Goal: Task Accomplishment & Management: Use online tool/utility

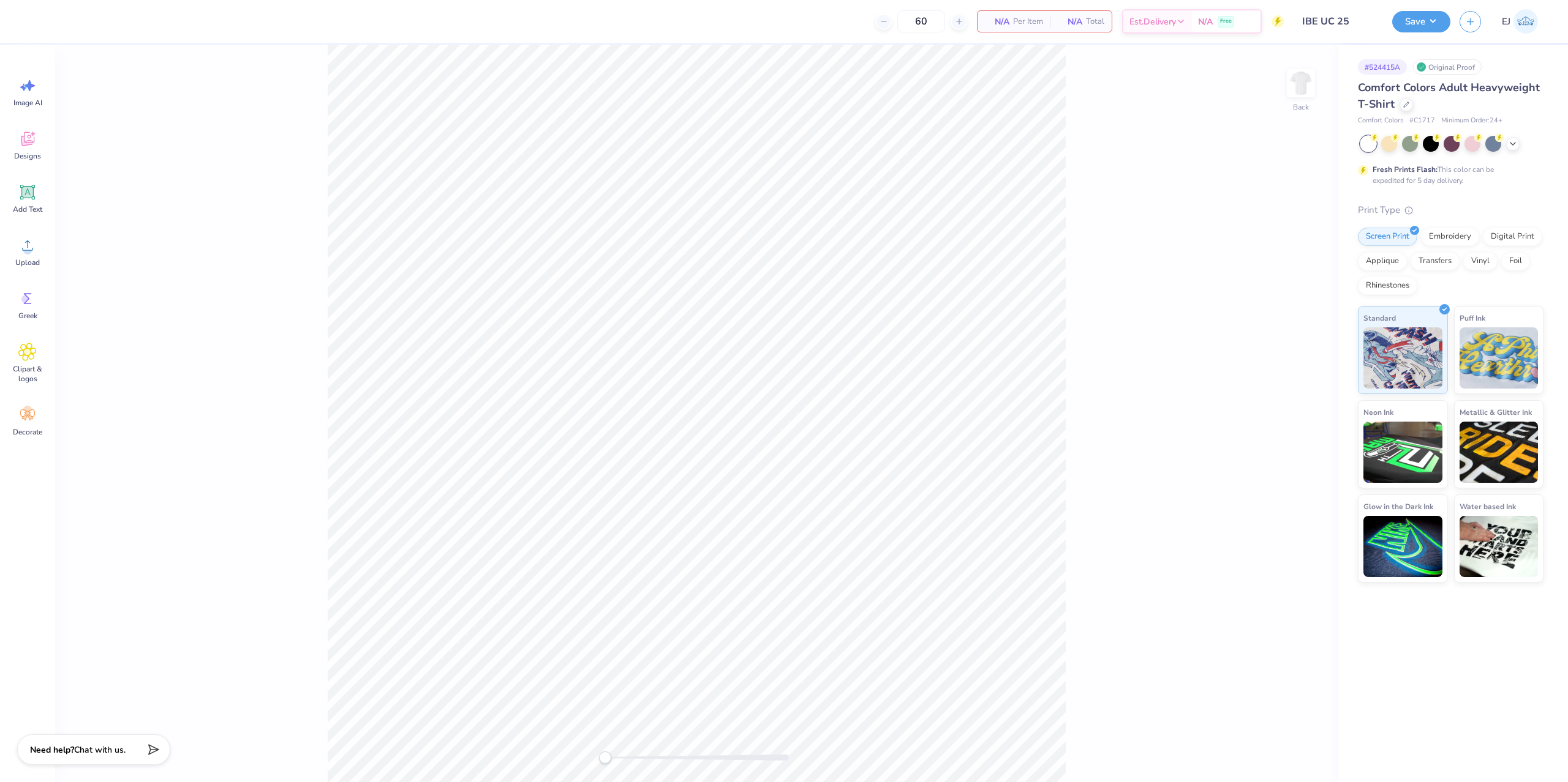
type input "IBE UC 25"
click at [32, 251] on icon at bounding box center [28, 246] width 11 height 10
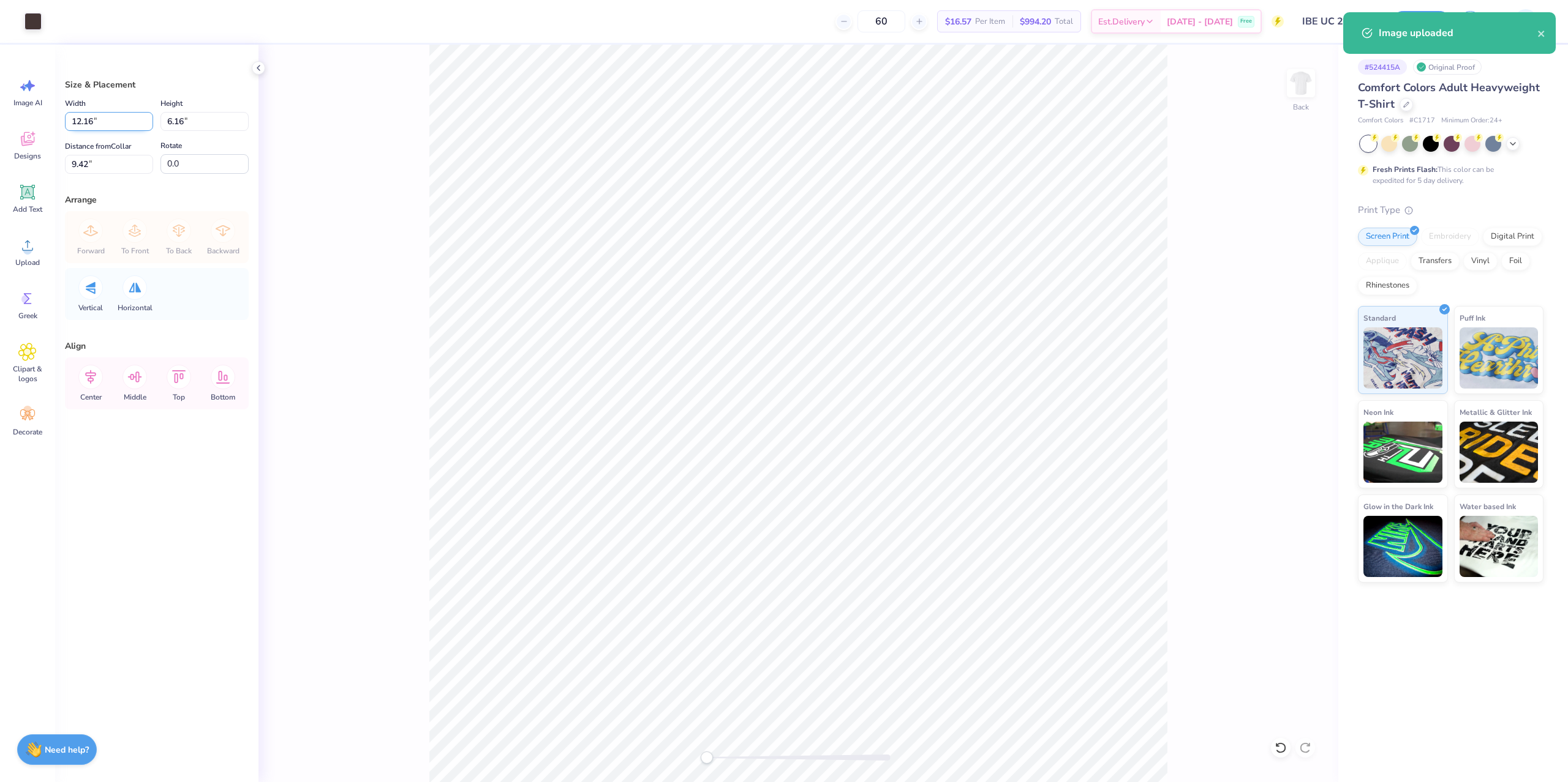
click at [122, 127] on input "12.16" at bounding box center [109, 121] width 88 height 19
type input "3"
type input "3.50"
type input "1.77"
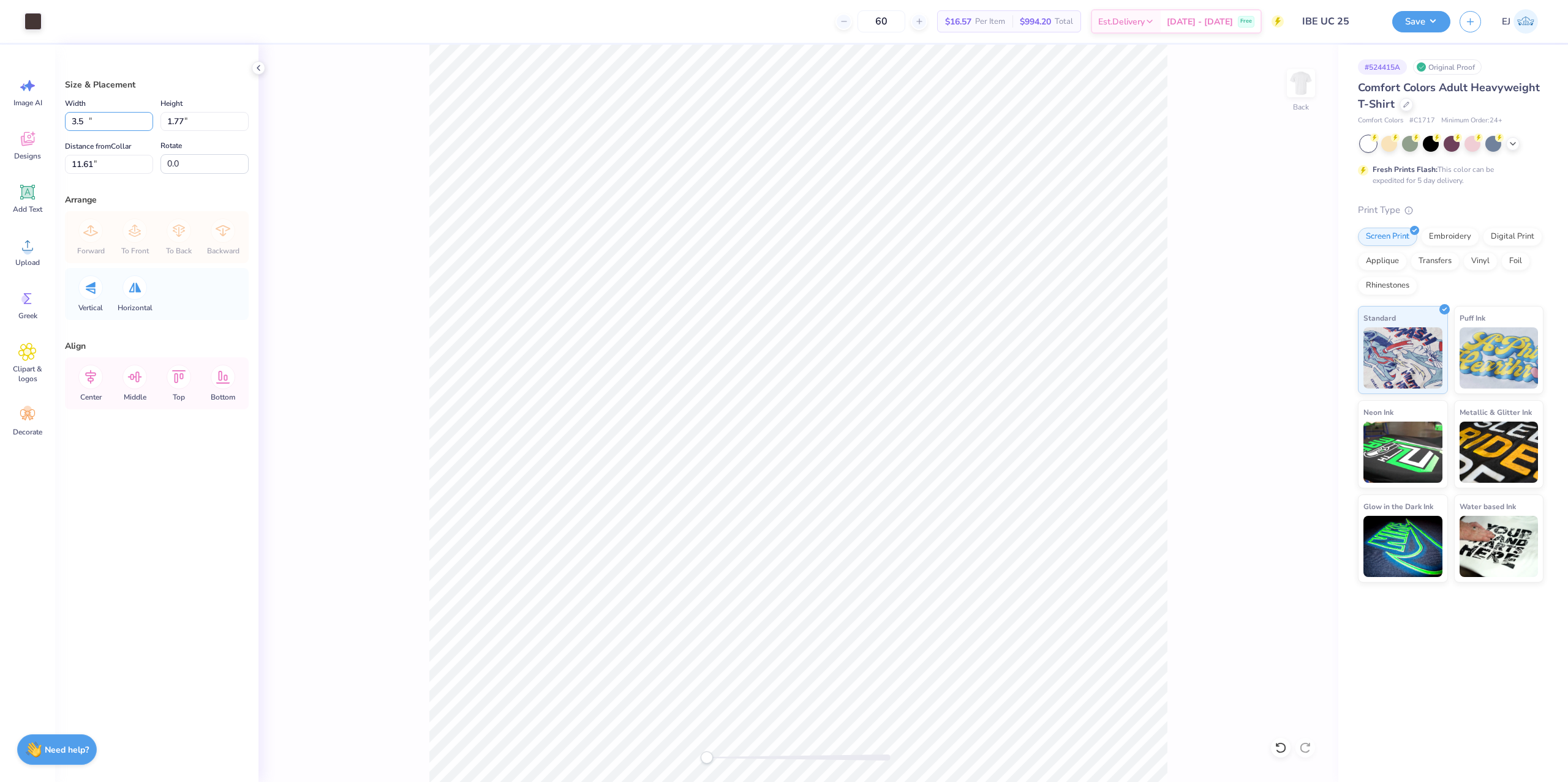
type input "11.61"
click at [1312, 81] on img at bounding box center [1300, 83] width 49 height 49
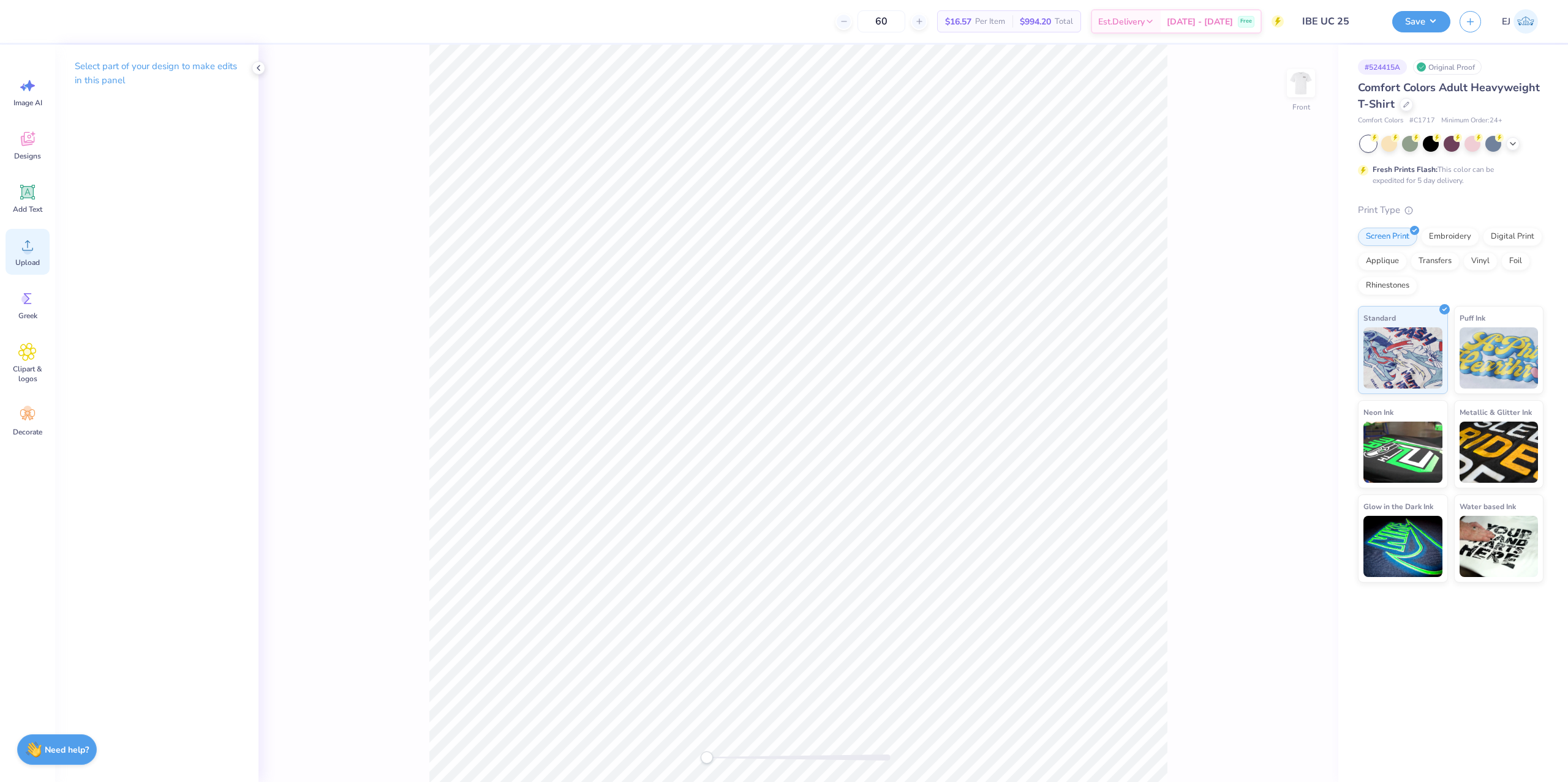
click at [29, 270] on div "Upload" at bounding box center [27, 252] width 44 height 46
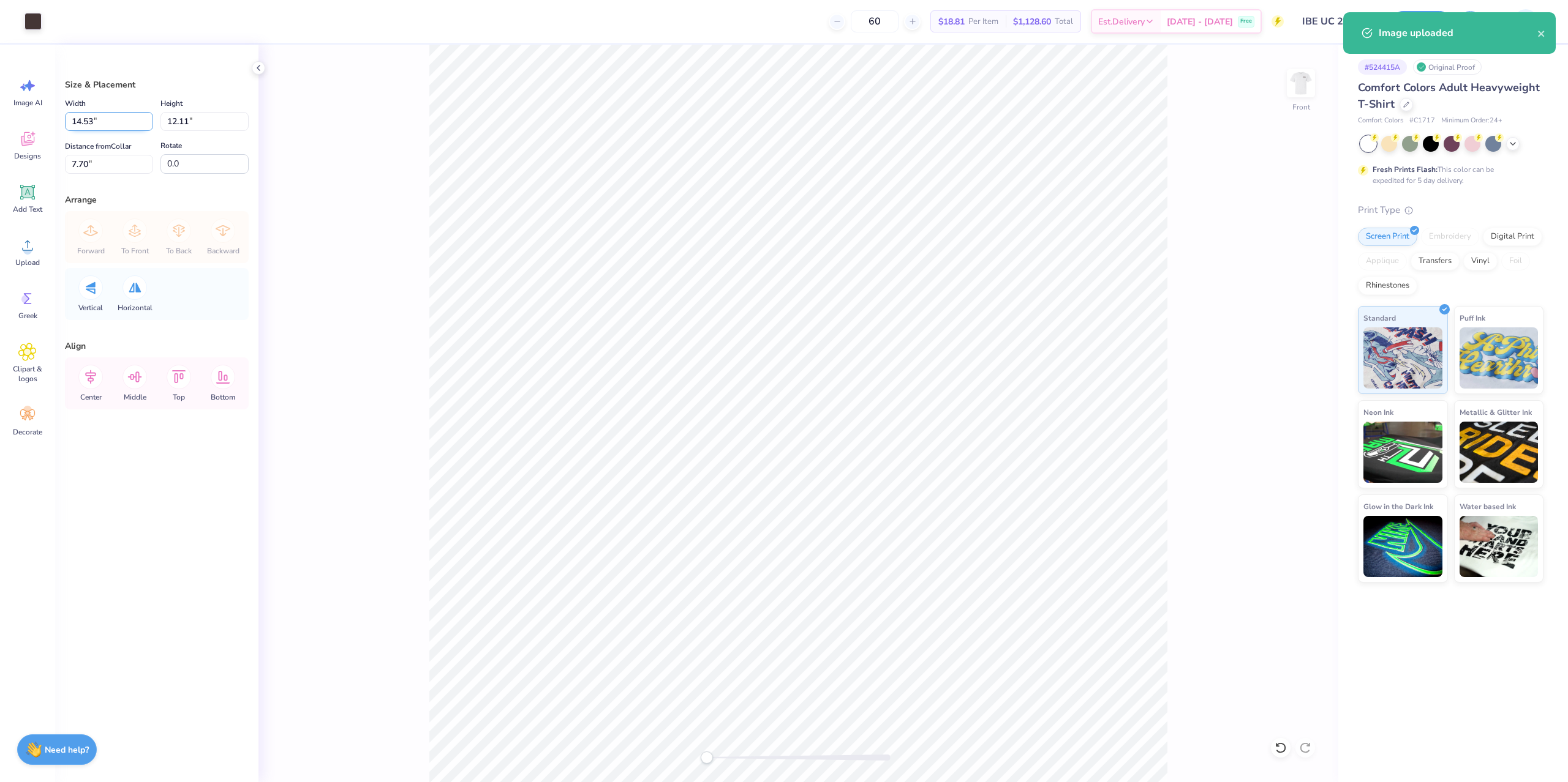
click at [105, 127] on input "14.53" at bounding box center [109, 121] width 88 height 19
type input "10.00"
type input "8.33"
type input "3"
click at [95, 165] on input "9.58" at bounding box center [109, 164] width 88 height 19
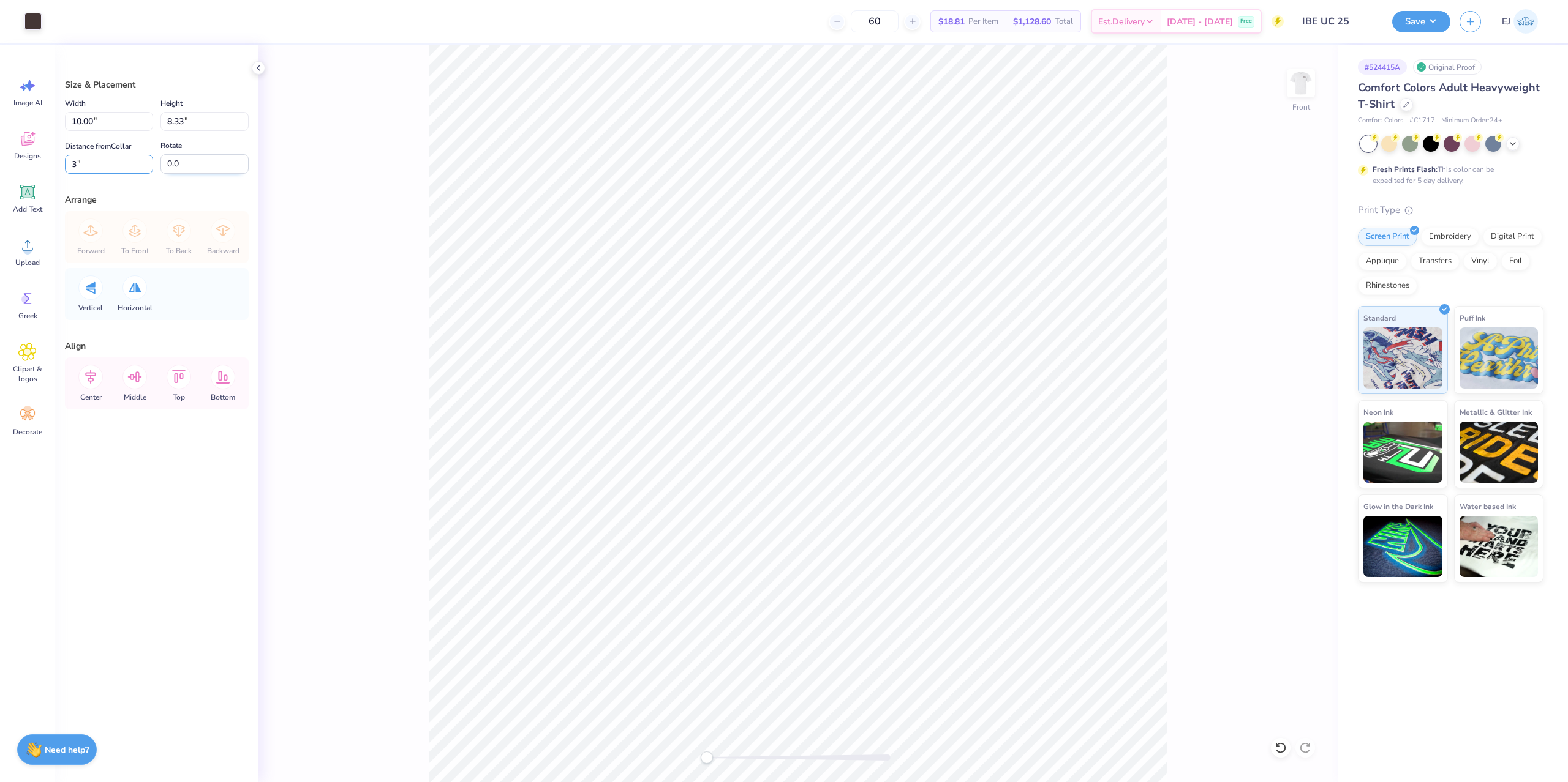
type input "3"
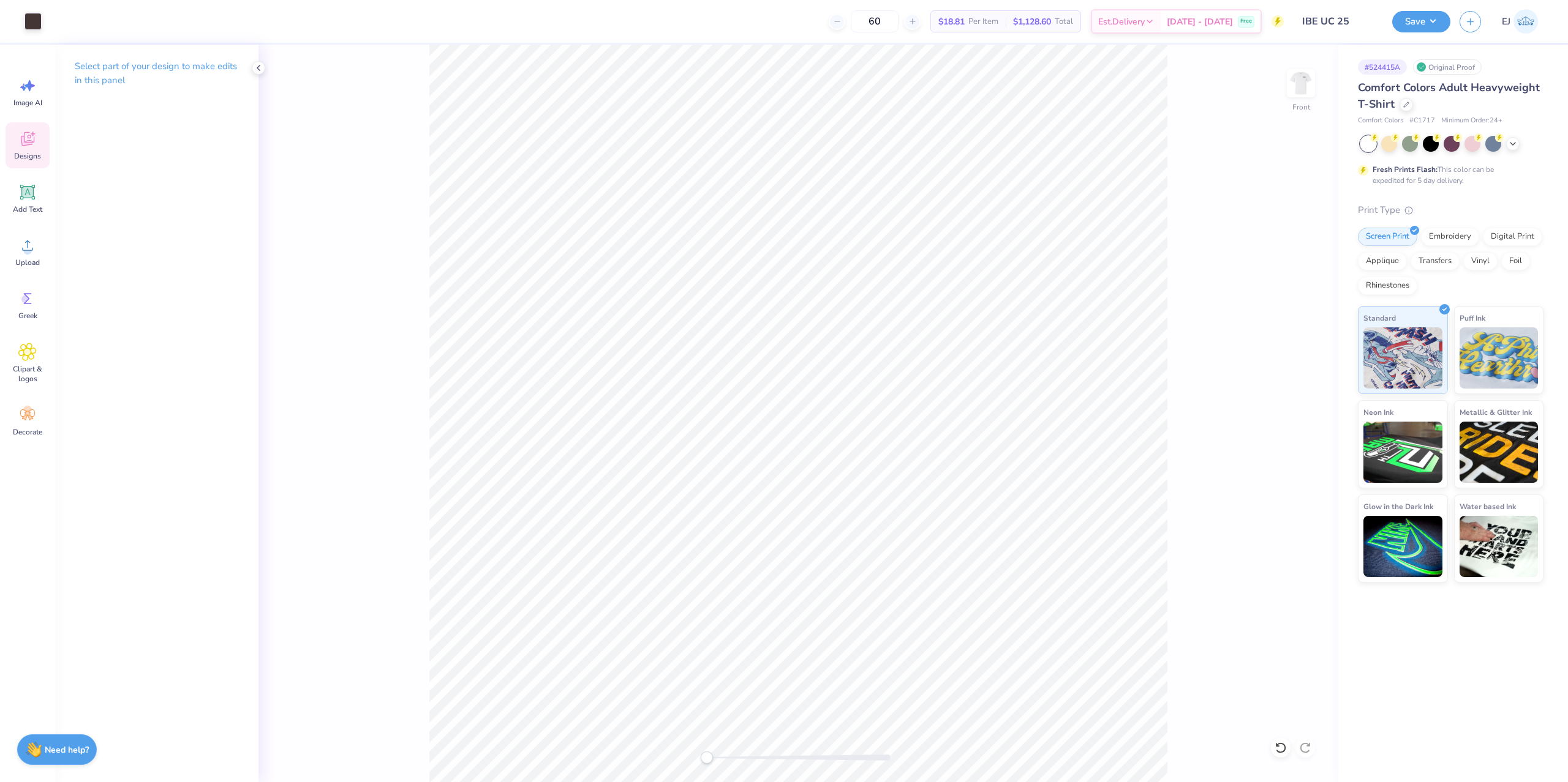
click at [26, 140] on icon at bounding box center [28, 139] width 18 height 18
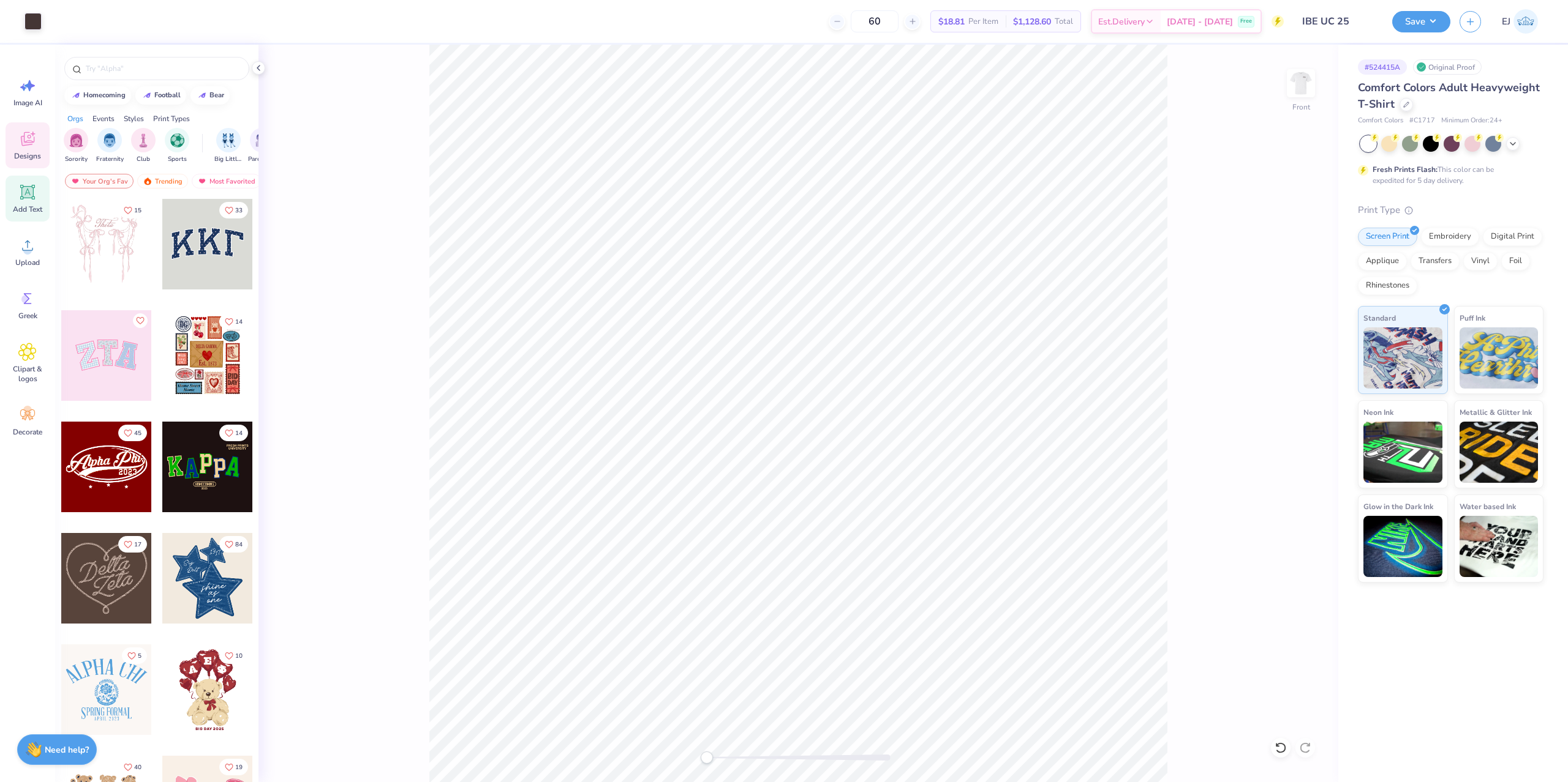
click at [31, 192] on icon at bounding box center [28, 193] width 12 height 12
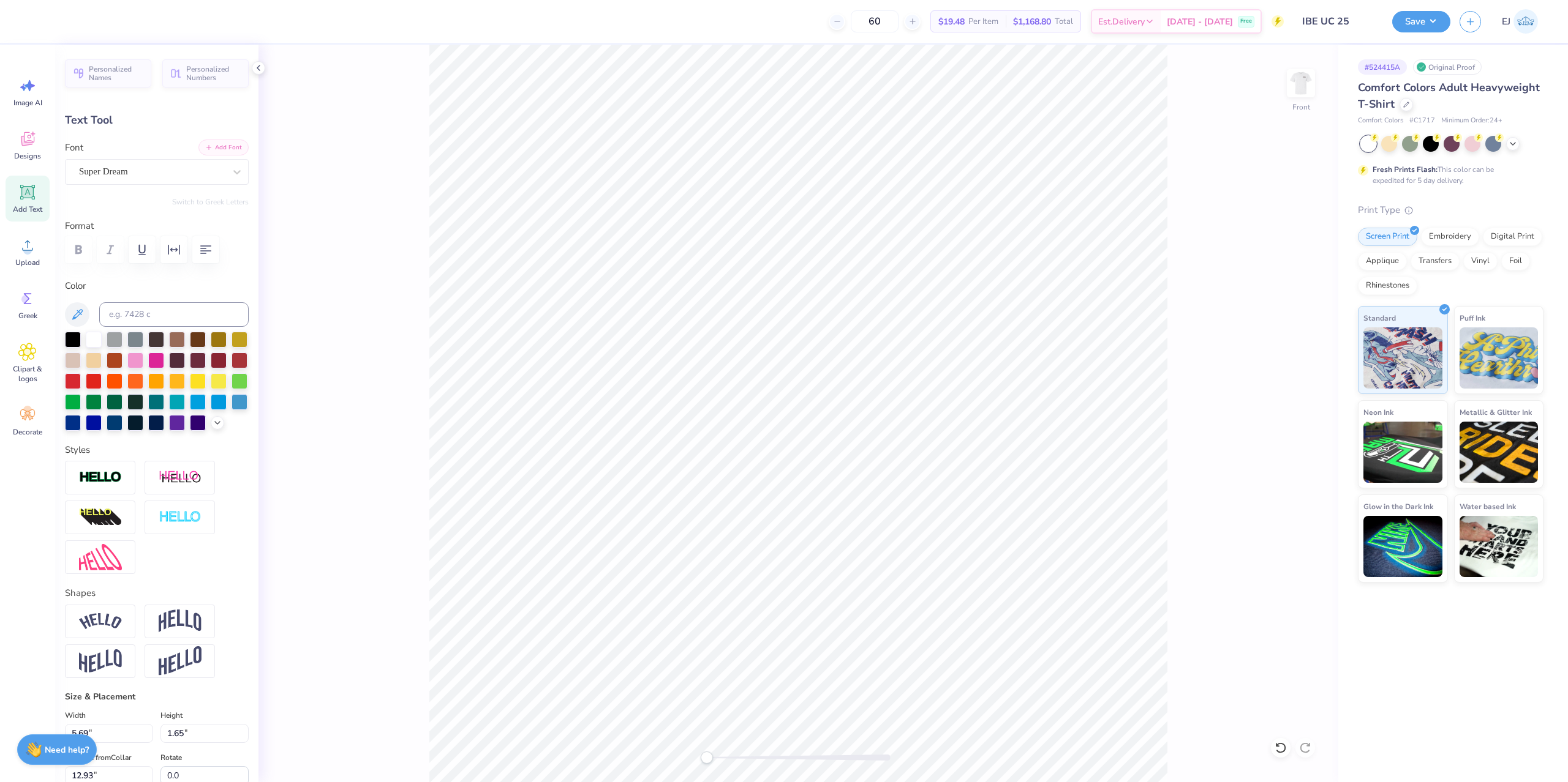
click at [221, 147] on button "Add Font" at bounding box center [223, 148] width 51 height 16
click at [221, 422] on div at bounding box center [157, 381] width 184 height 99
click at [220, 423] on icon at bounding box center [217, 421] width 10 height 10
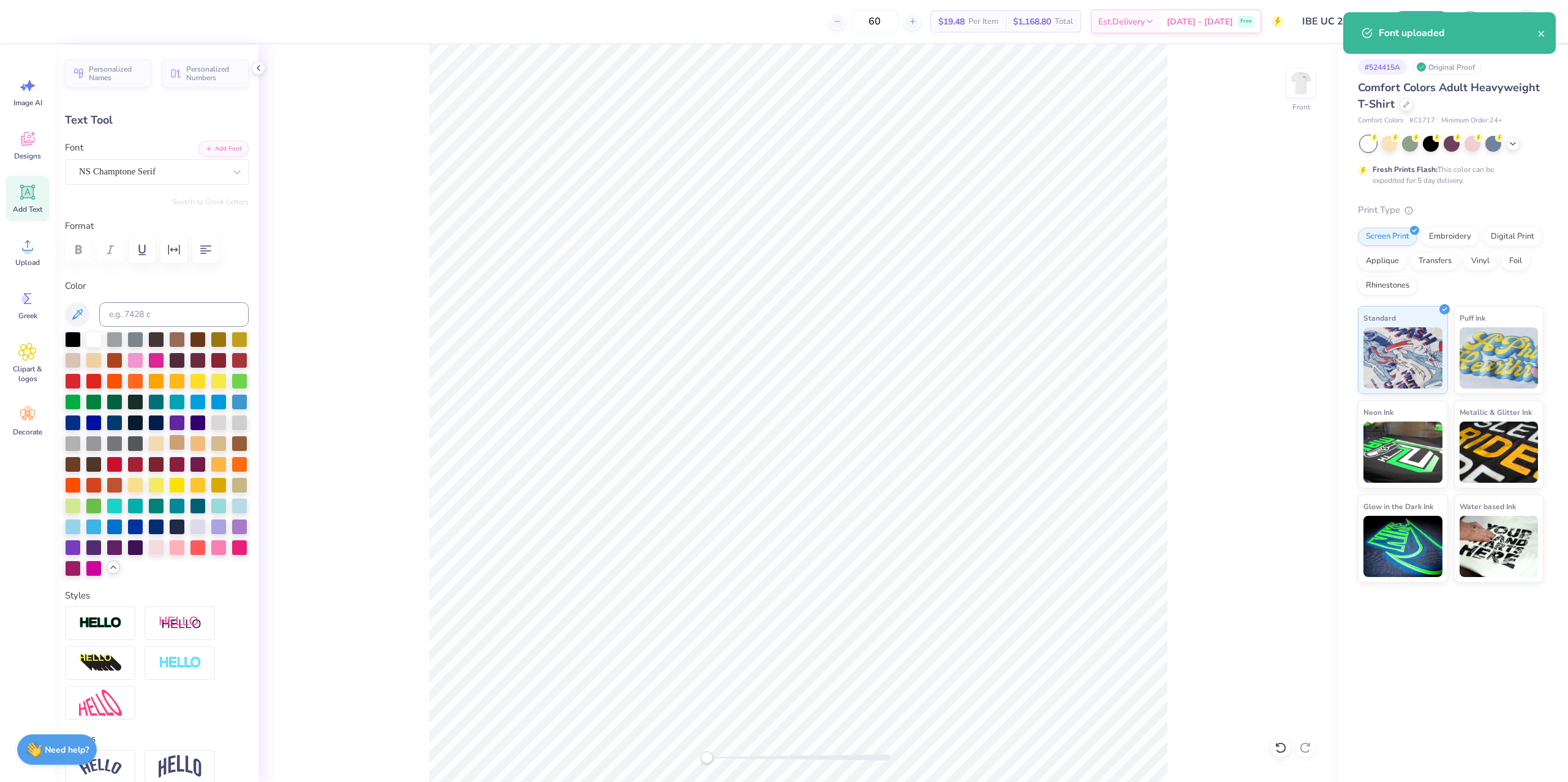
click at [179, 443] on div at bounding box center [177, 442] width 16 height 16
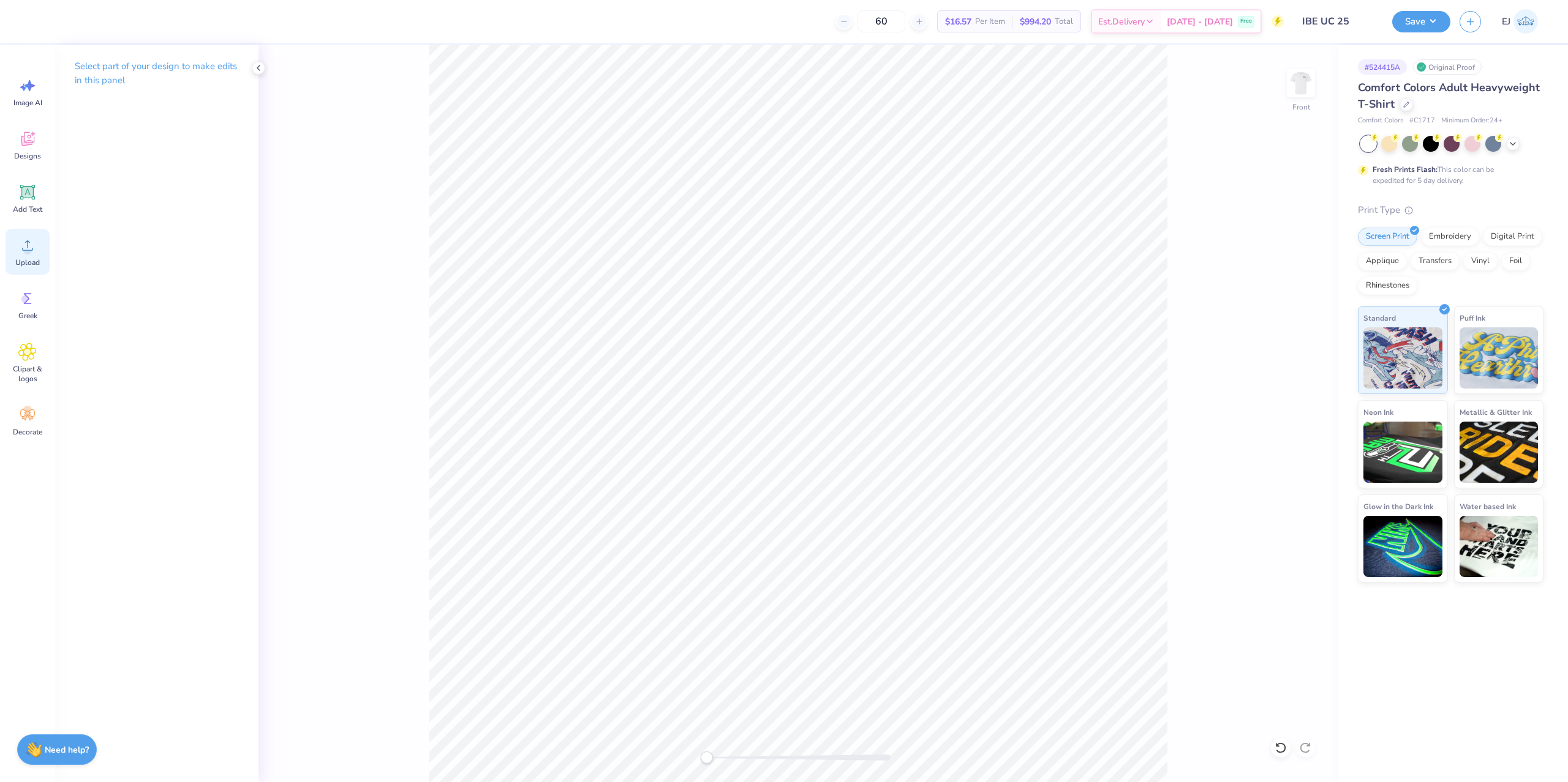
click at [30, 263] on span "Upload" at bounding box center [27, 262] width 24 height 10
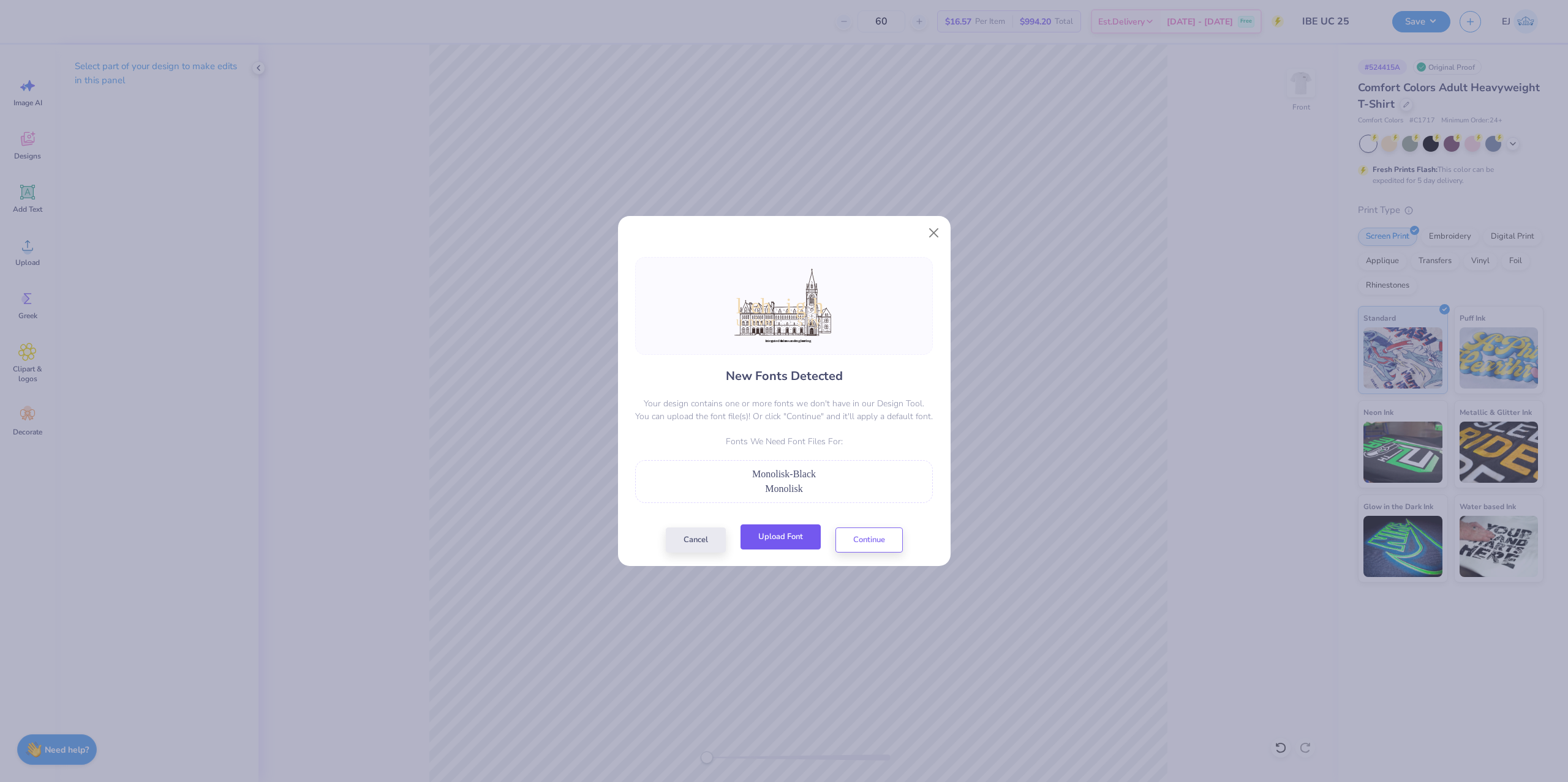
click at [781, 529] on button "Upload Font" at bounding box center [780, 537] width 80 height 25
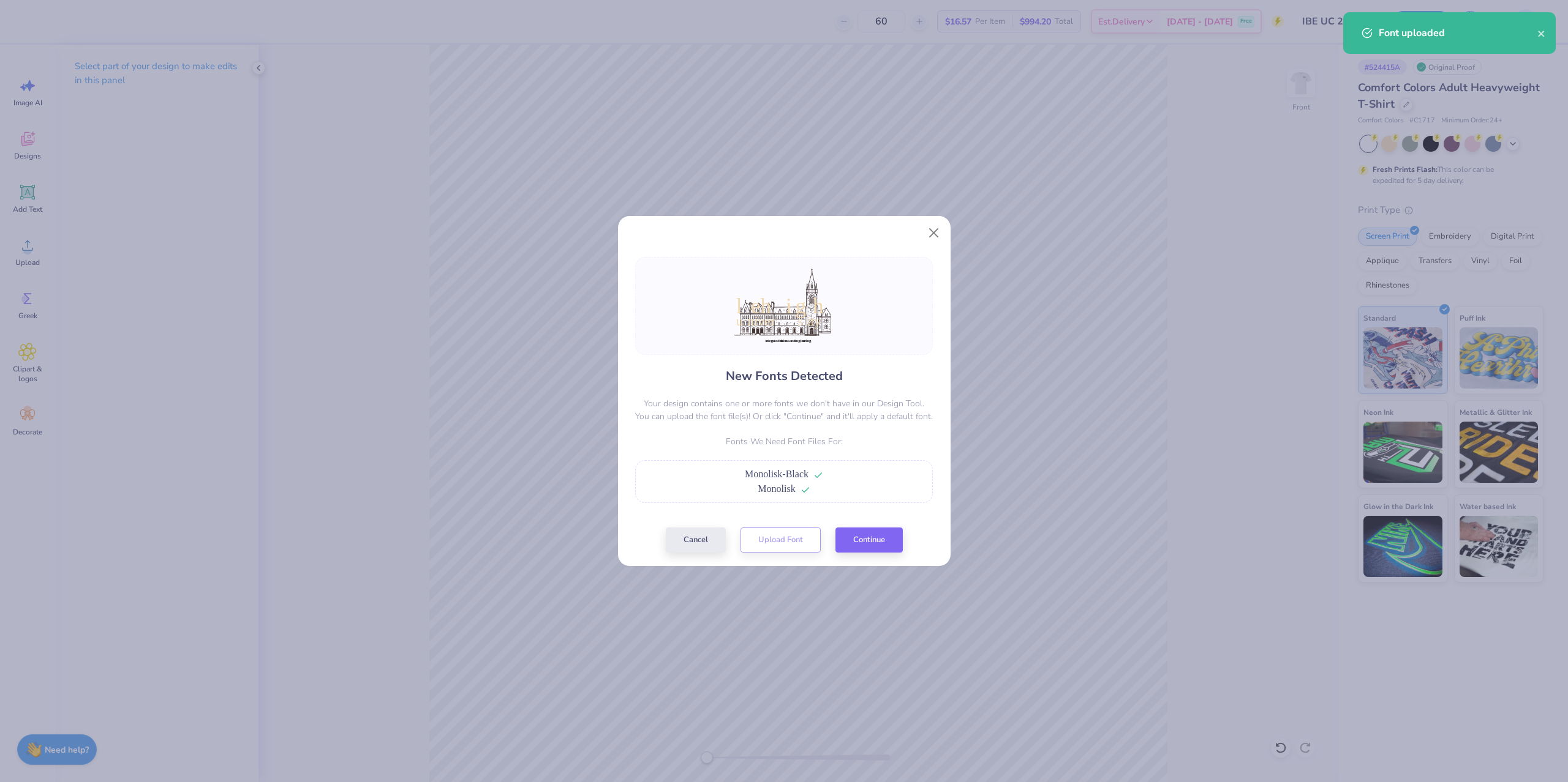
click at [840, 525] on div "New Fonts Detected Your design contains one or more fonts we don't have in our …" at bounding box center [784, 405] width 305 height 296
click at [847, 531] on button "Continue" at bounding box center [869, 537] width 68 height 25
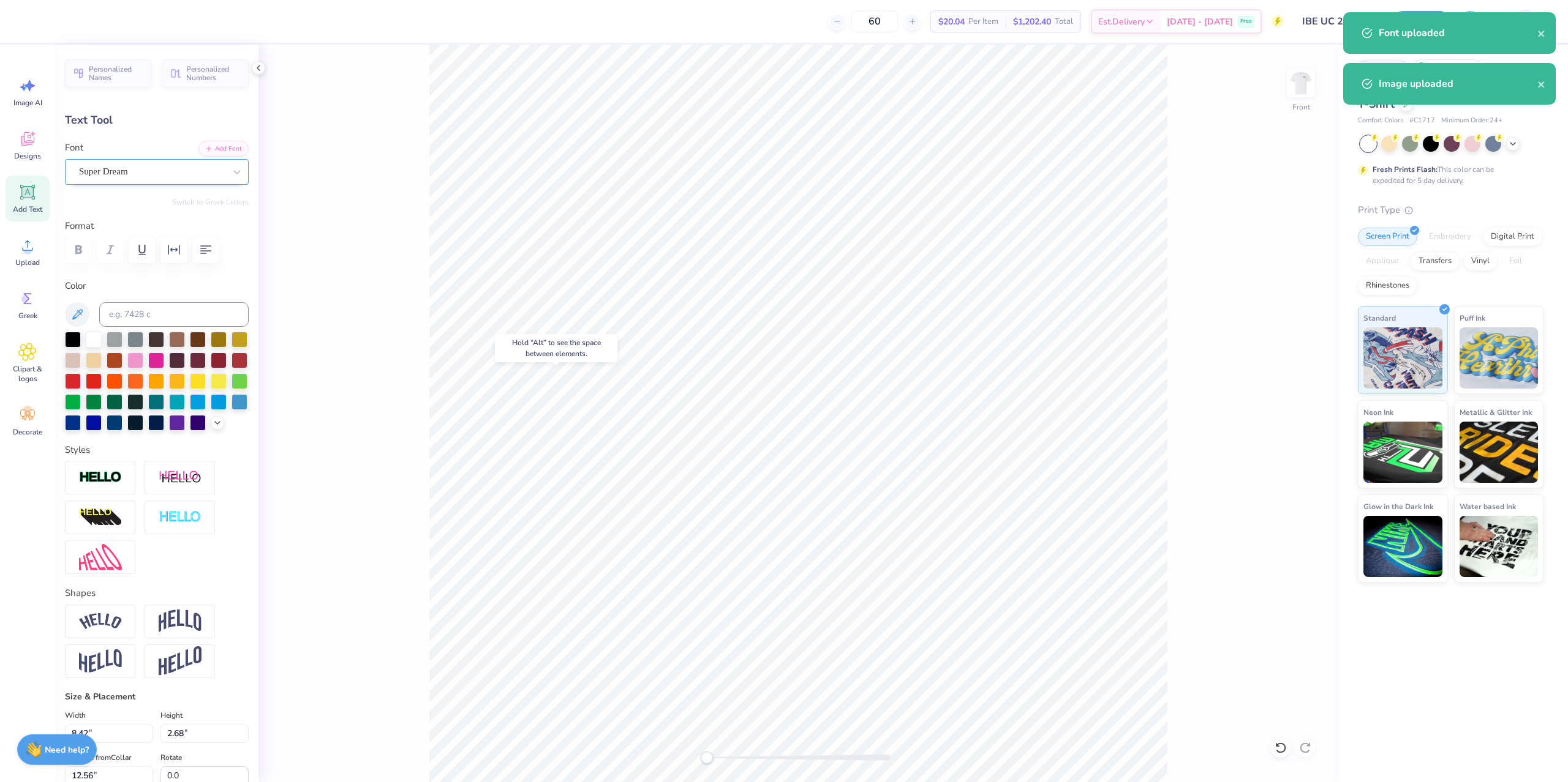
click at [199, 181] on div "Super Dream" at bounding box center [157, 172] width 184 height 26
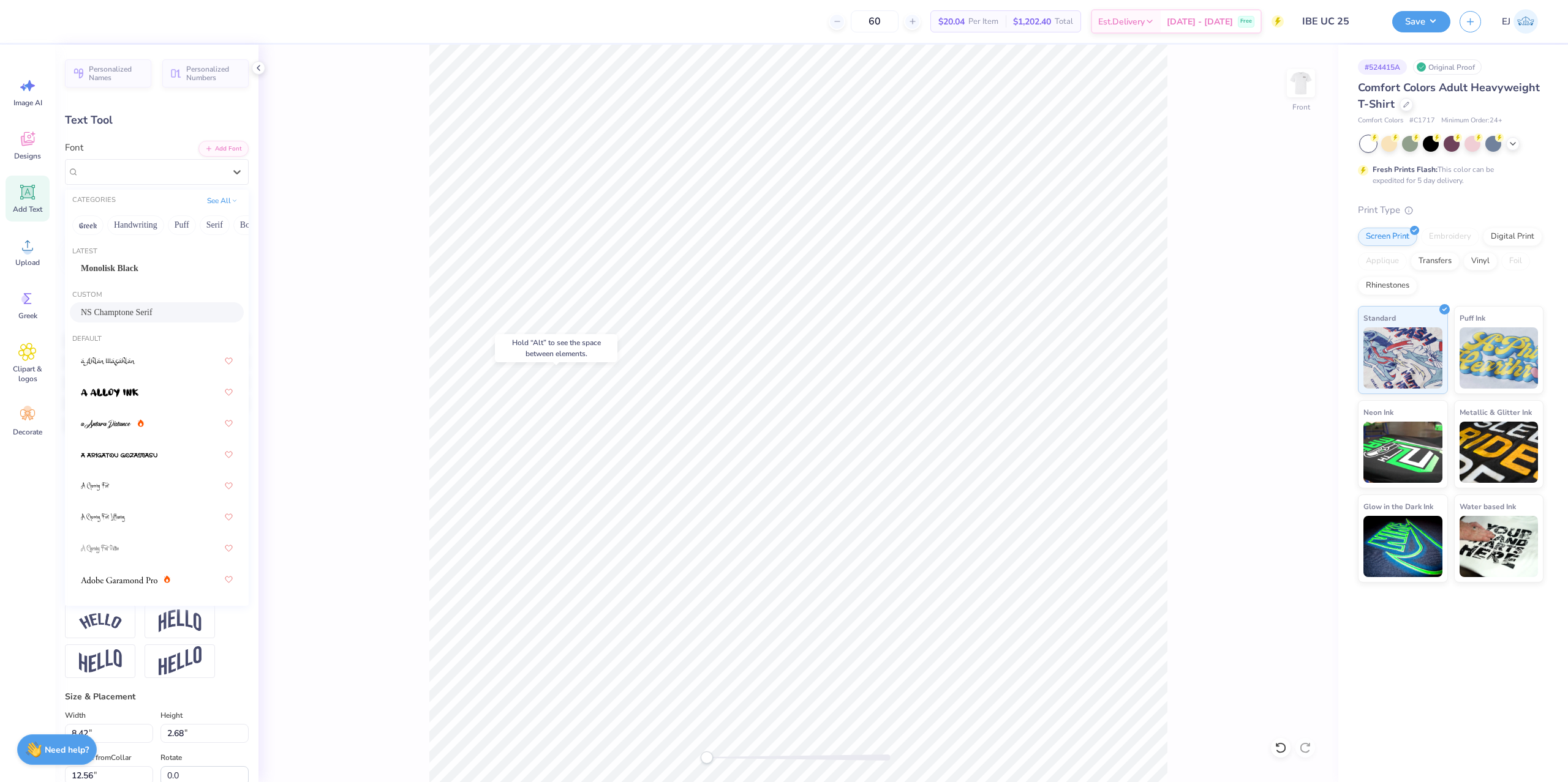
click at [152, 316] on span "NS Champtone Serif" at bounding box center [116, 313] width 72 height 13
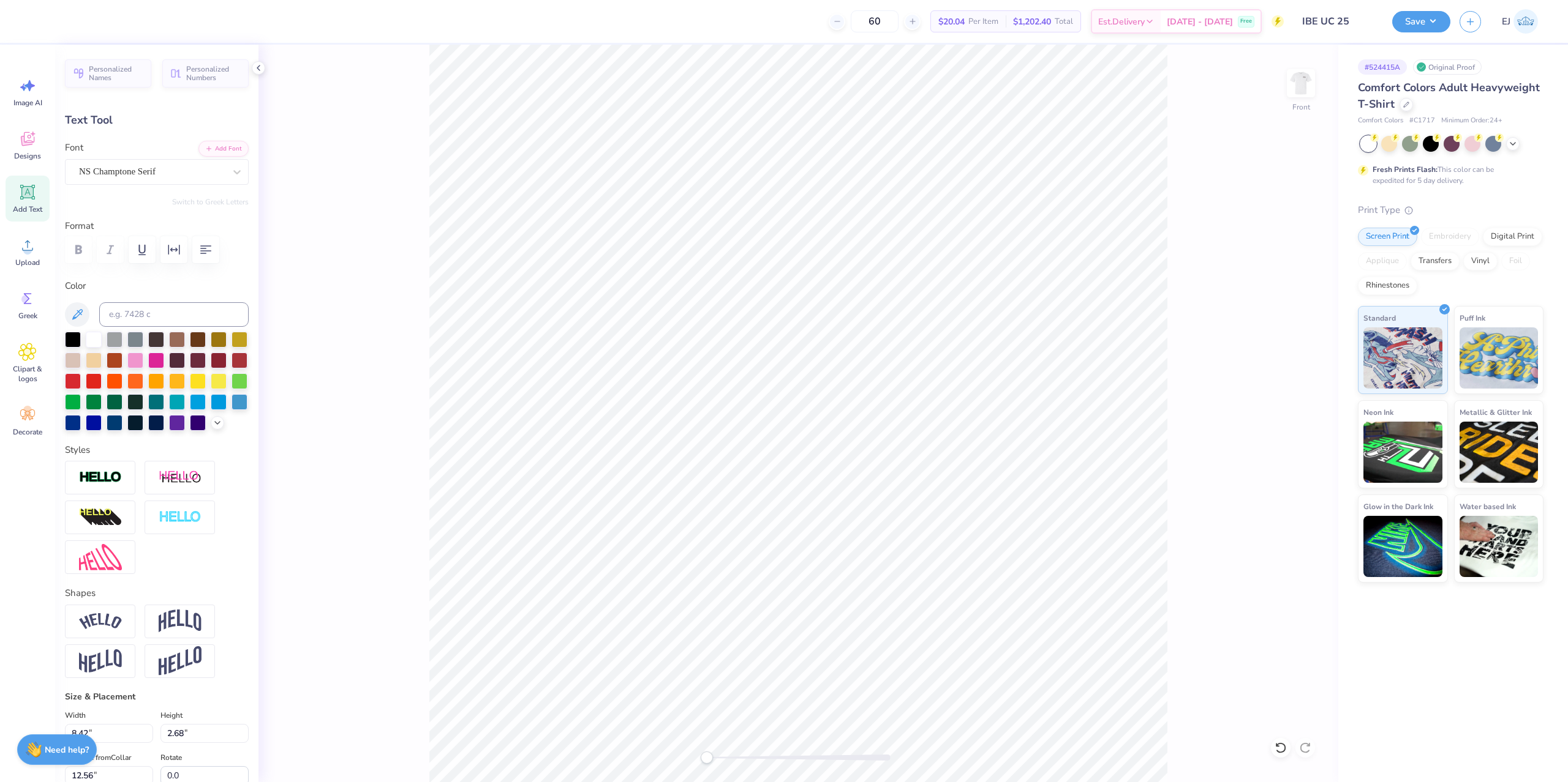
type input "8.84"
type input "1.60"
type input "15.24"
click at [150, 176] on div "Super Dream" at bounding box center [152, 171] width 148 height 19
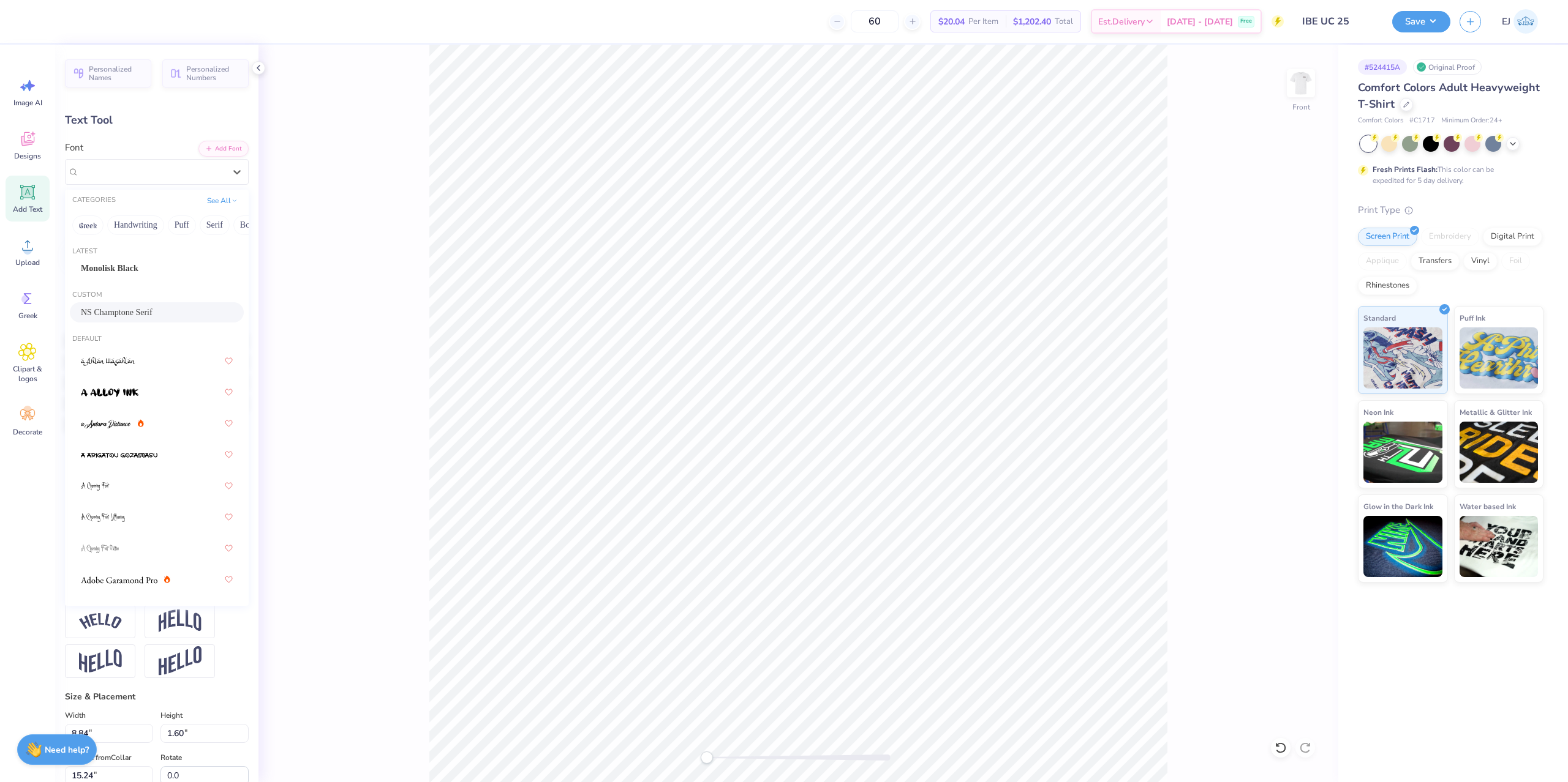
click at [203, 302] on div "Custom NS Champtone Serif" at bounding box center [157, 307] width 184 height 44
click at [213, 313] on div "NS Champtone Serif" at bounding box center [156, 313] width 152 height 13
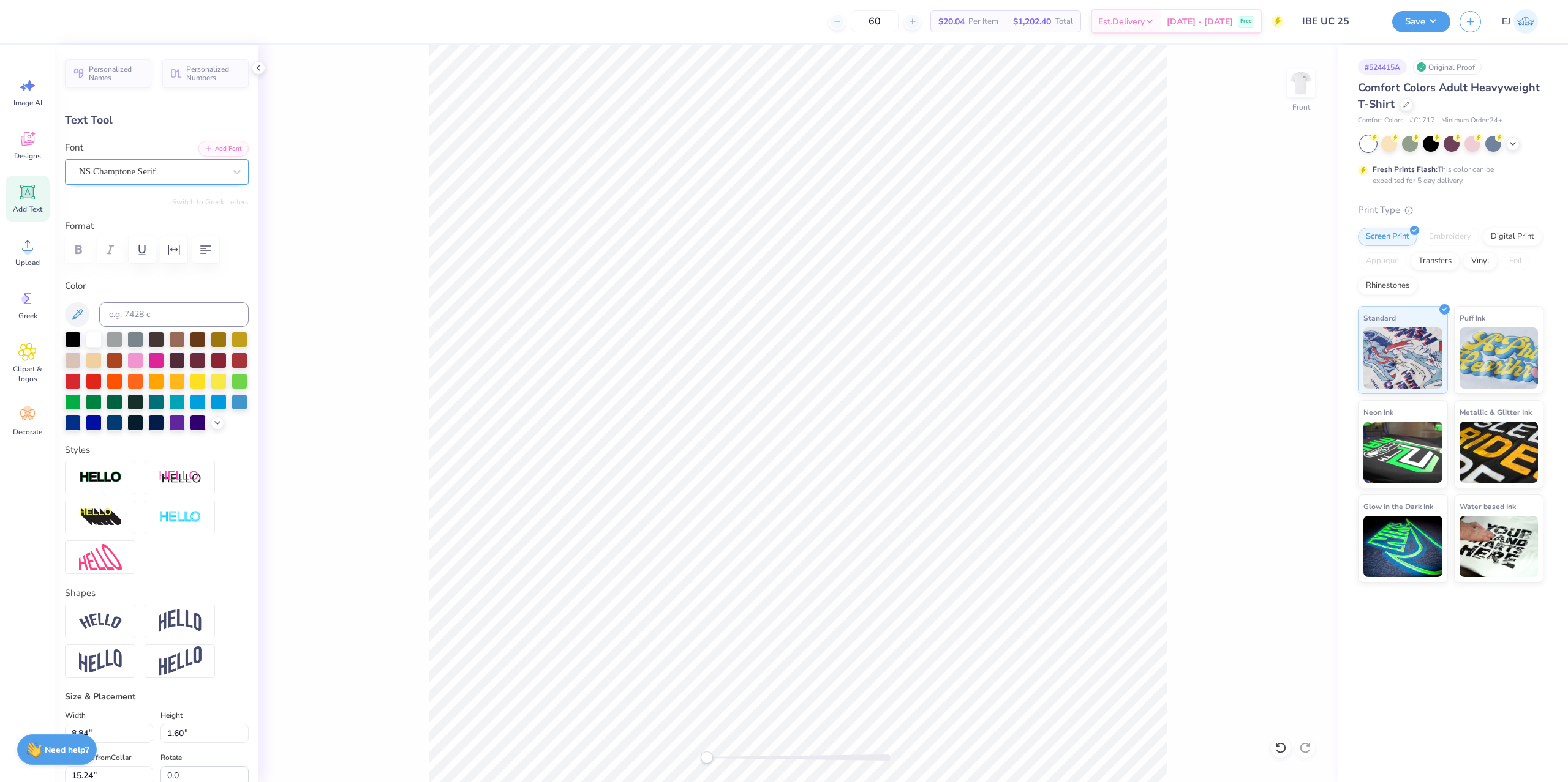
click at [137, 176] on div "NS Champtone Serif" at bounding box center [152, 171] width 148 height 19
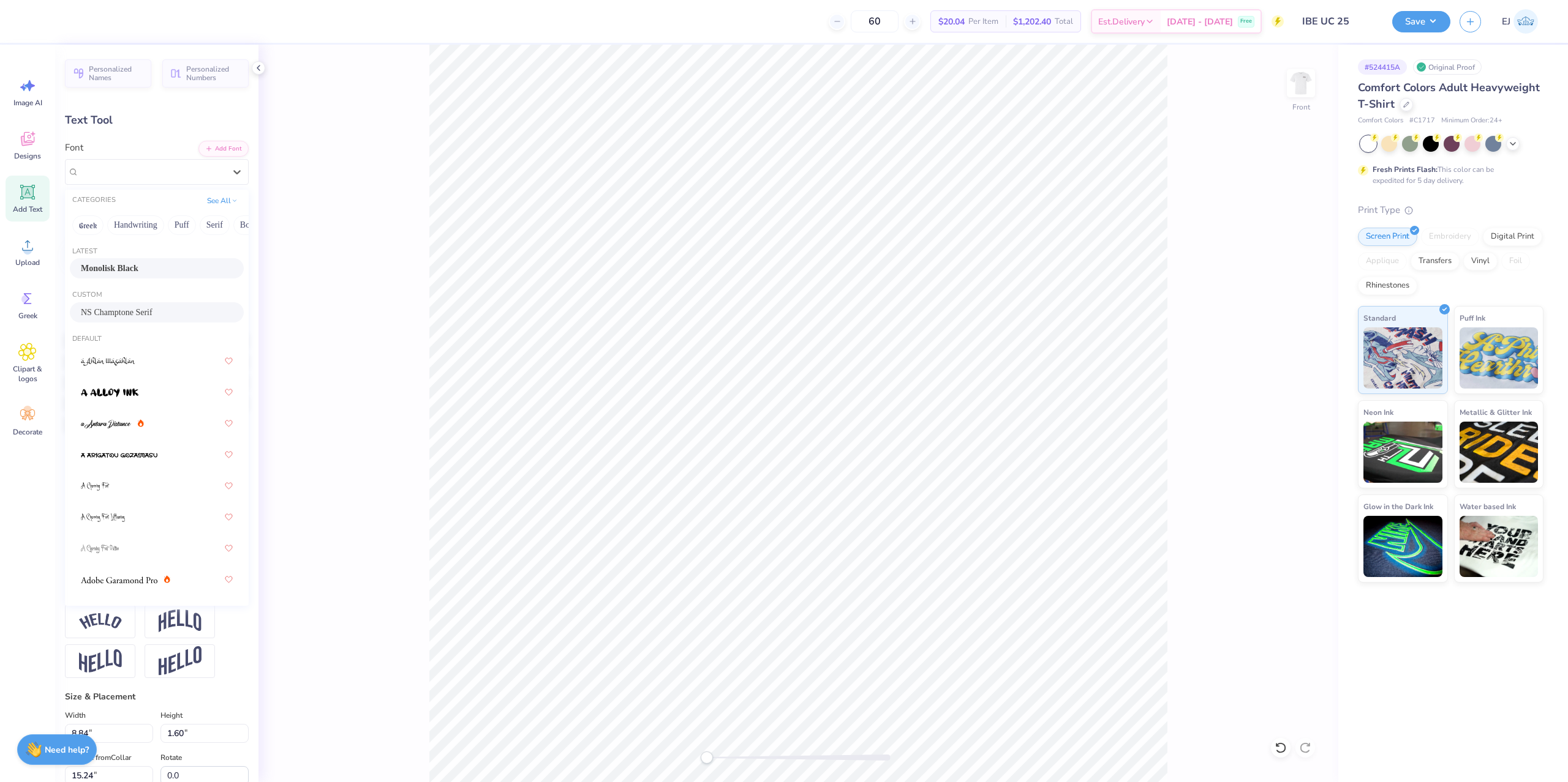
click at [160, 295] on div "Custom" at bounding box center [157, 295] width 184 height 10
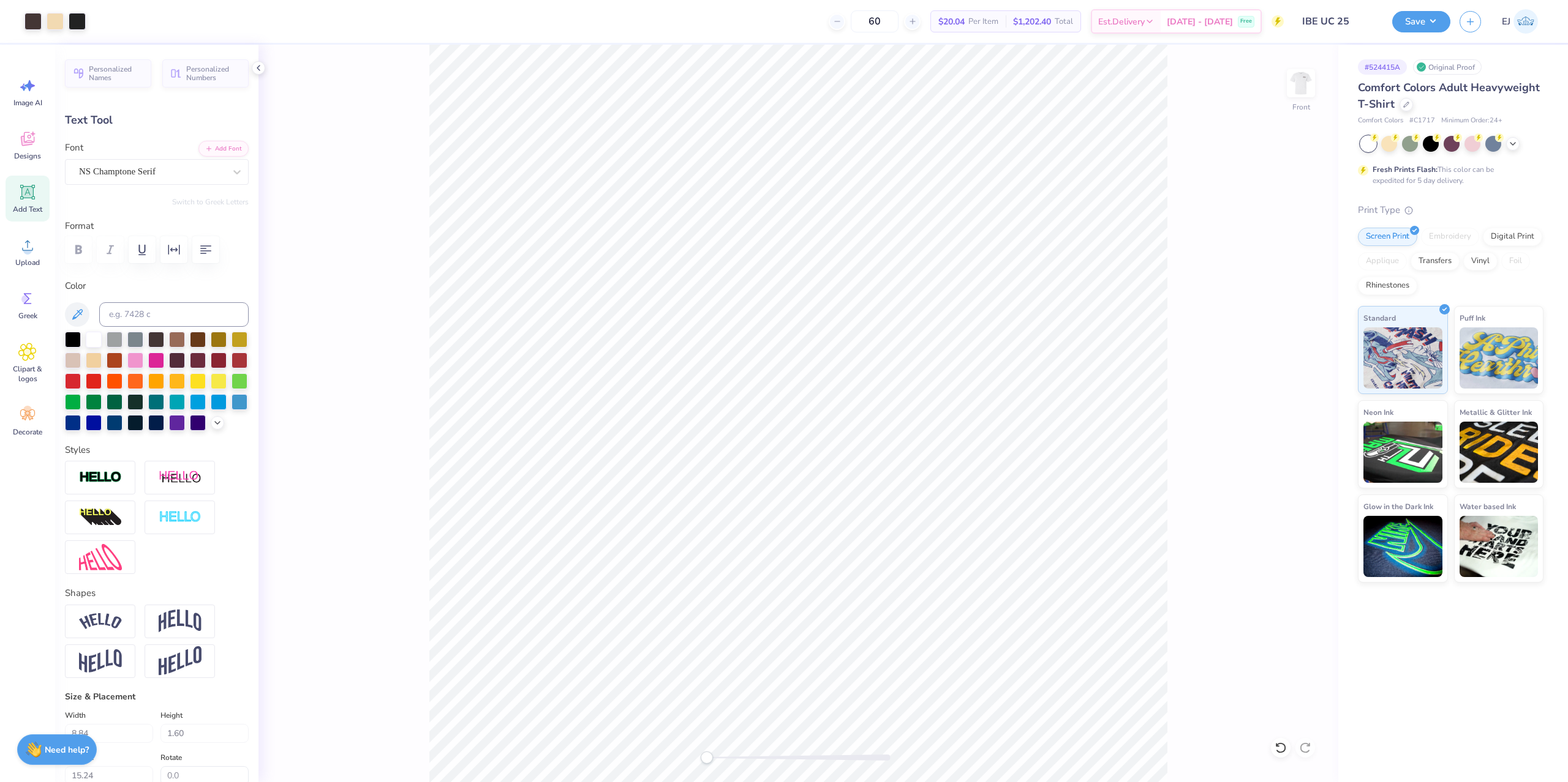
type input "13.15"
type input "2.32"
type input "12.70"
type input "13.48"
type input "2.38"
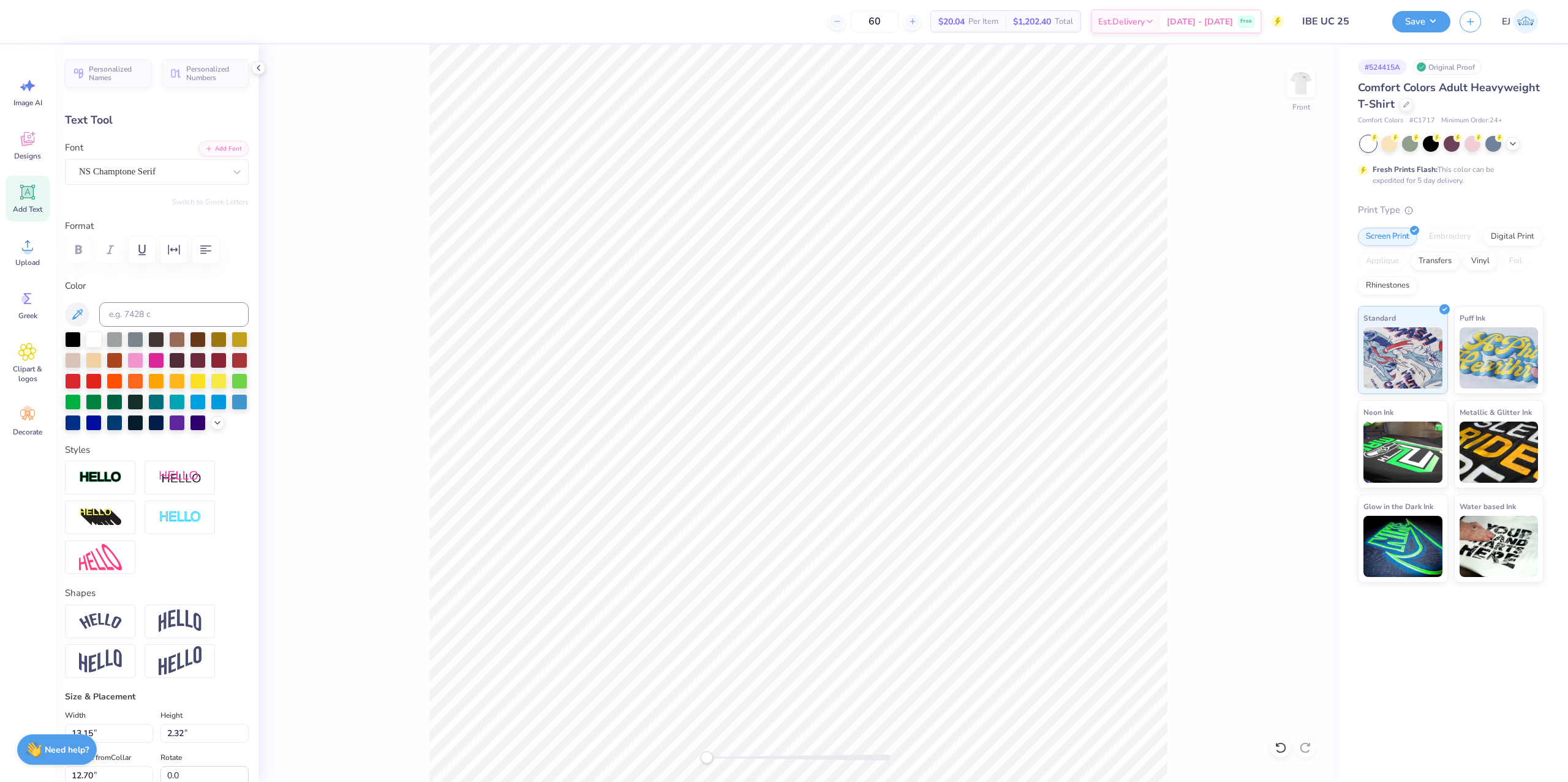
type input "12.64"
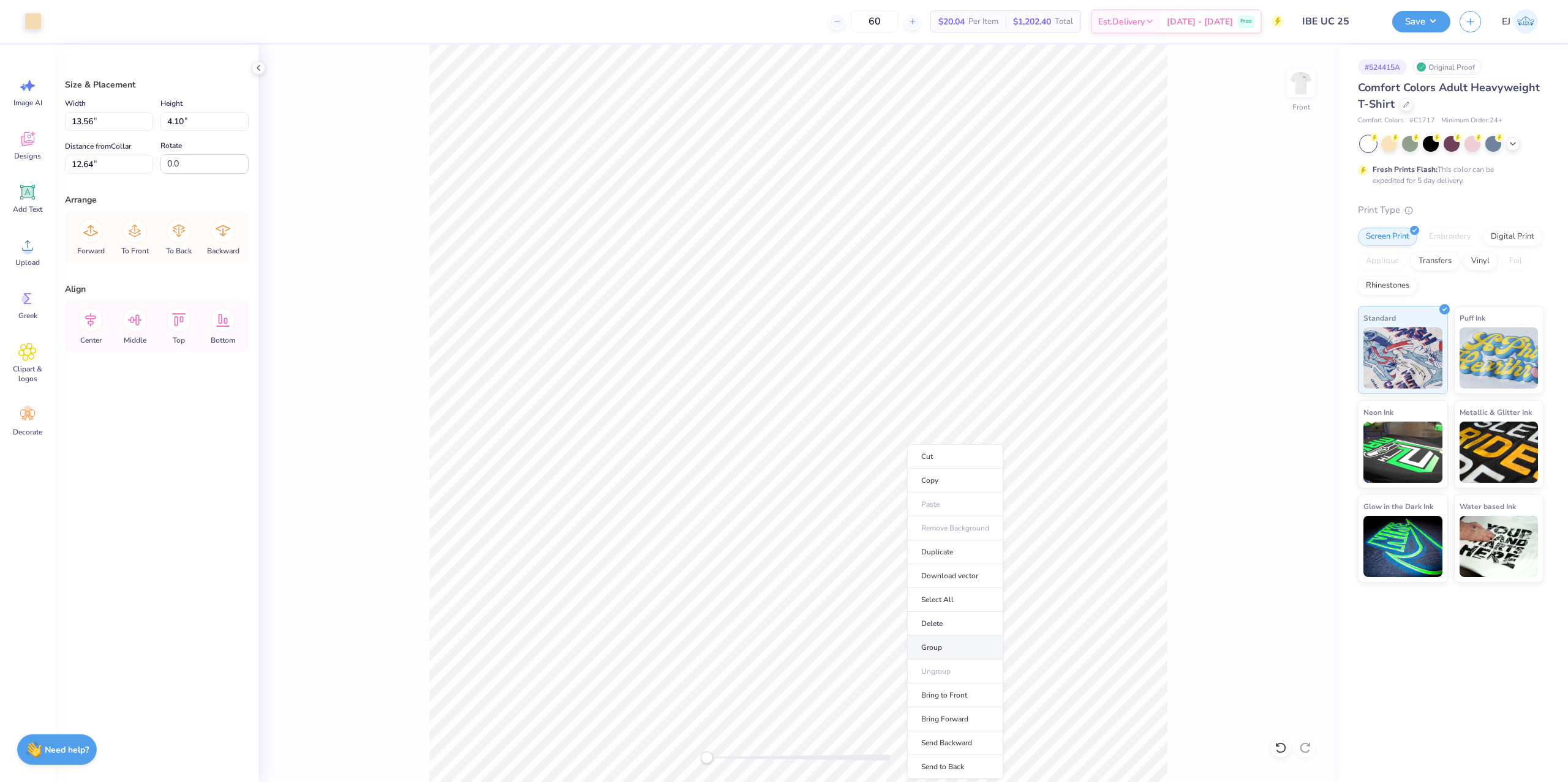
click at [946, 651] on li "Group" at bounding box center [955, 648] width 96 height 24
click at [86, 314] on icon at bounding box center [90, 319] width 24 height 24
click at [87, 385] on icon at bounding box center [90, 377] width 24 height 24
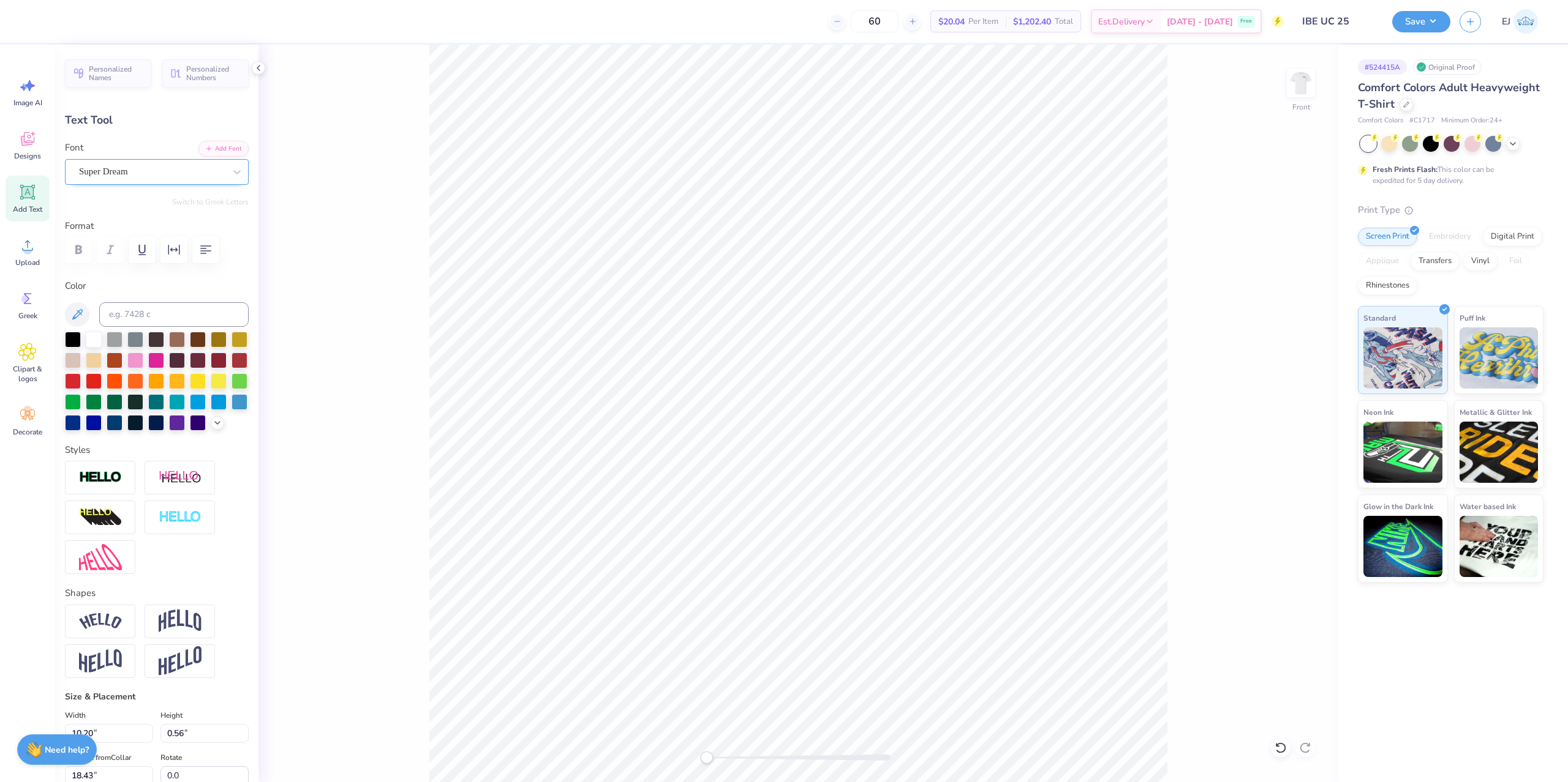
click at [135, 173] on div "Super Dream" at bounding box center [152, 171] width 148 height 19
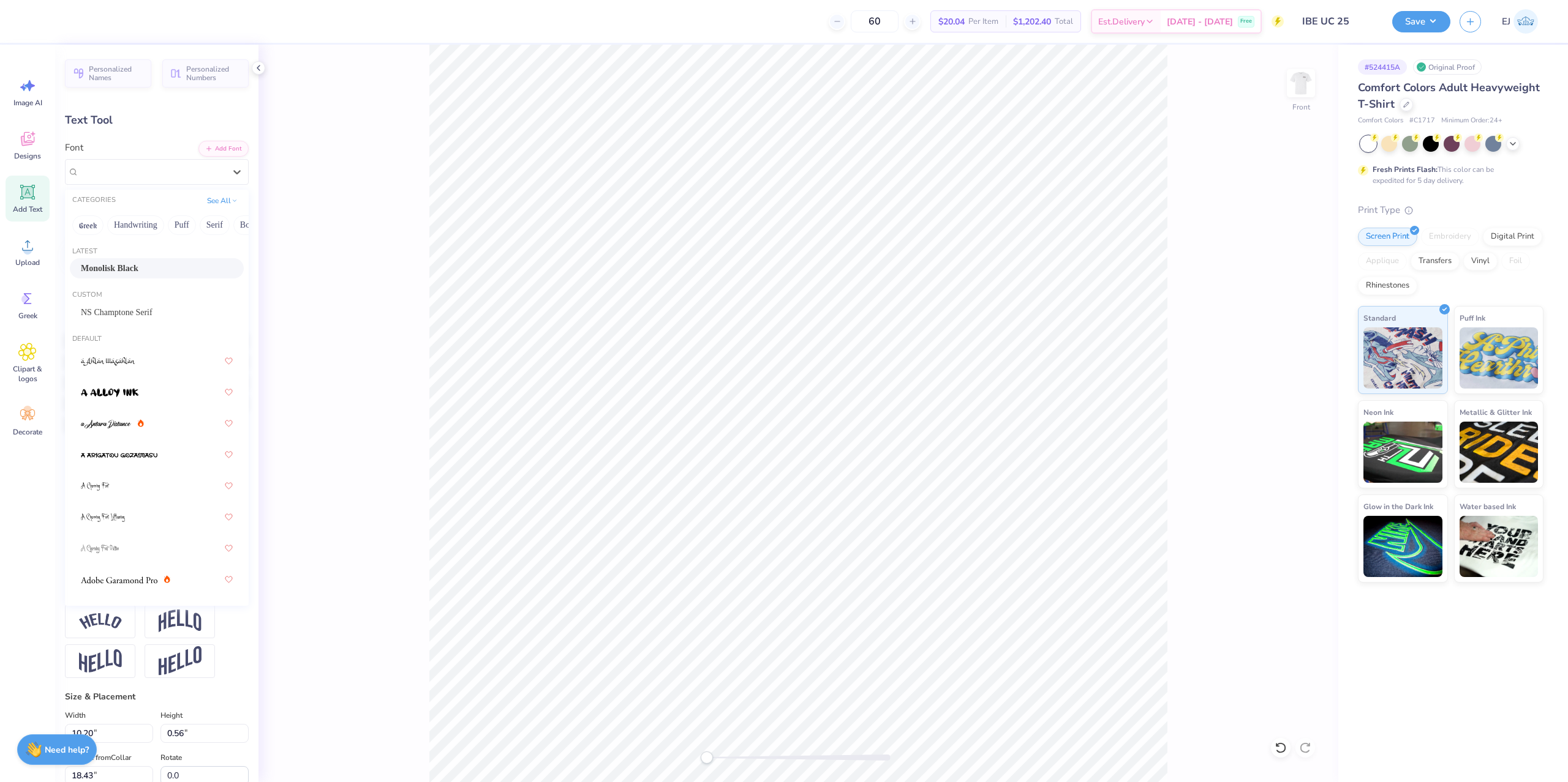
drag, startPoint x: 146, startPoint y: 260, endPoint x: 179, endPoint y: 286, distance: 42.0
click at [146, 260] on div "Monolisk Black" at bounding box center [156, 268] width 174 height 20
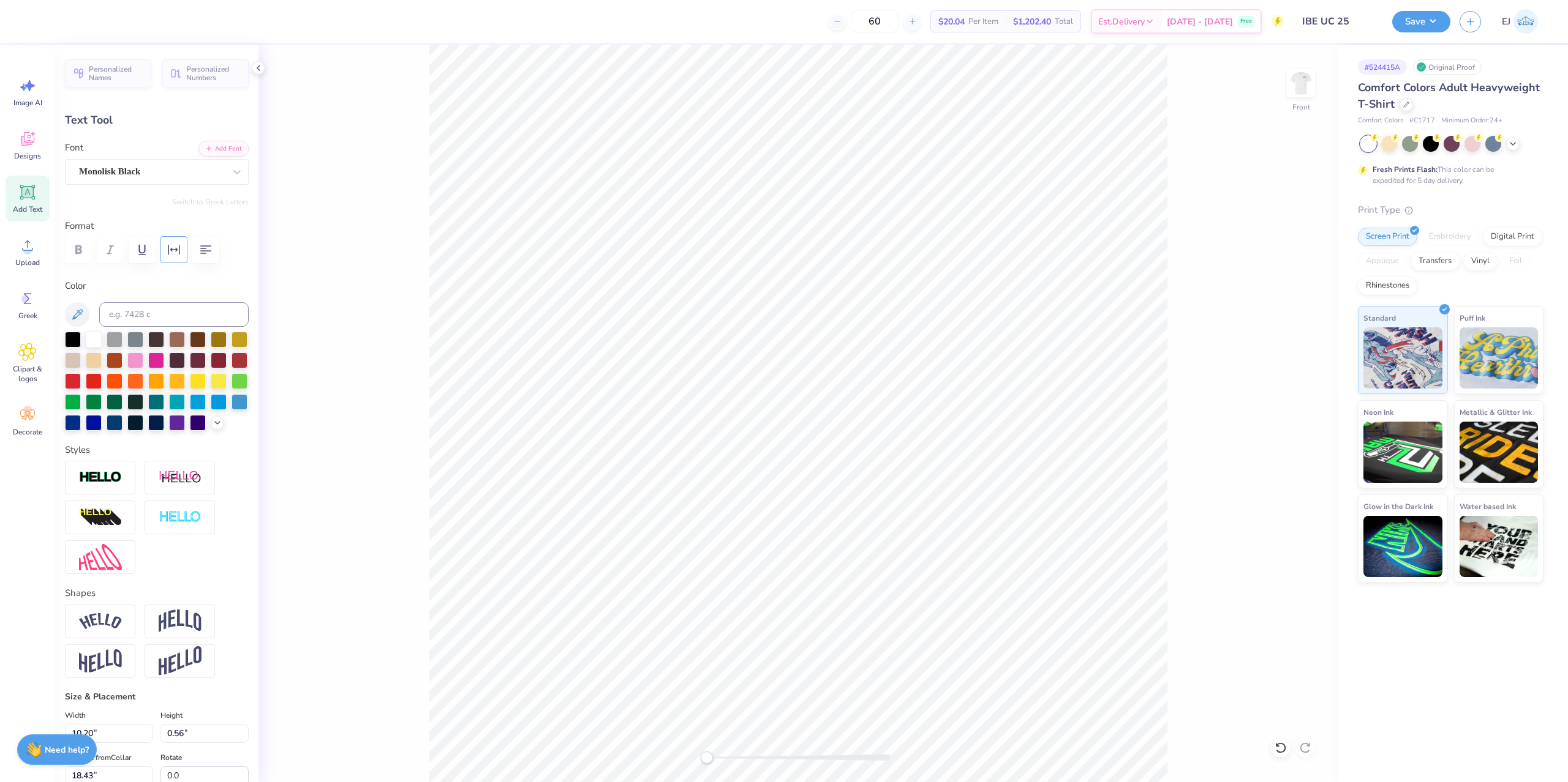
click at [184, 249] on button "button" at bounding box center [173, 249] width 27 height 27
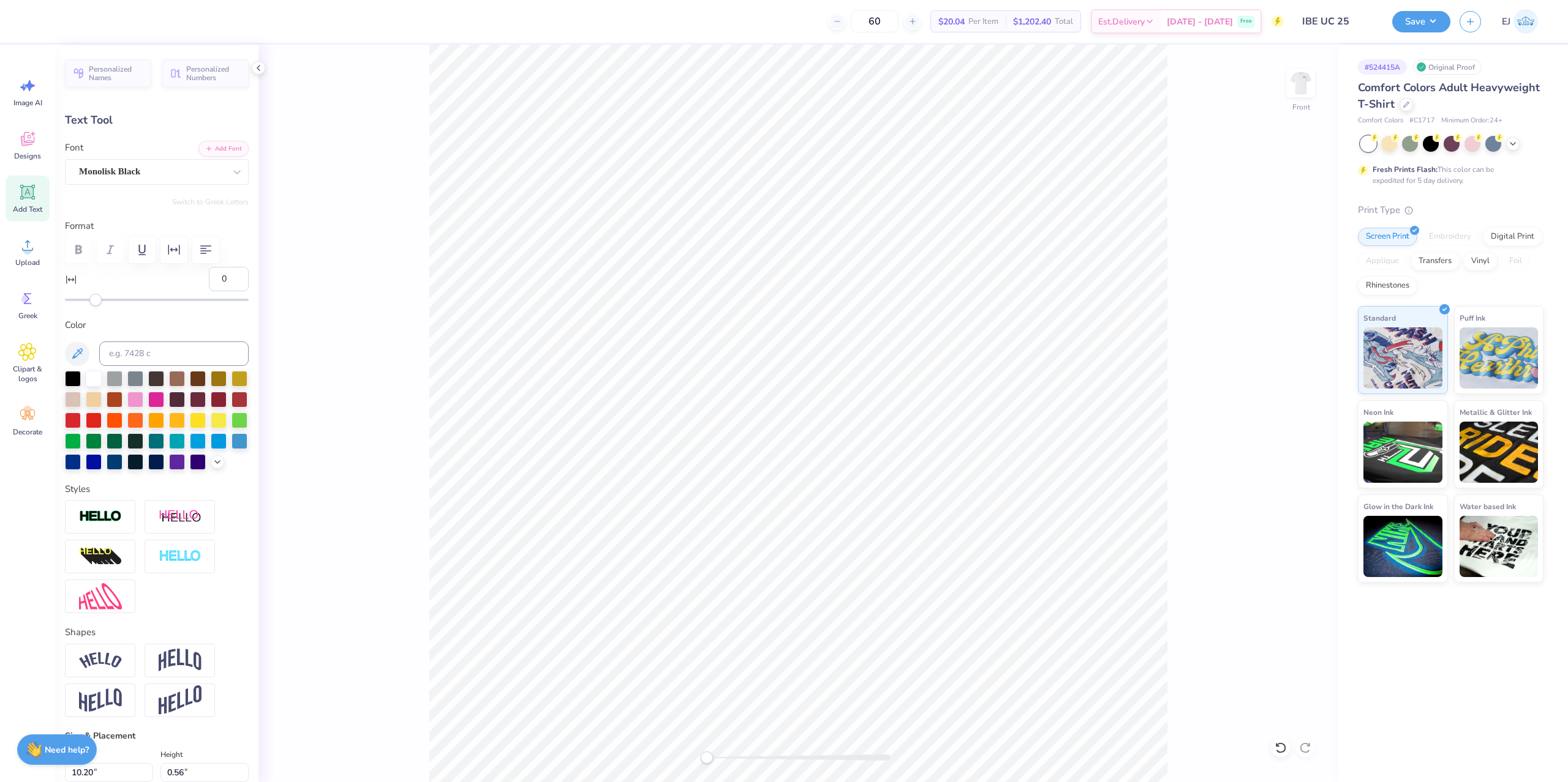
drag, startPoint x: 106, startPoint y: 306, endPoint x: 123, endPoint y: 304, distance: 17.1
click at [123, 304] on div "Personalized Names Personalized Numbers Text Tool Add Font Font Monolisk Black …" at bounding box center [157, 413] width 203 height 737
type input "57"
drag, startPoint x: 122, startPoint y: 301, endPoint x: 182, endPoint y: 306, distance: 60.2
click at [182, 306] on div "Personalized Names Personalized Numbers Text Tool Add Font Font Monolisk Black …" at bounding box center [157, 413] width 203 height 737
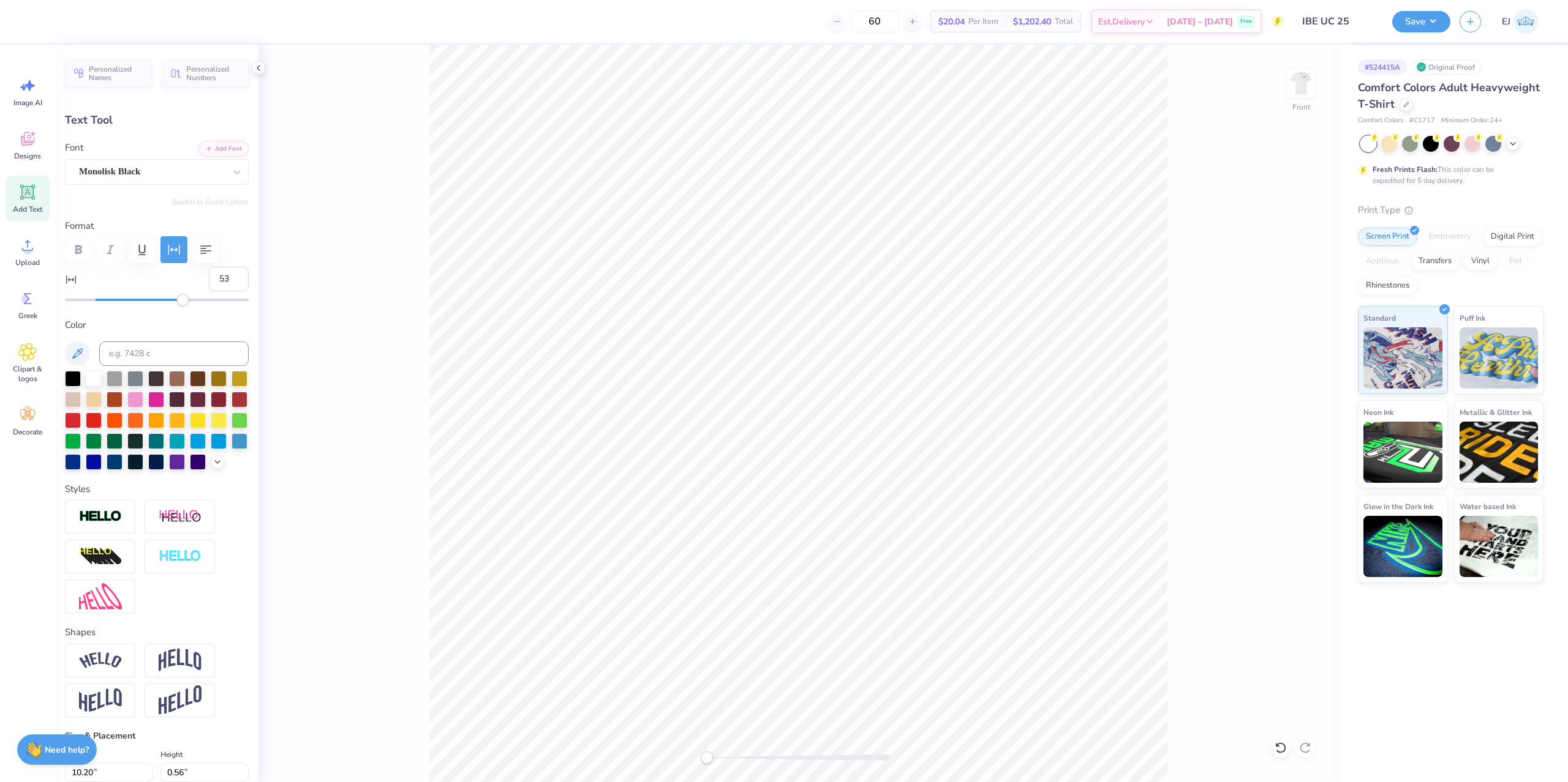
type input "52"
drag, startPoint x: 182, startPoint y: 303, endPoint x: 175, endPoint y: 298, distance: 8.6
click at [177, 298] on div "Accessibility label" at bounding box center [183, 300] width 12 height 12
type input "44"
drag, startPoint x: 175, startPoint y: 296, endPoint x: 163, endPoint y: 296, distance: 12.0
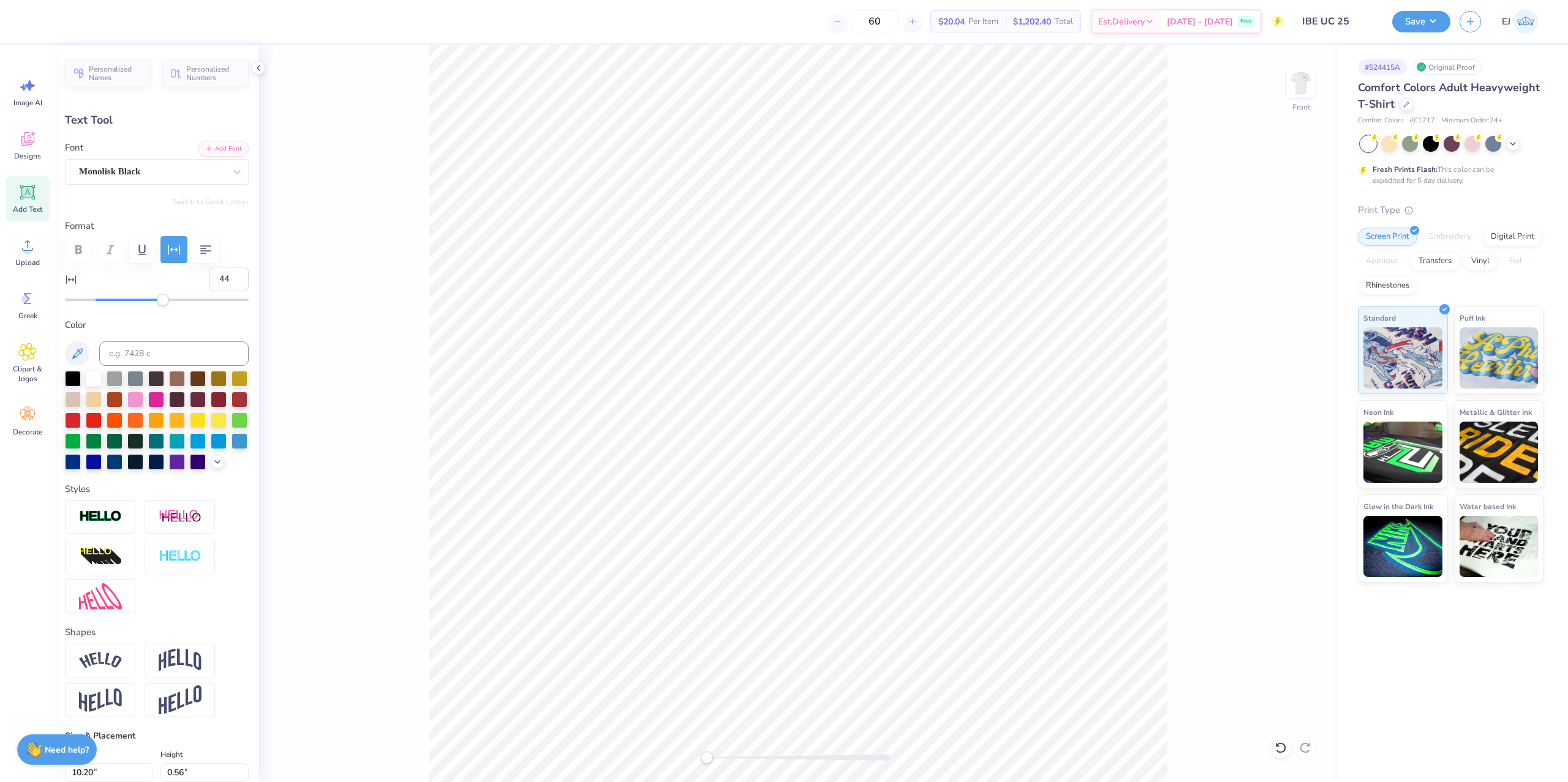
click at [163, 296] on div "Accessibility label" at bounding box center [163, 300] width 12 height 12
type input "27"
drag, startPoint x: 173, startPoint y: 297, endPoint x: 137, endPoint y: 297, distance: 36.0
click at [137, 297] on div at bounding box center [157, 300] width 184 height 12
type input "11.16"
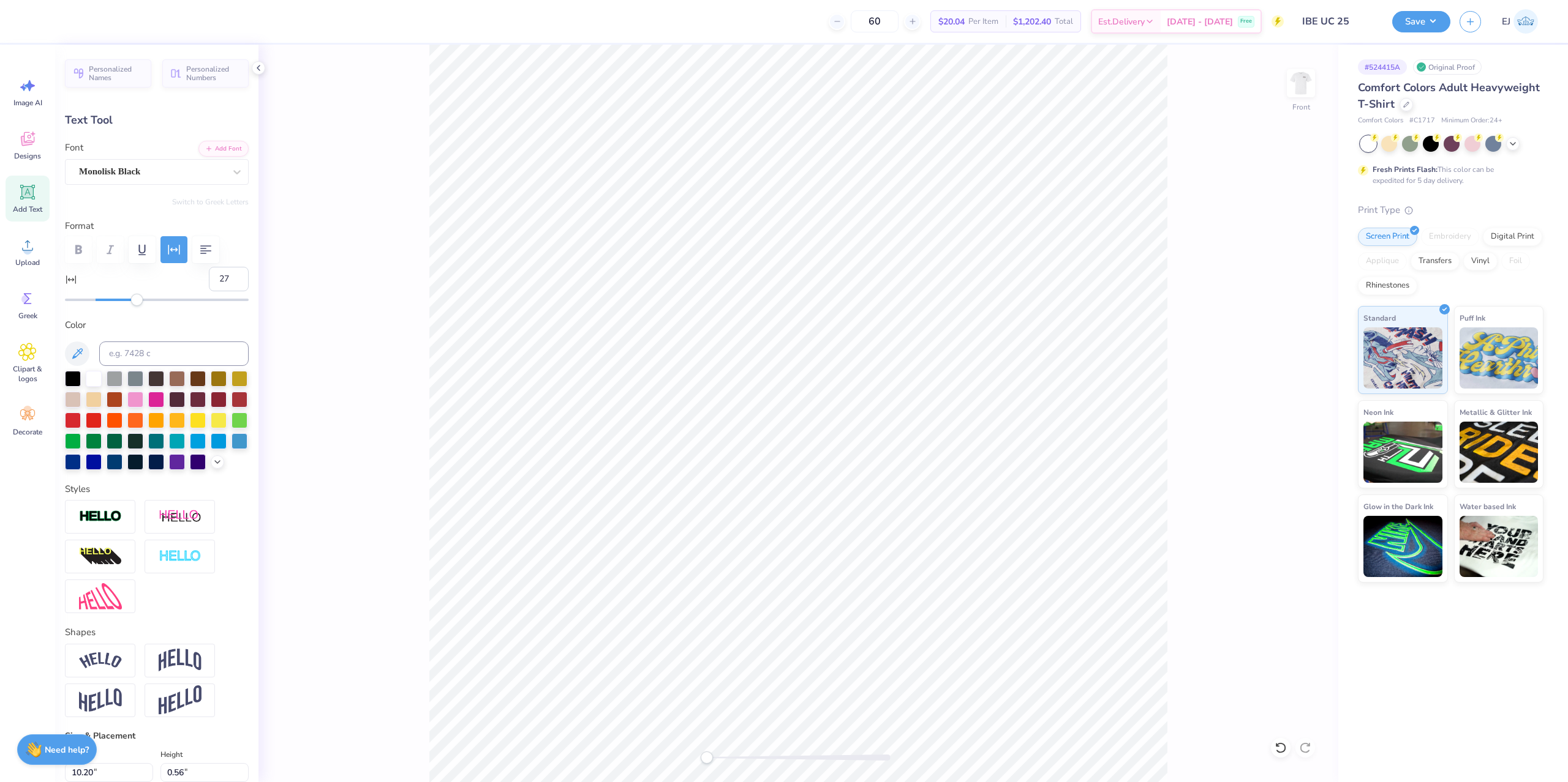
type input "0.53"
type input "18.48"
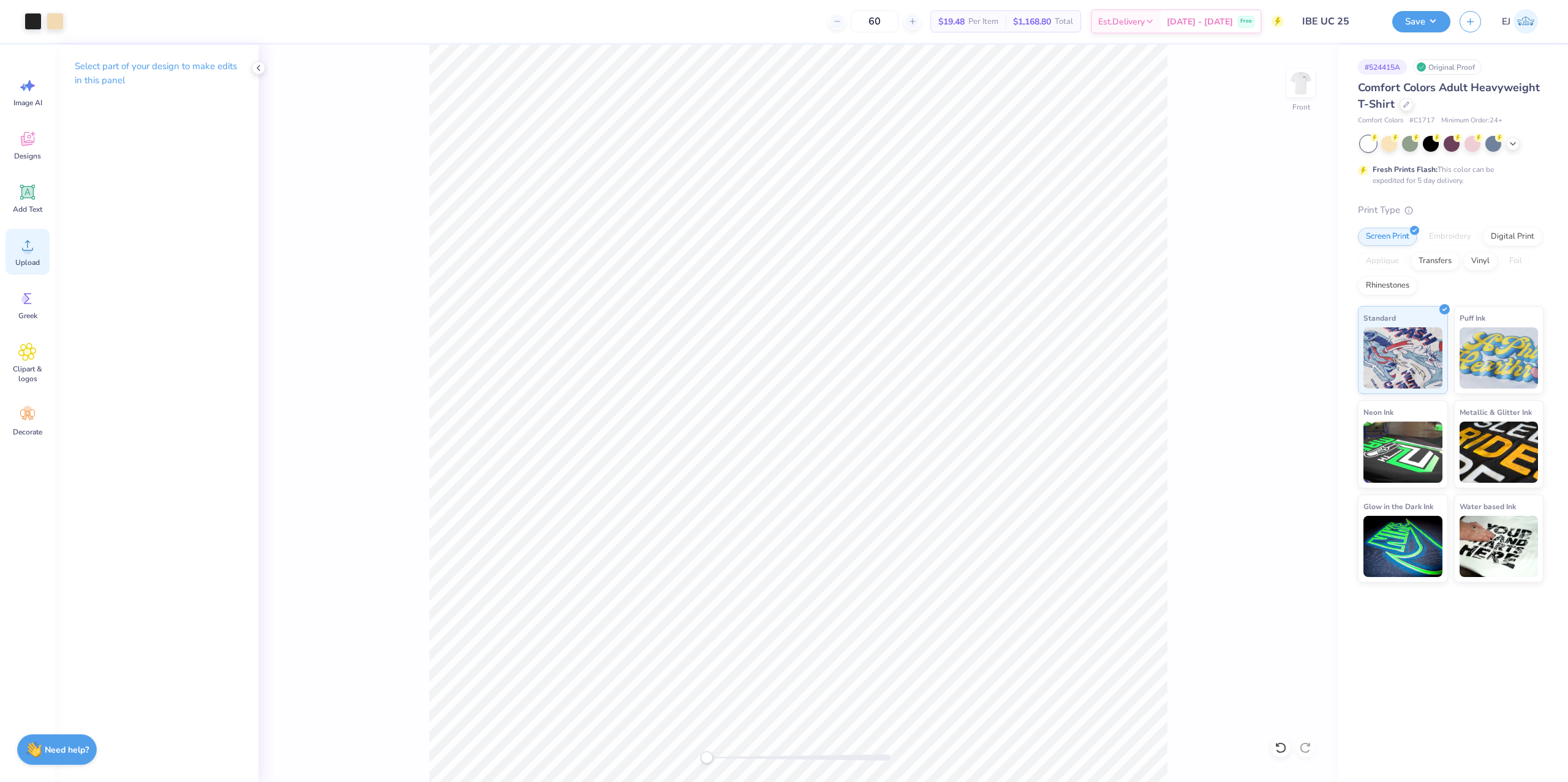
click at [30, 255] on div "Upload" at bounding box center [27, 252] width 44 height 46
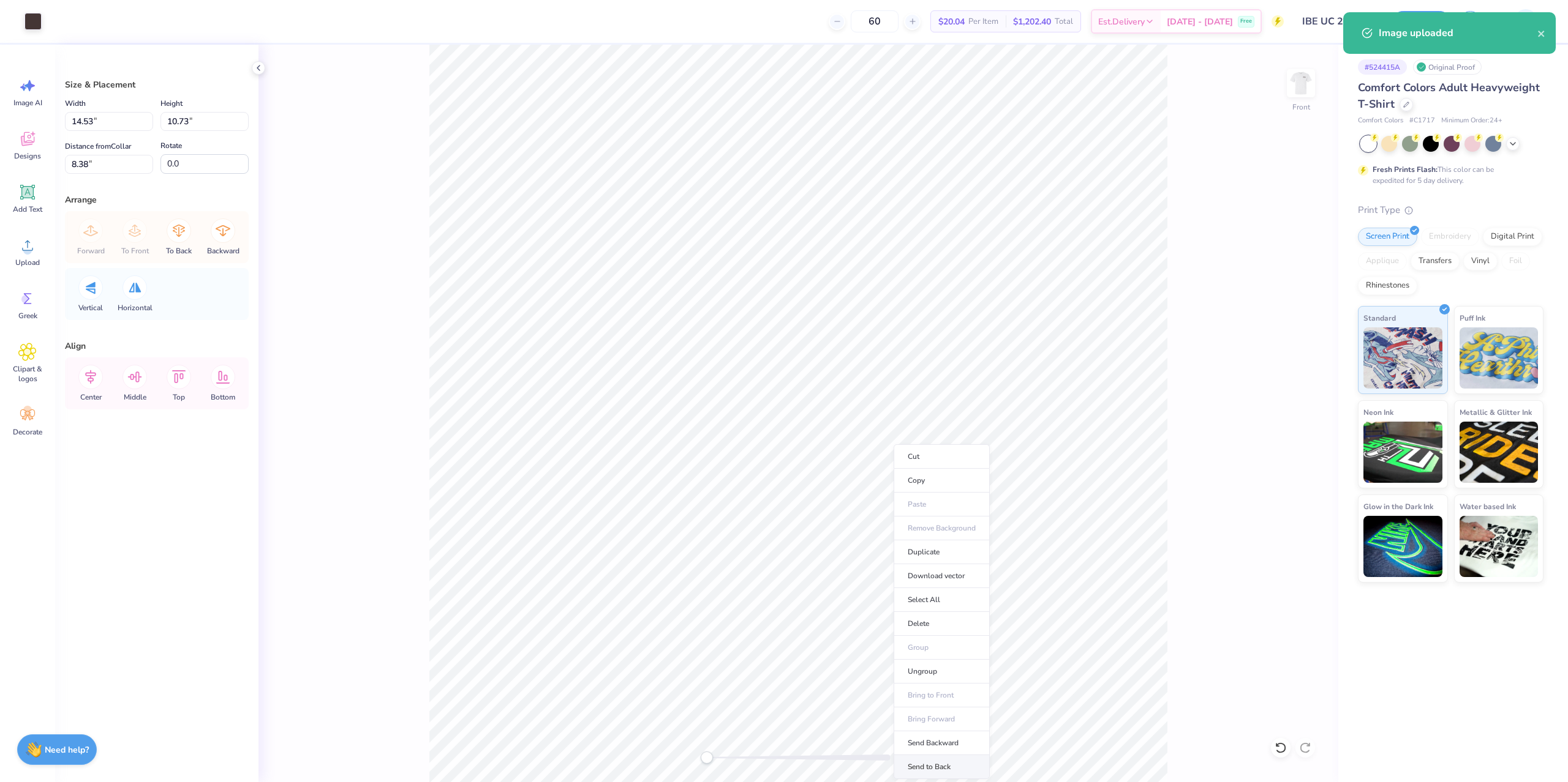
click at [940, 763] on li "Send to Back" at bounding box center [941, 767] width 96 height 24
type input "13.19"
type input "9.74"
type input "7.53"
click at [89, 373] on icon at bounding box center [91, 377] width 11 height 14
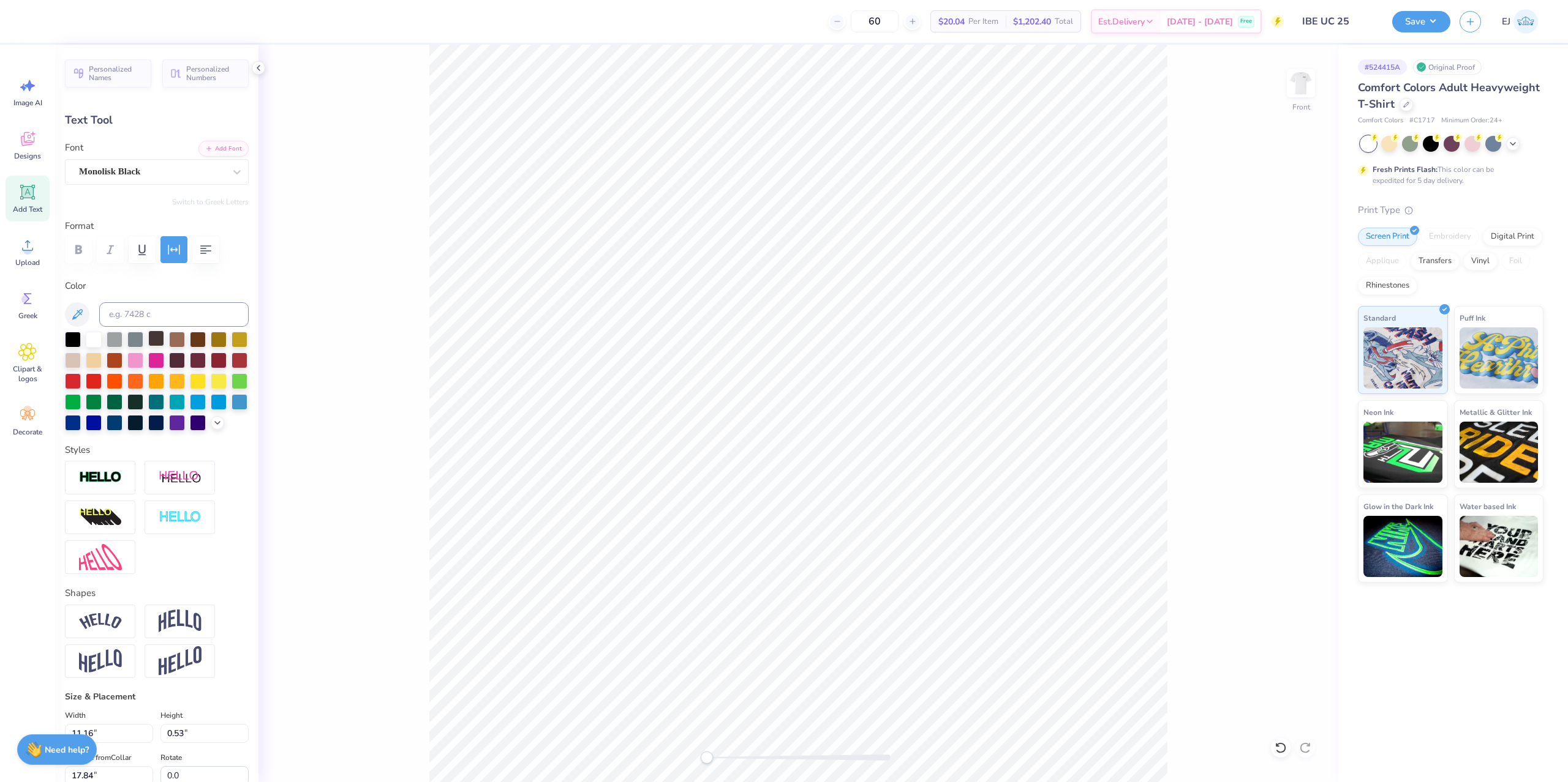
click at [160, 343] on div at bounding box center [156, 339] width 16 height 16
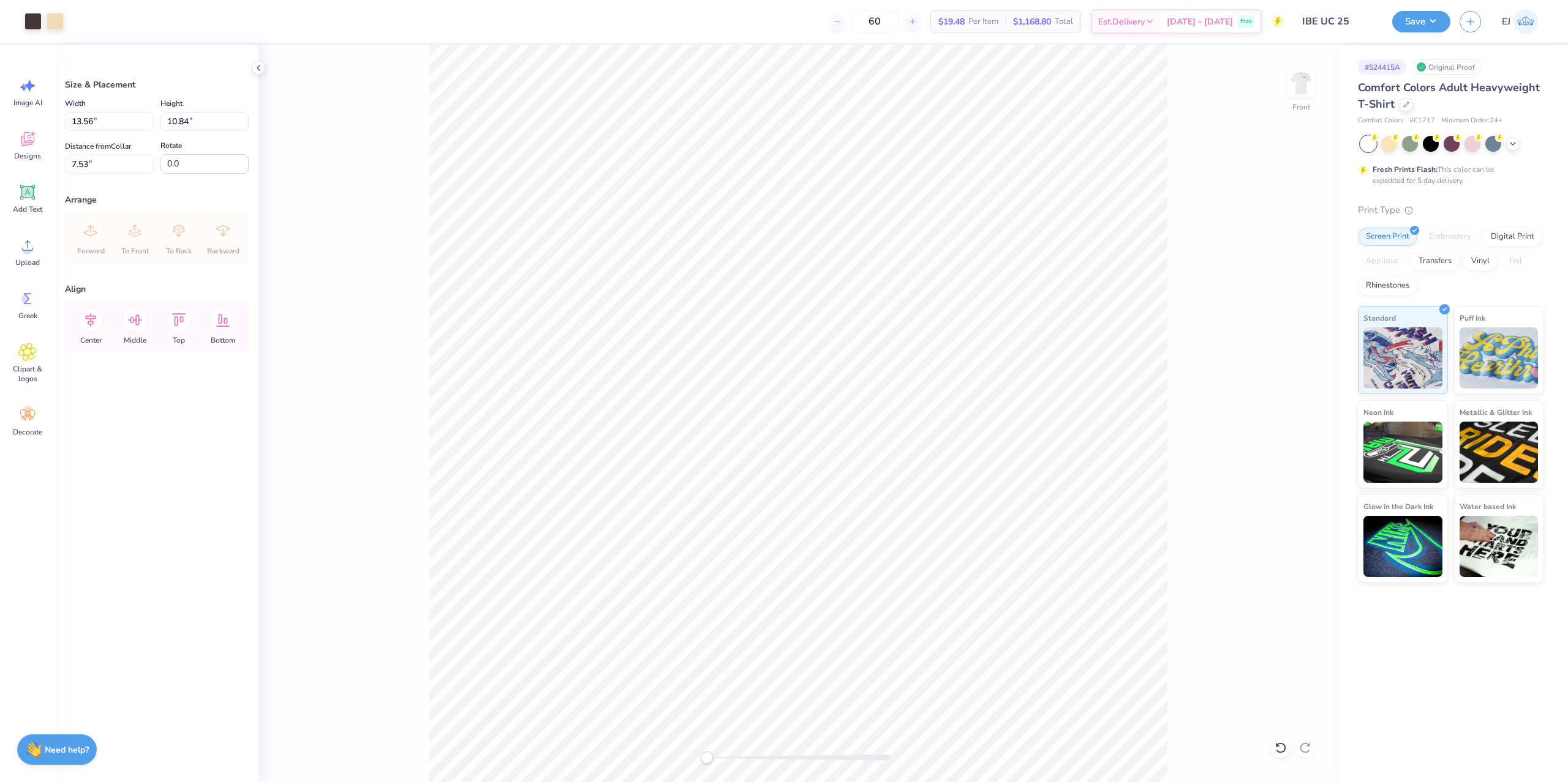
click at [108, 108] on div "Width 13.56 13.56 "" at bounding box center [109, 113] width 88 height 35
click at [104, 124] on input "13.56" at bounding box center [109, 121] width 88 height 19
type input "12.50"
type input "10.00"
type input "3.00"
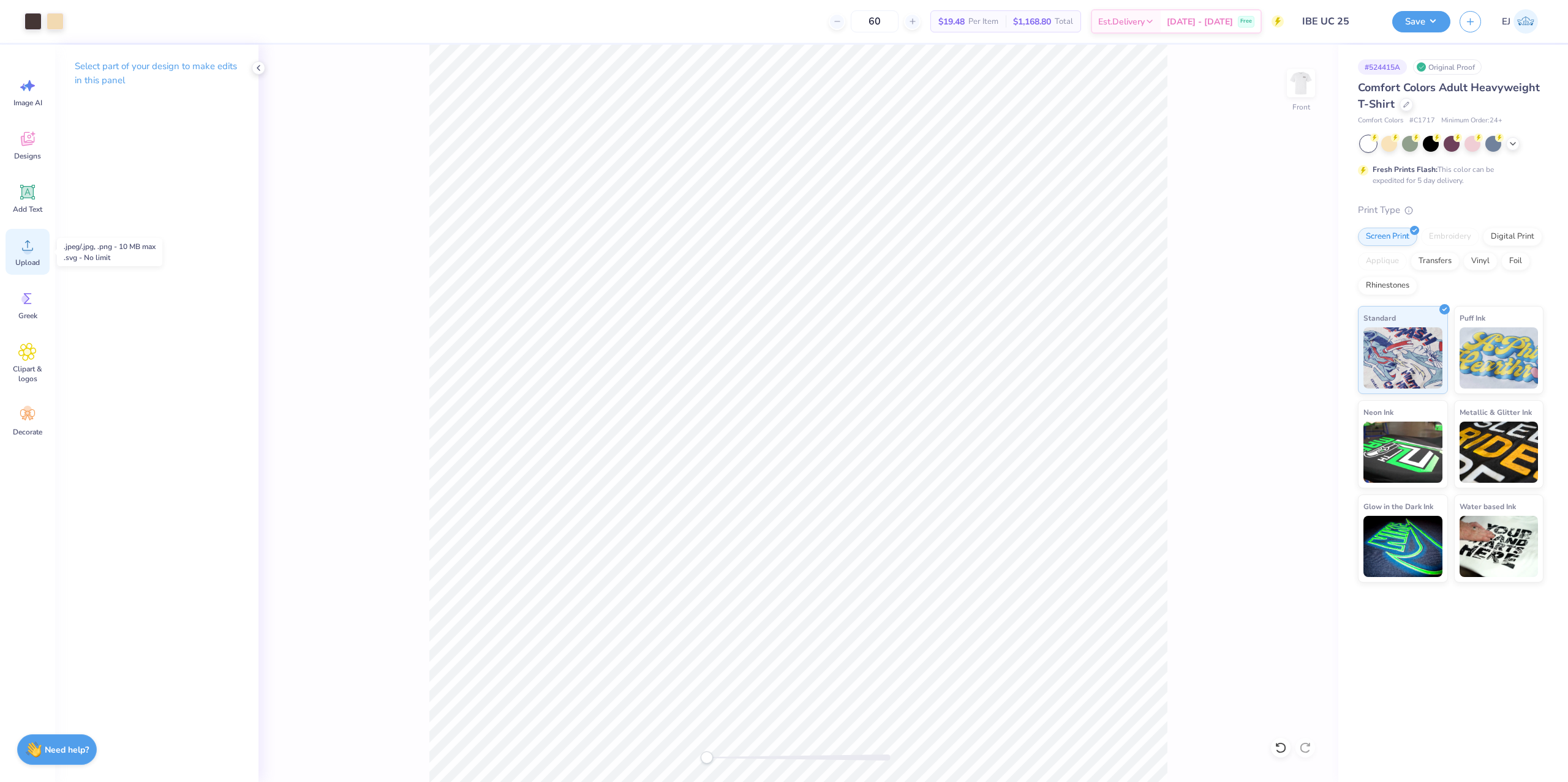
click at [26, 251] on icon at bounding box center [28, 246] width 11 height 10
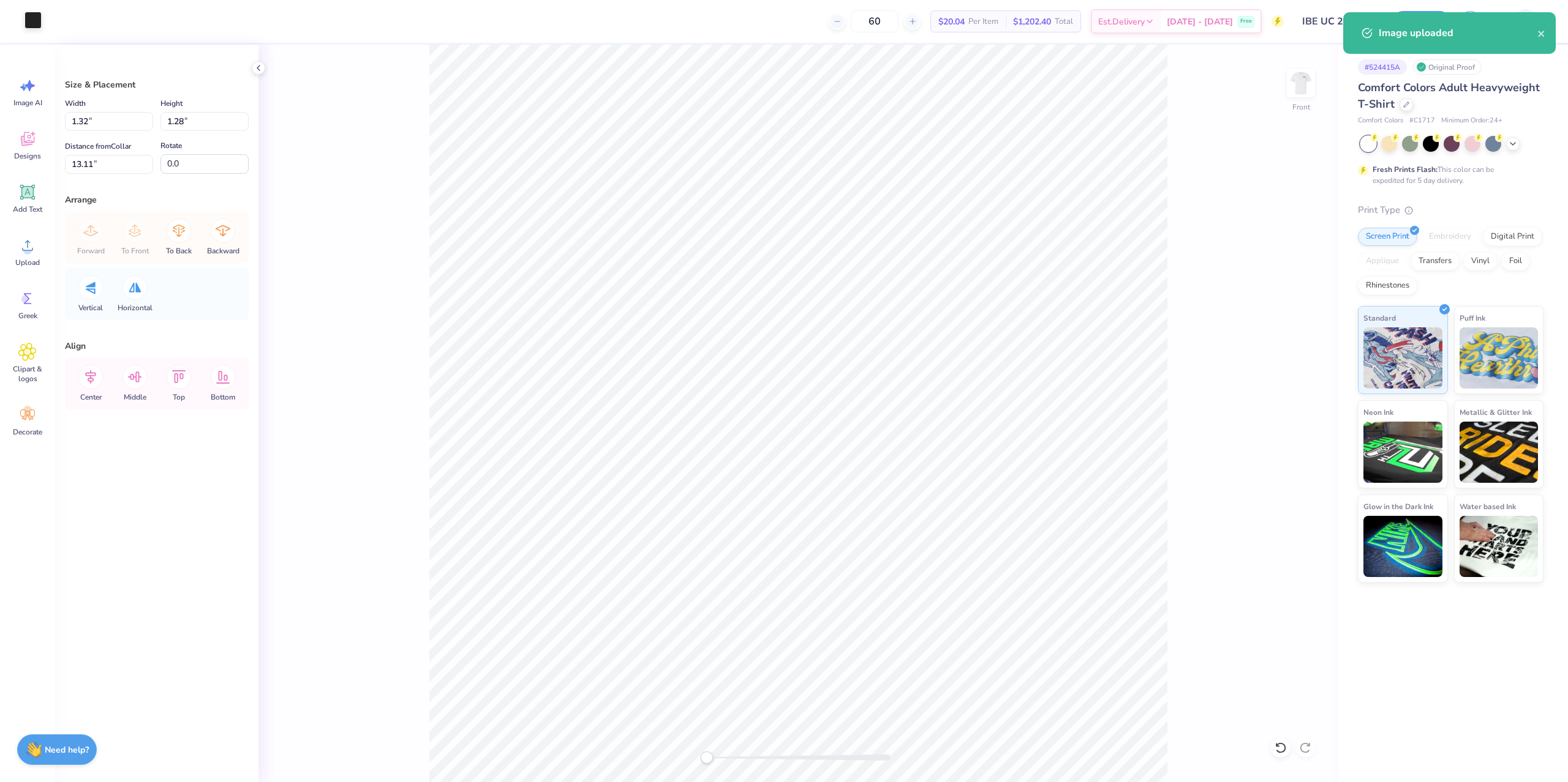
click at [28, 18] on div at bounding box center [33, 20] width 17 height 17
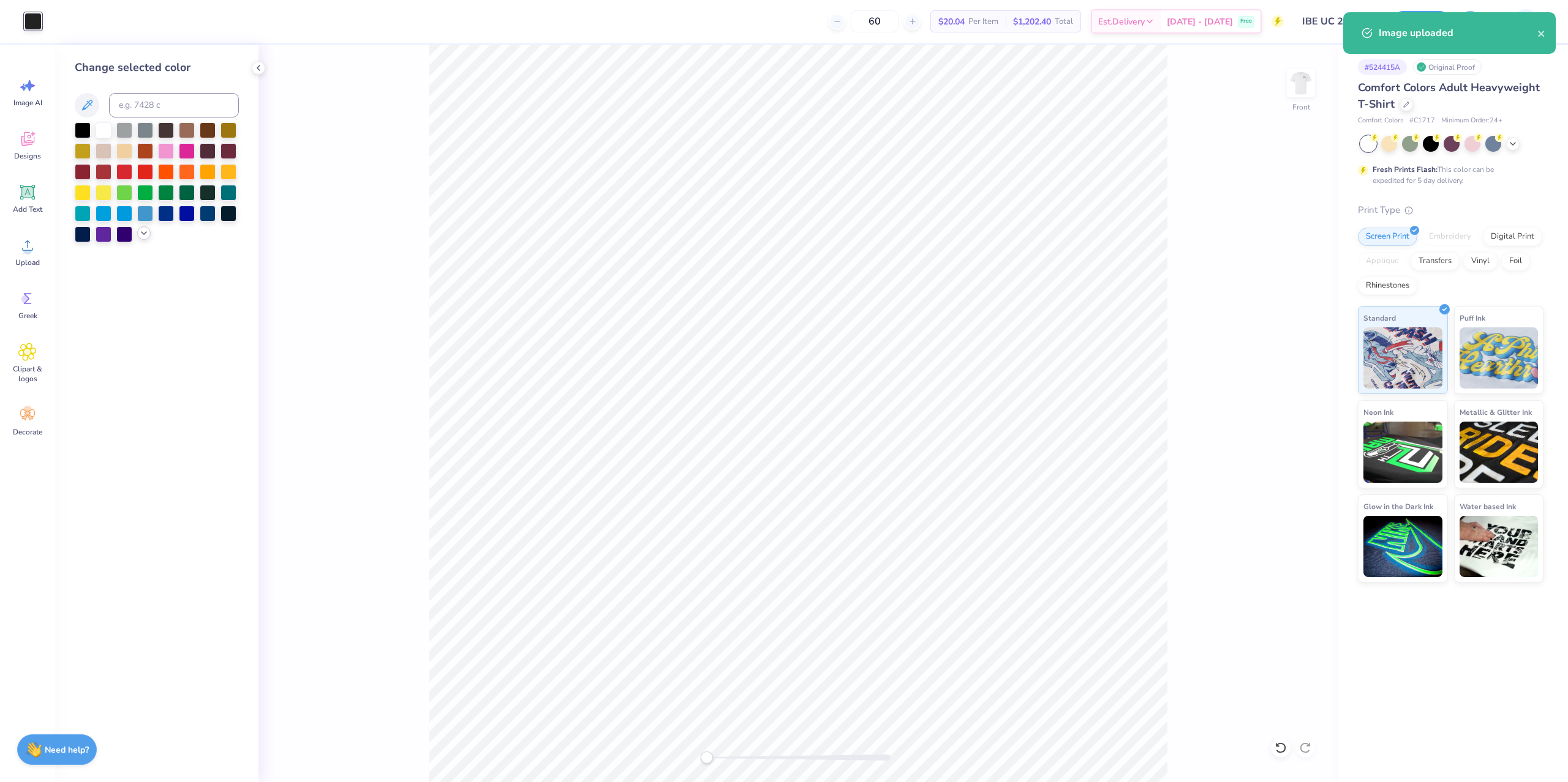
click at [147, 236] on icon at bounding box center [144, 233] width 10 height 10
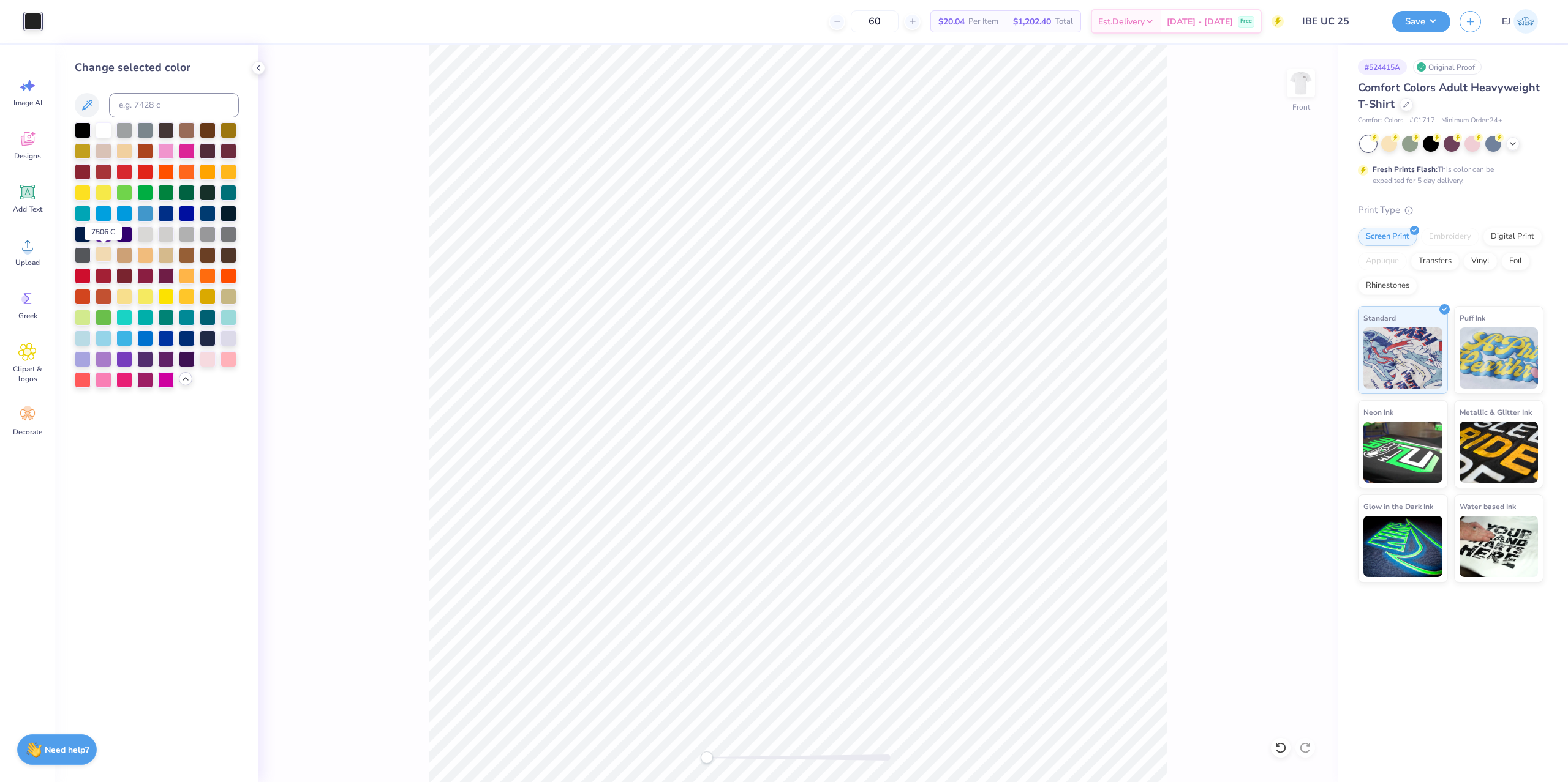
click at [103, 258] on div at bounding box center [104, 254] width 16 height 16
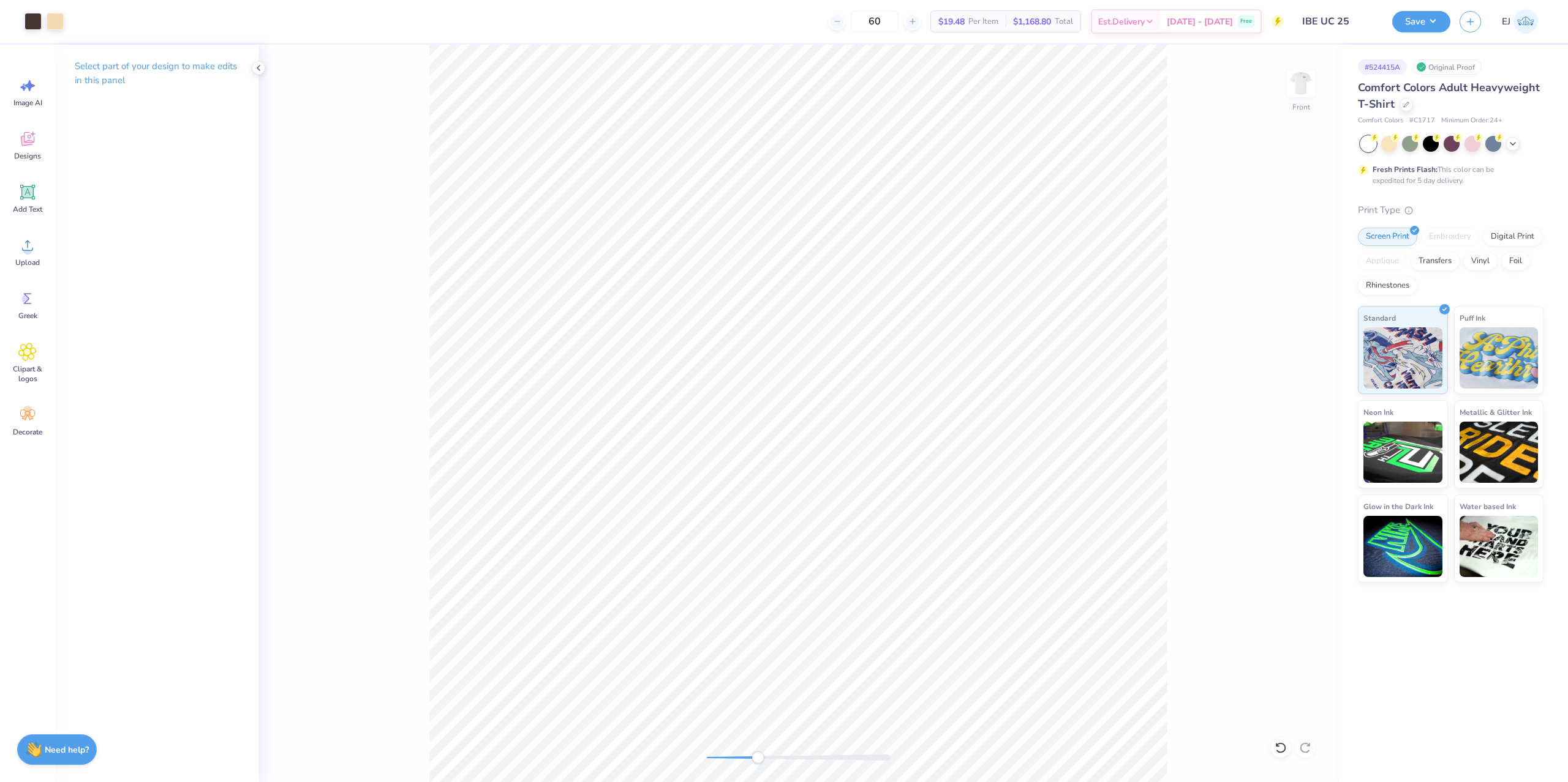
click at [757, 757] on div at bounding box center [799, 757] width 184 height 6
drag, startPoint x: 750, startPoint y: 762, endPoint x: 731, endPoint y: 754, distance: 20.6
click at [731, 754] on div at bounding box center [799, 758] width 184 height 12
click at [604, 754] on div "Front" at bounding box center [798, 413] width 1080 height 737
drag, startPoint x: 732, startPoint y: 758, endPoint x: 555, endPoint y: 42, distance: 737.6
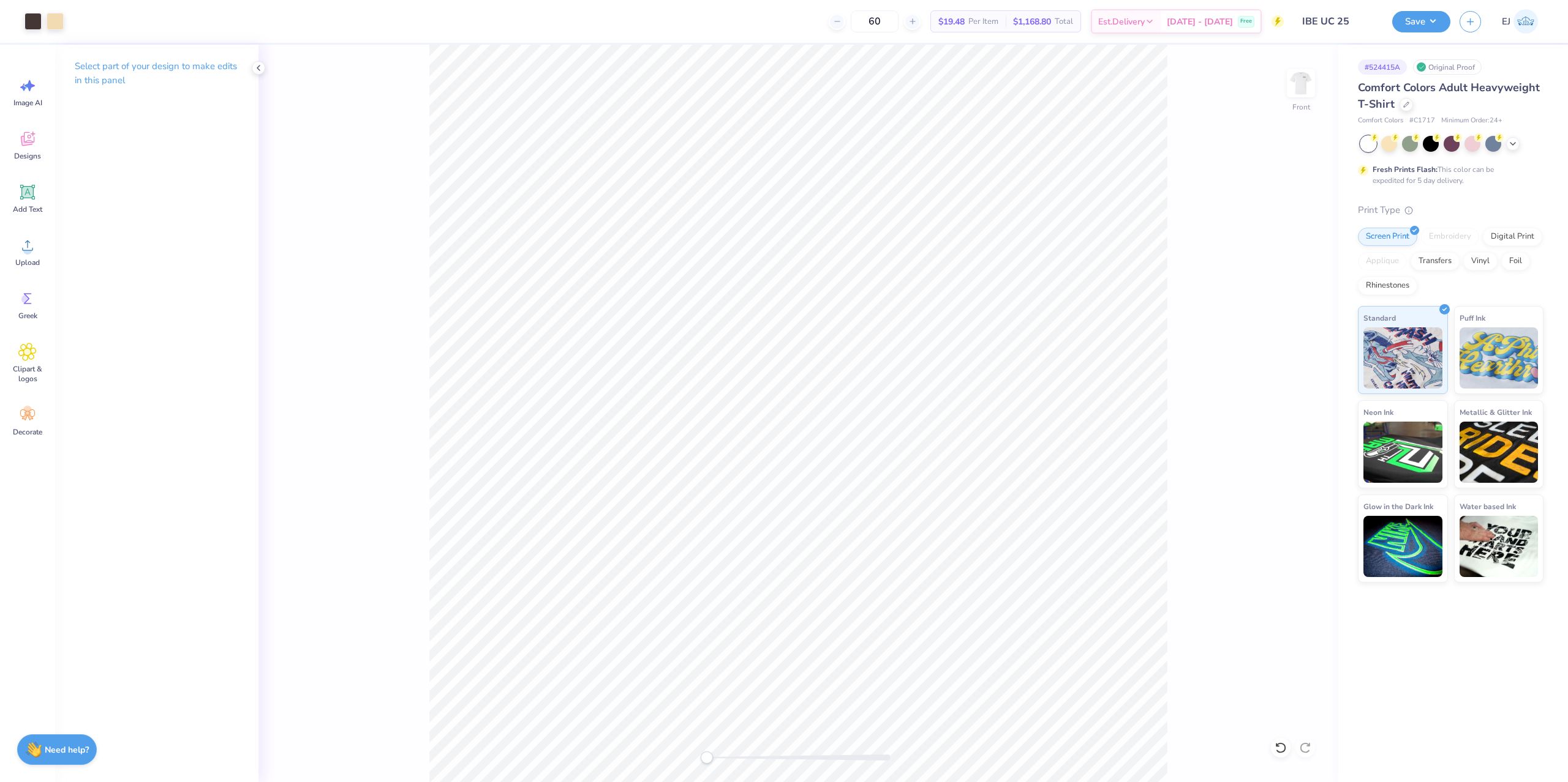
click at [553, 41] on div "Art colors 60 $19.48 Per Item $1,168.80 Total Est. Delivery Oct 7 - 10 Free Des…" at bounding box center [784, 391] width 1568 height 782
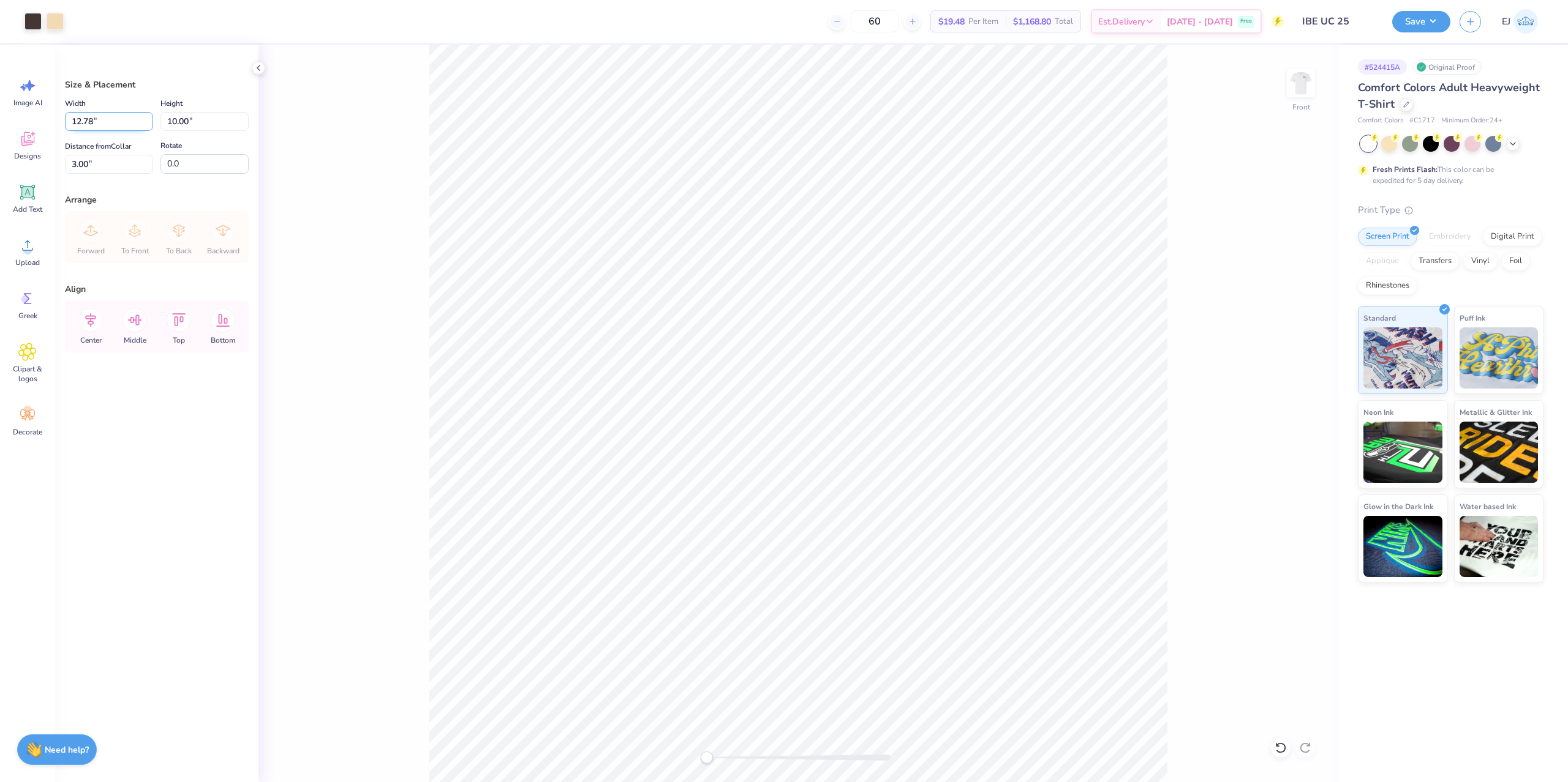
click at [98, 120] on input "12.78" at bounding box center [109, 121] width 88 height 19
type input "12.50"
type input "9.78"
type input "3.00"
click at [1428, 16] on button "Save" at bounding box center [1421, 20] width 58 height 22
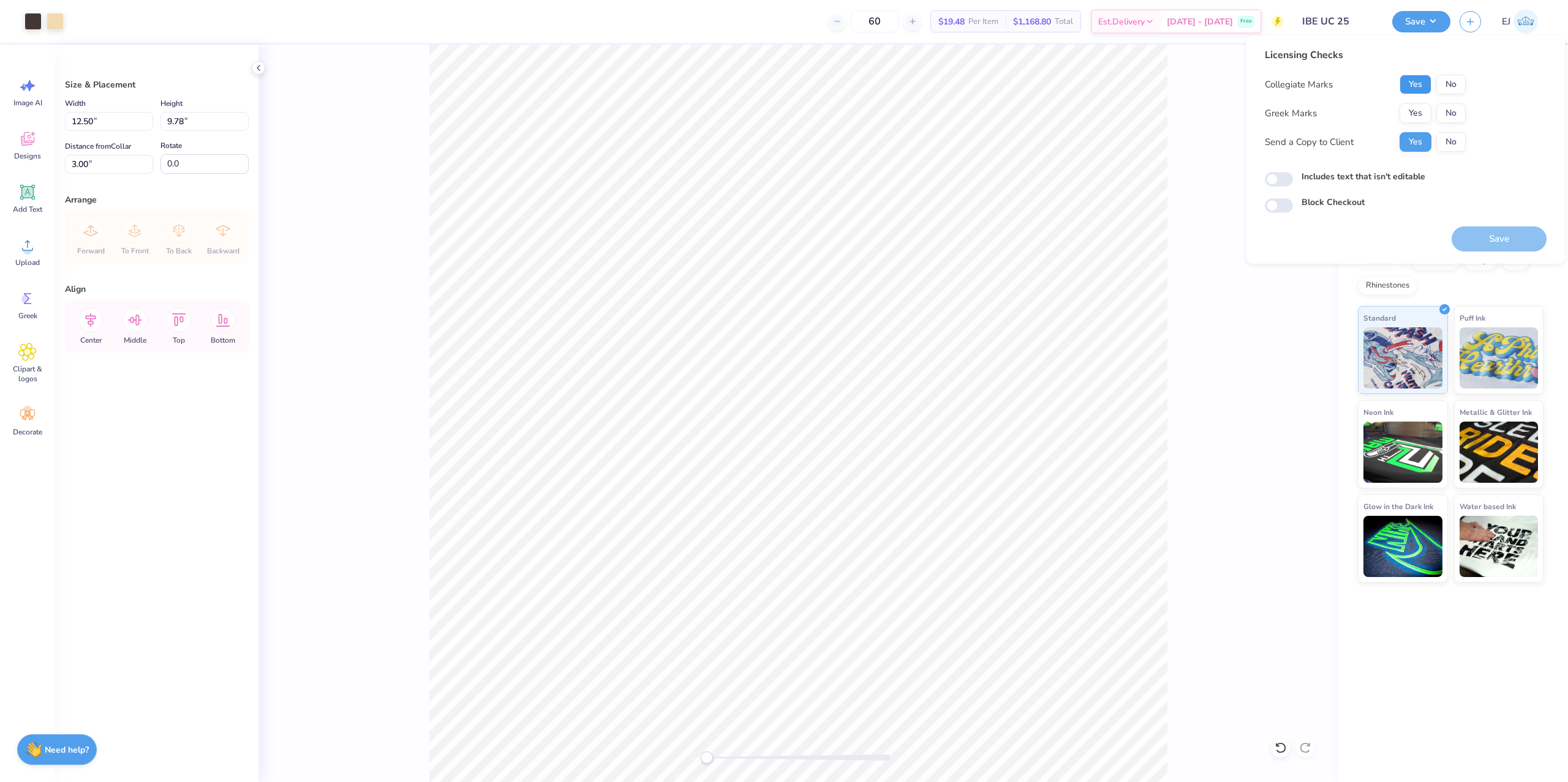
click at [1416, 89] on button "Yes" at bounding box center [1415, 85] width 32 height 20
click at [1445, 113] on button "No" at bounding box center [1451, 113] width 30 height 20
click at [1511, 232] on button "Save" at bounding box center [1498, 239] width 95 height 25
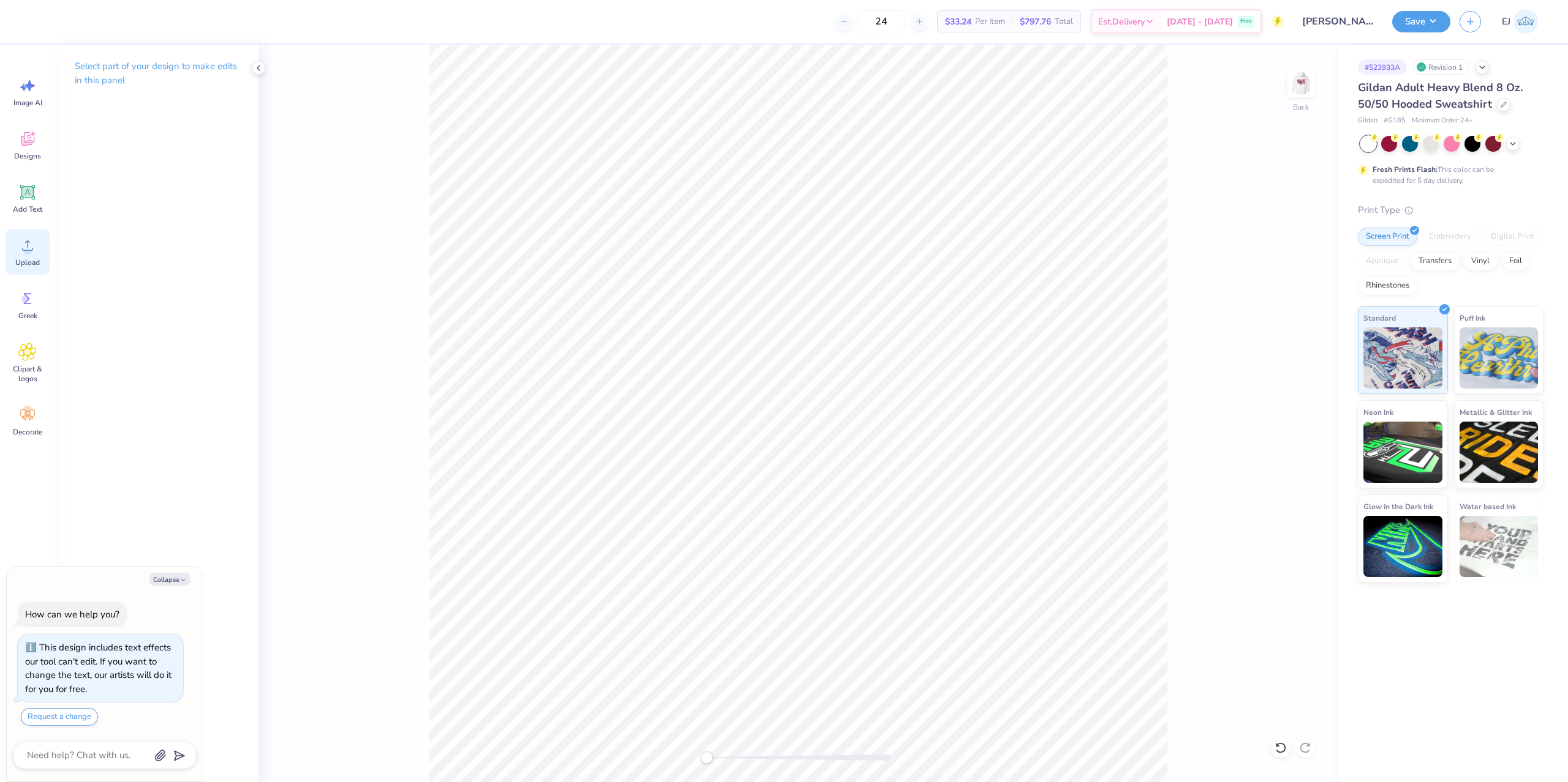
click at [29, 257] on div "Upload" at bounding box center [27, 252] width 44 height 46
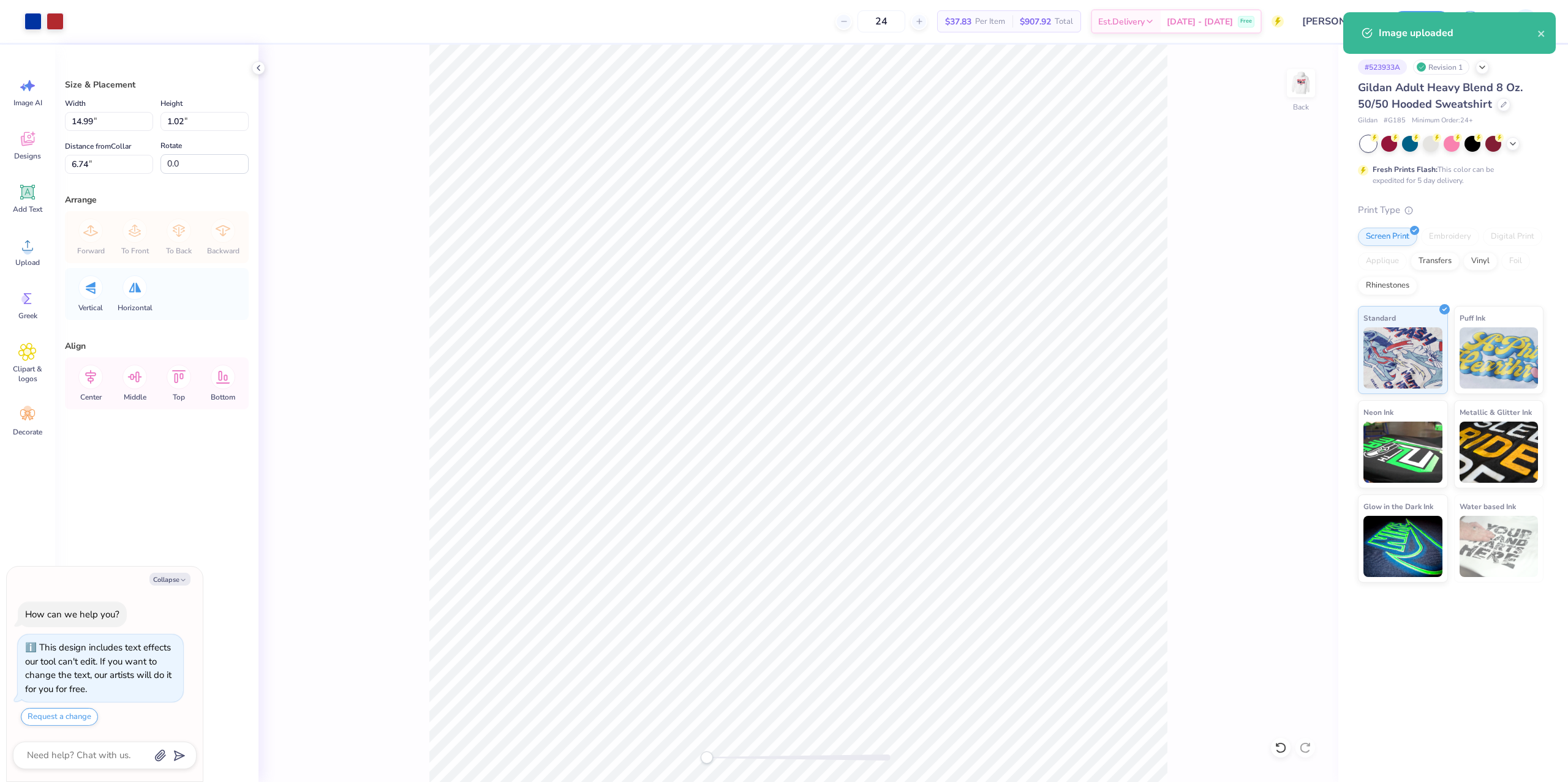
type textarea "x"
click at [101, 126] on input "14.99" at bounding box center [109, 121] width 88 height 19
type input "12.5"
type textarea "x"
type input "12.50"
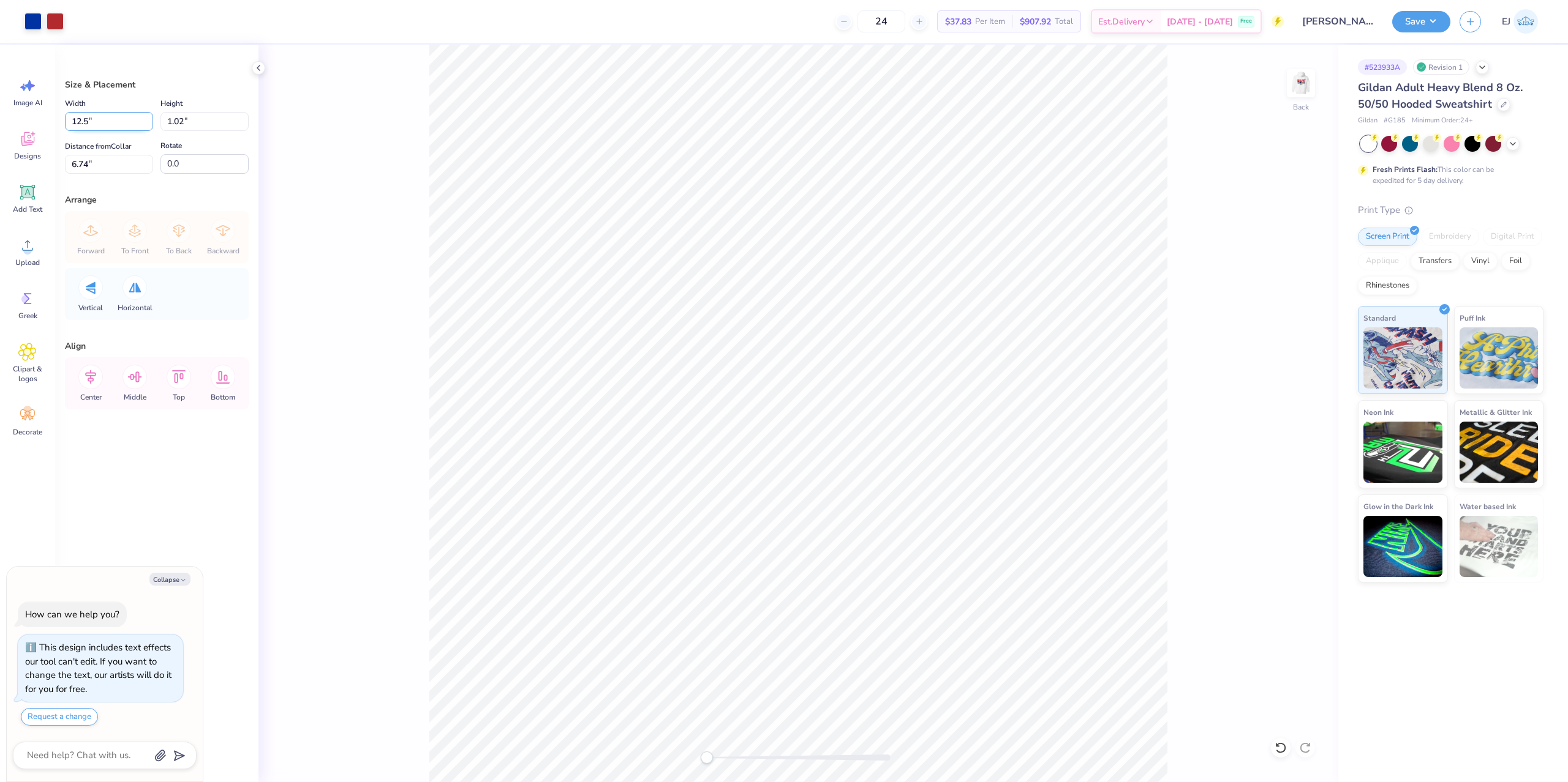
type input "0.85"
type input "3"
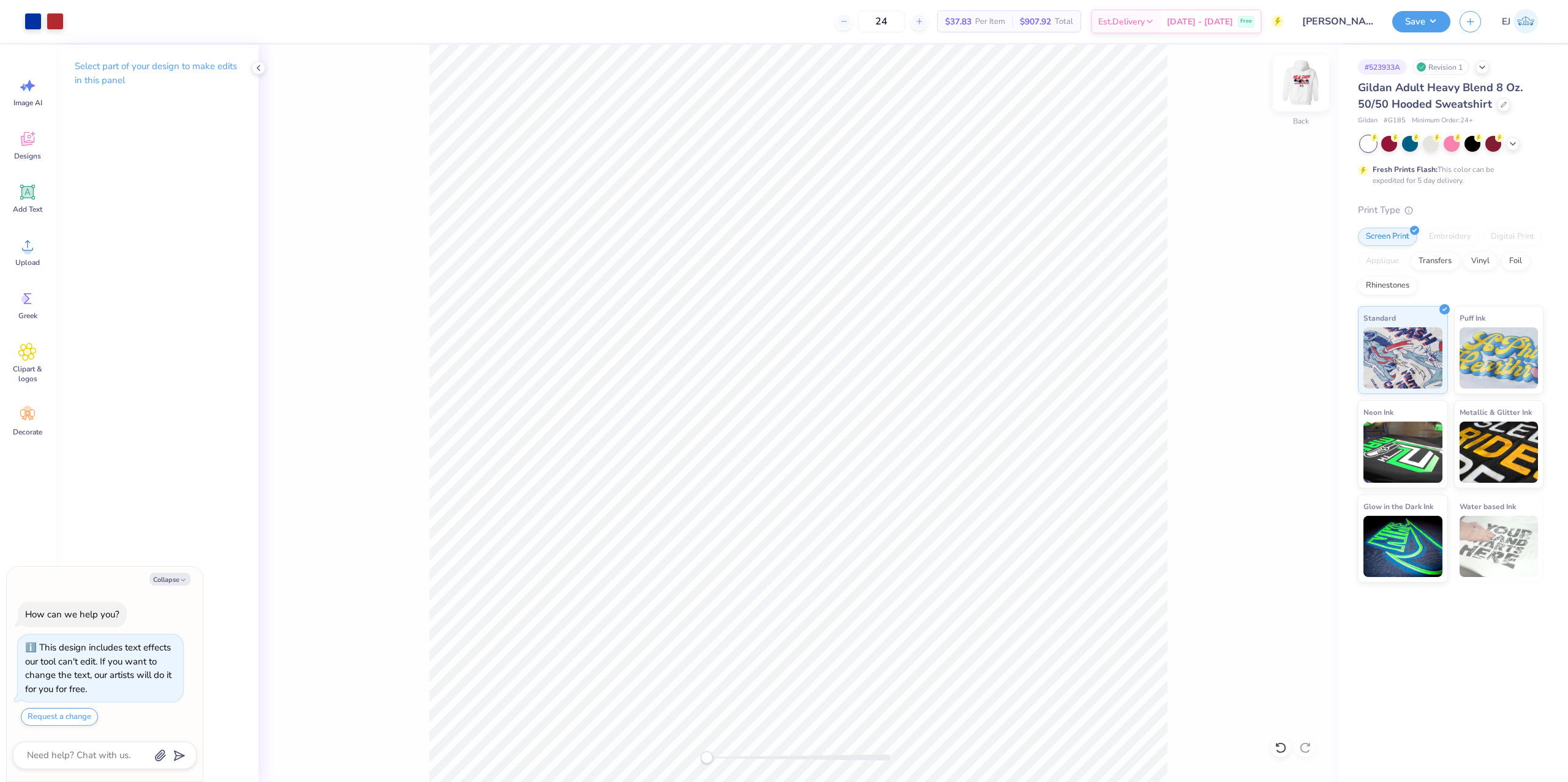
click at [1306, 85] on img at bounding box center [1300, 83] width 49 height 49
click at [26, 265] on span "Upload" at bounding box center [27, 262] width 24 height 10
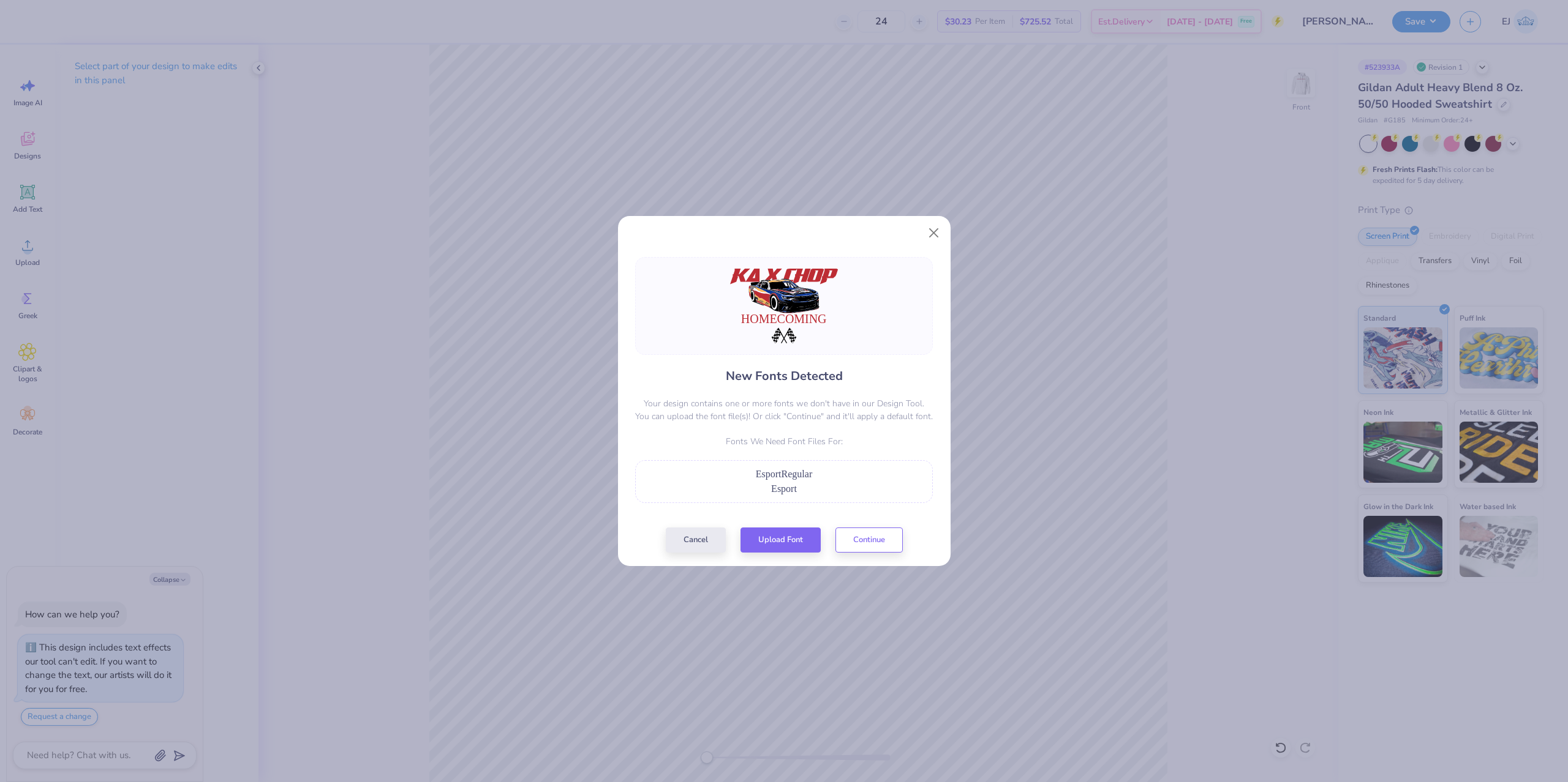
click at [786, 527] on div "New Fonts Detected Your design contains one or more fonts we don't have in our …" at bounding box center [784, 405] width 305 height 296
click at [788, 532] on div "New Fonts Detected Your design contains one or more fonts we don't have in our …" at bounding box center [784, 405] width 305 height 296
click at [791, 534] on button "Upload Font" at bounding box center [780, 537] width 80 height 25
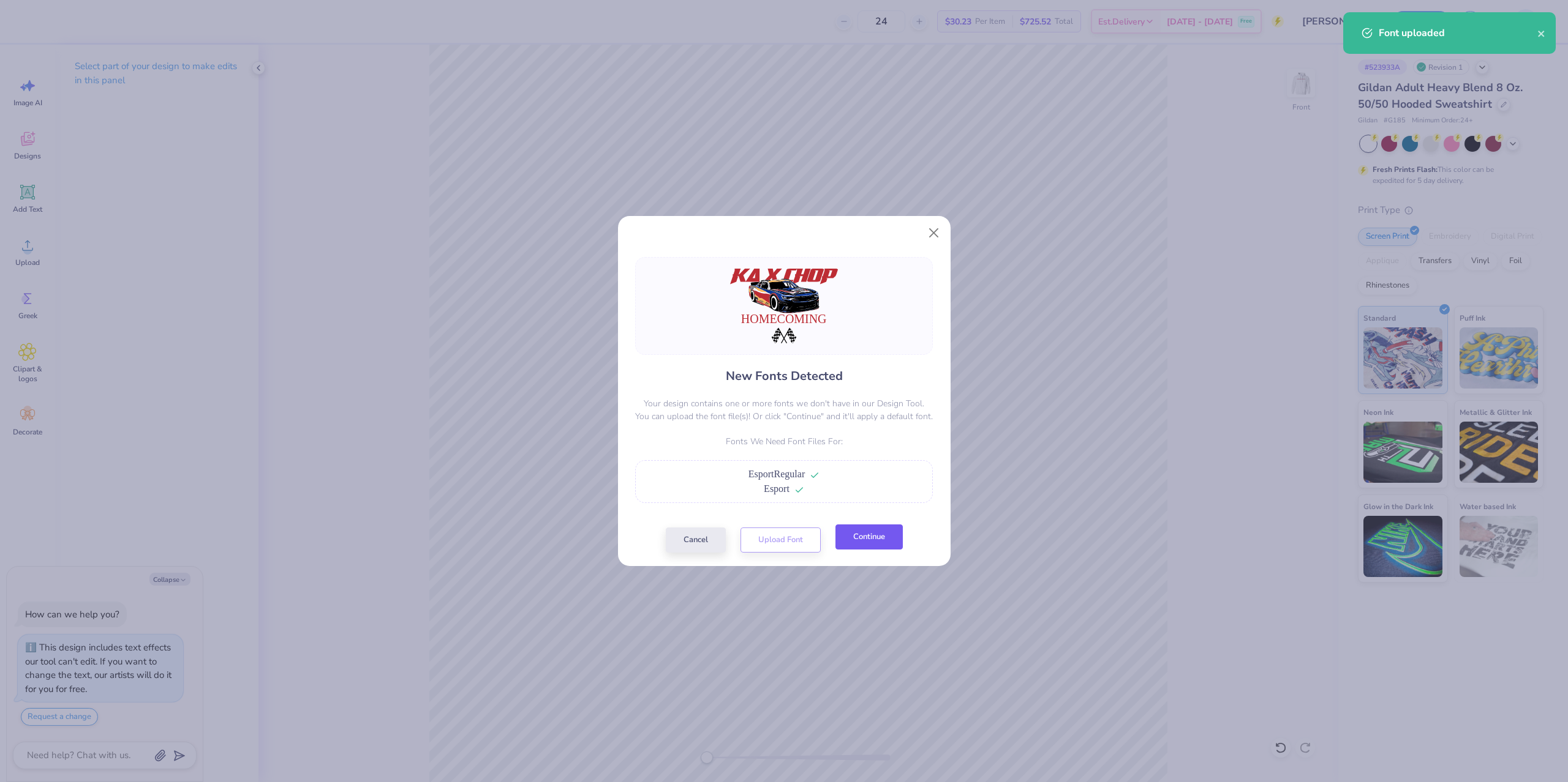
click at [900, 539] on button "Continue" at bounding box center [869, 537] width 68 height 25
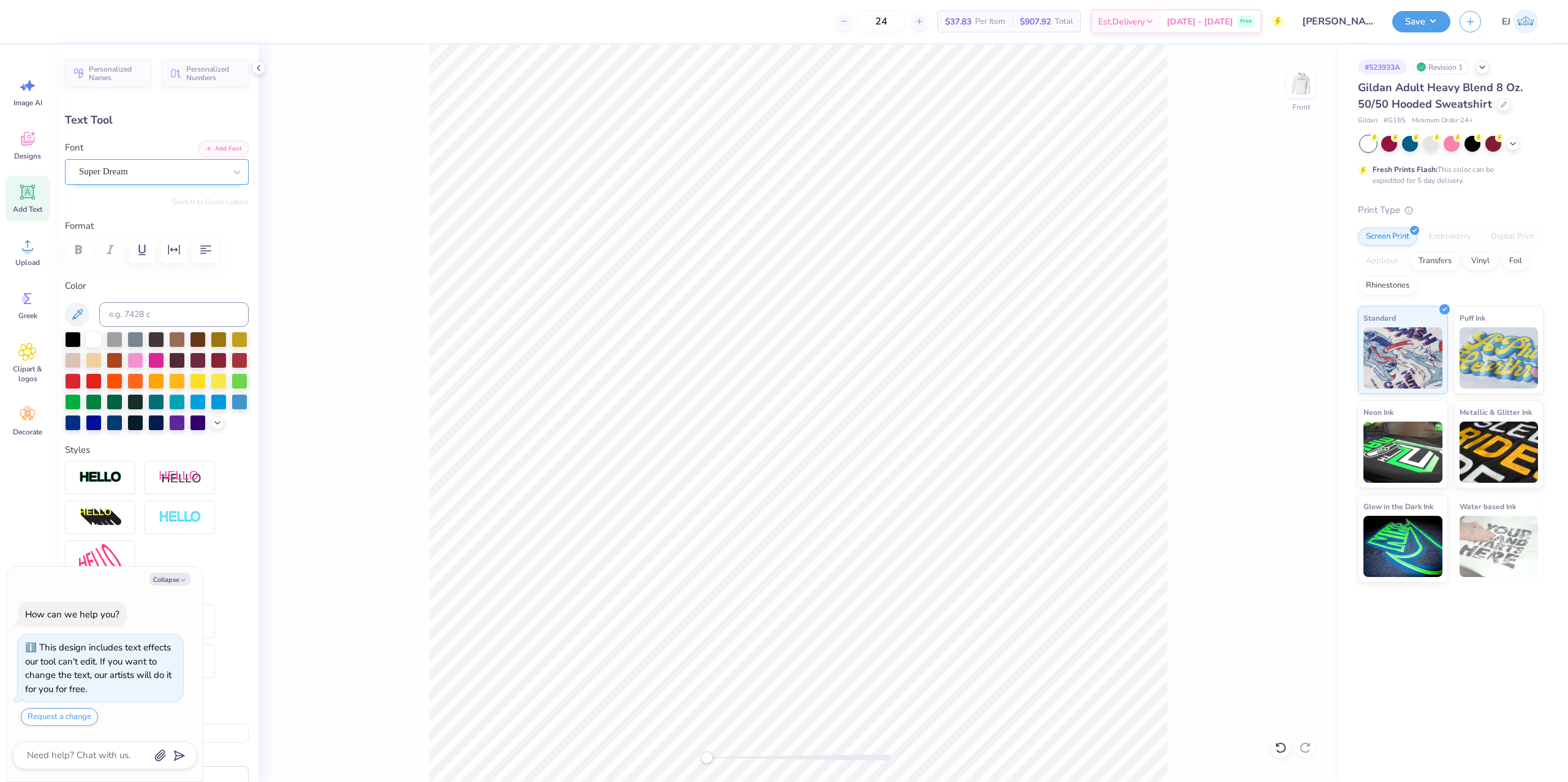
click at [179, 179] on div at bounding box center [152, 171] width 146 height 16
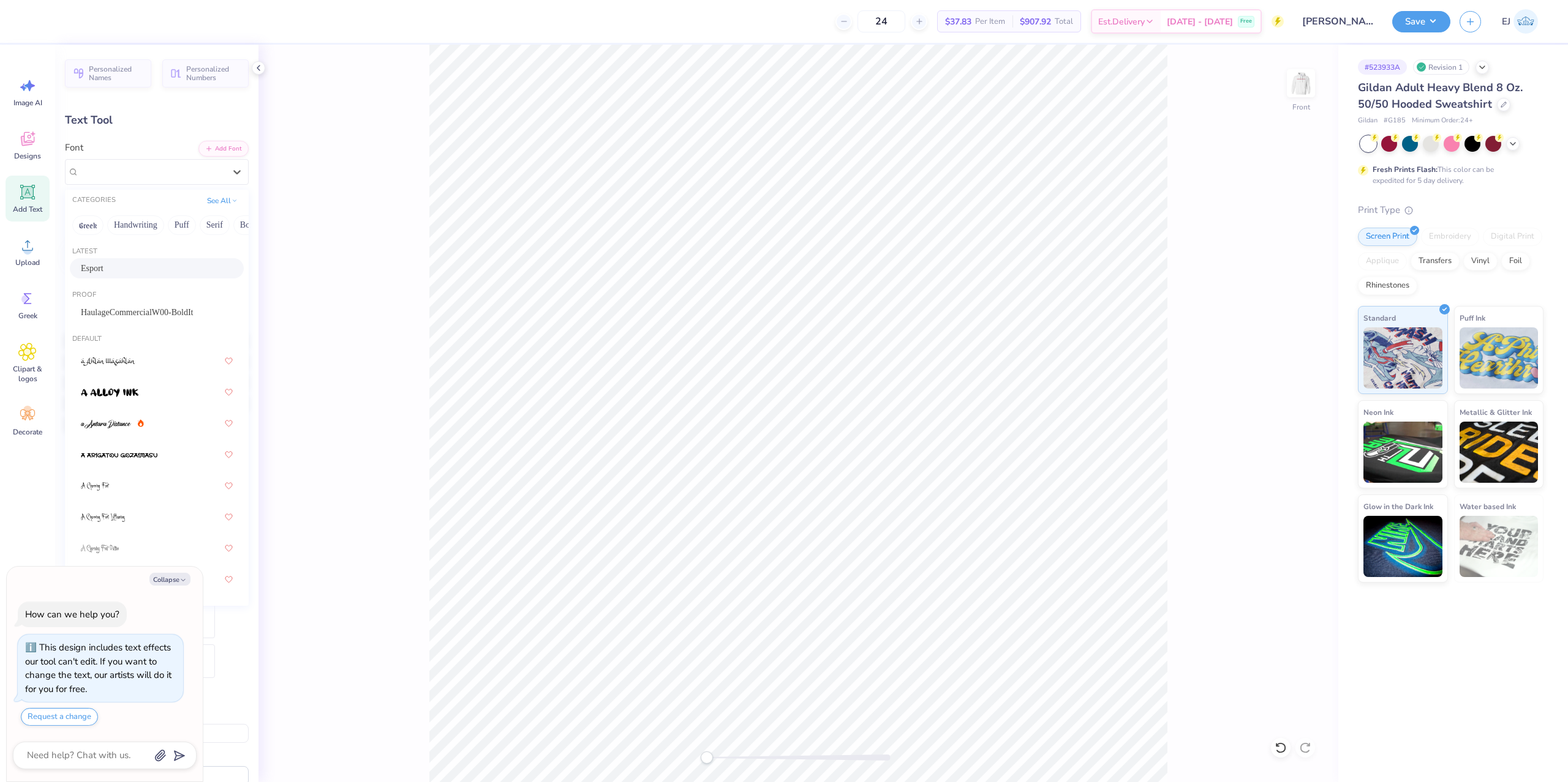
click at [175, 265] on div "Esport" at bounding box center [156, 268] width 152 height 13
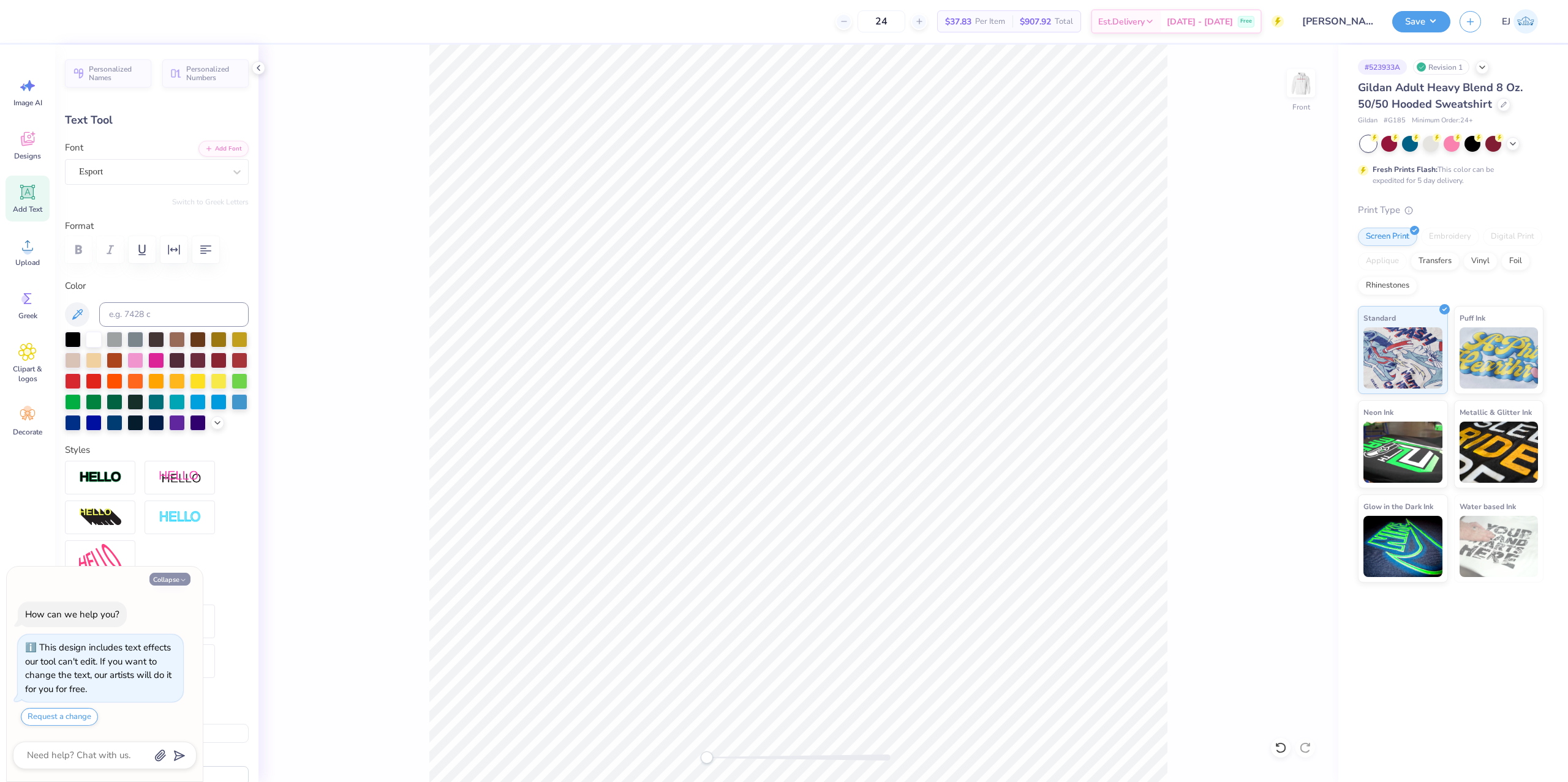
click at [161, 581] on button "Collapse" at bounding box center [170, 579] width 41 height 13
type textarea "x"
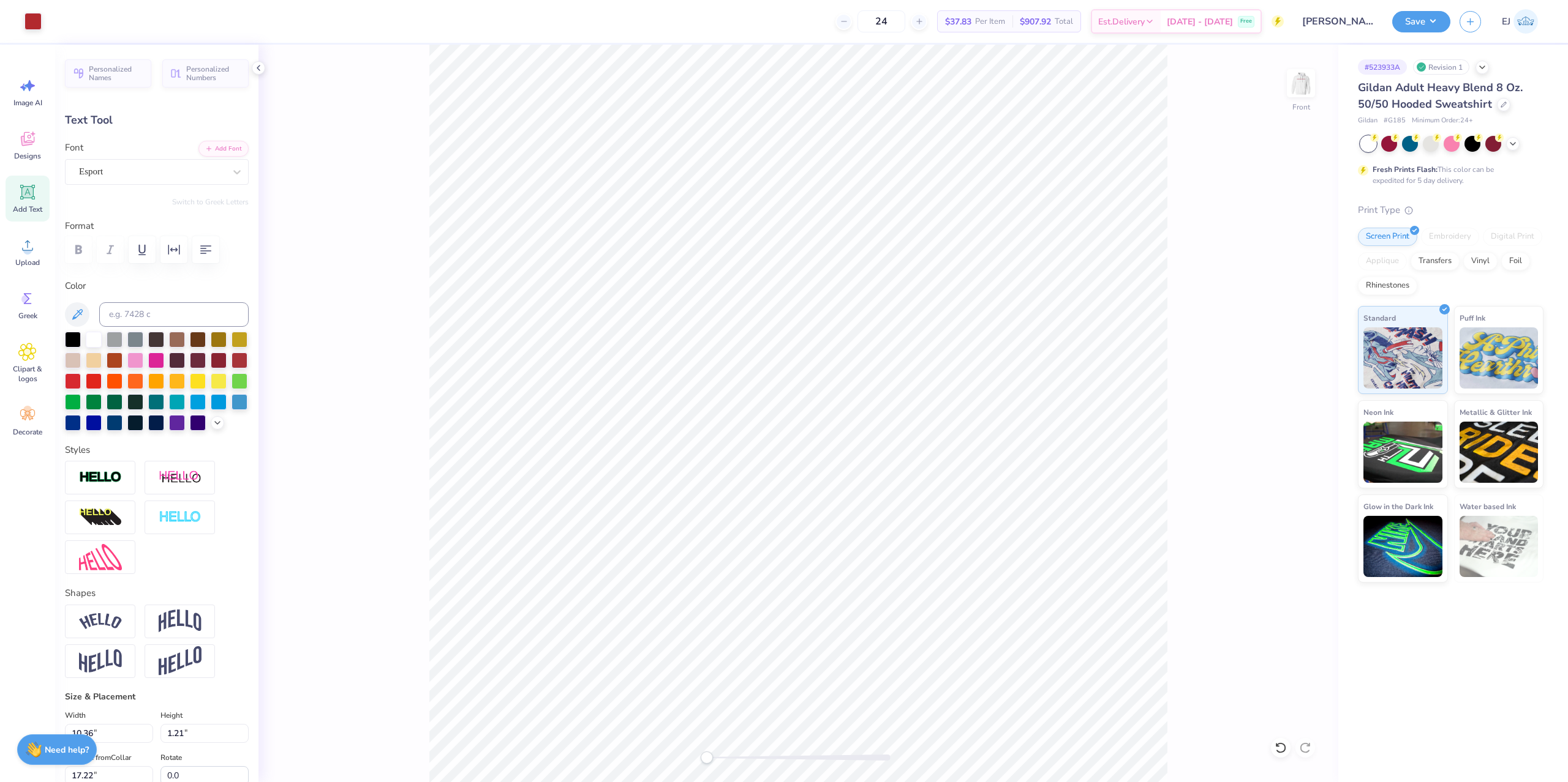
type input "12.36"
type input "1.36"
type input "17.67"
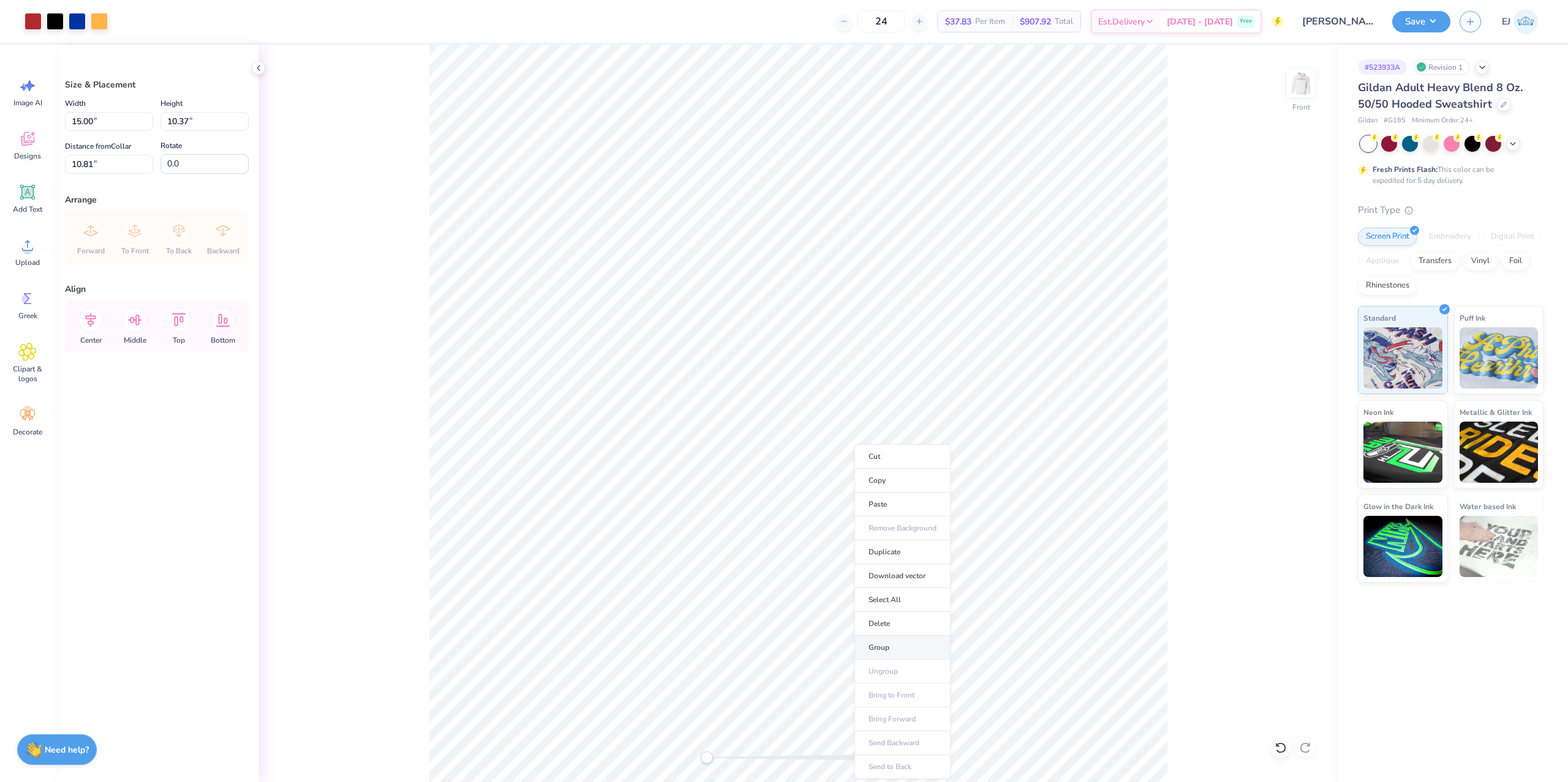
click at [891, 639] on li "Group" at bounding box center [902, 648] width 96 height 24
click at [97, 377] on icon at bounding box center [90, 377] width 24 height 24
click at [114, 171] on input "10.81" at bounding box center [109, 164] width 88 height 19
type input "6"
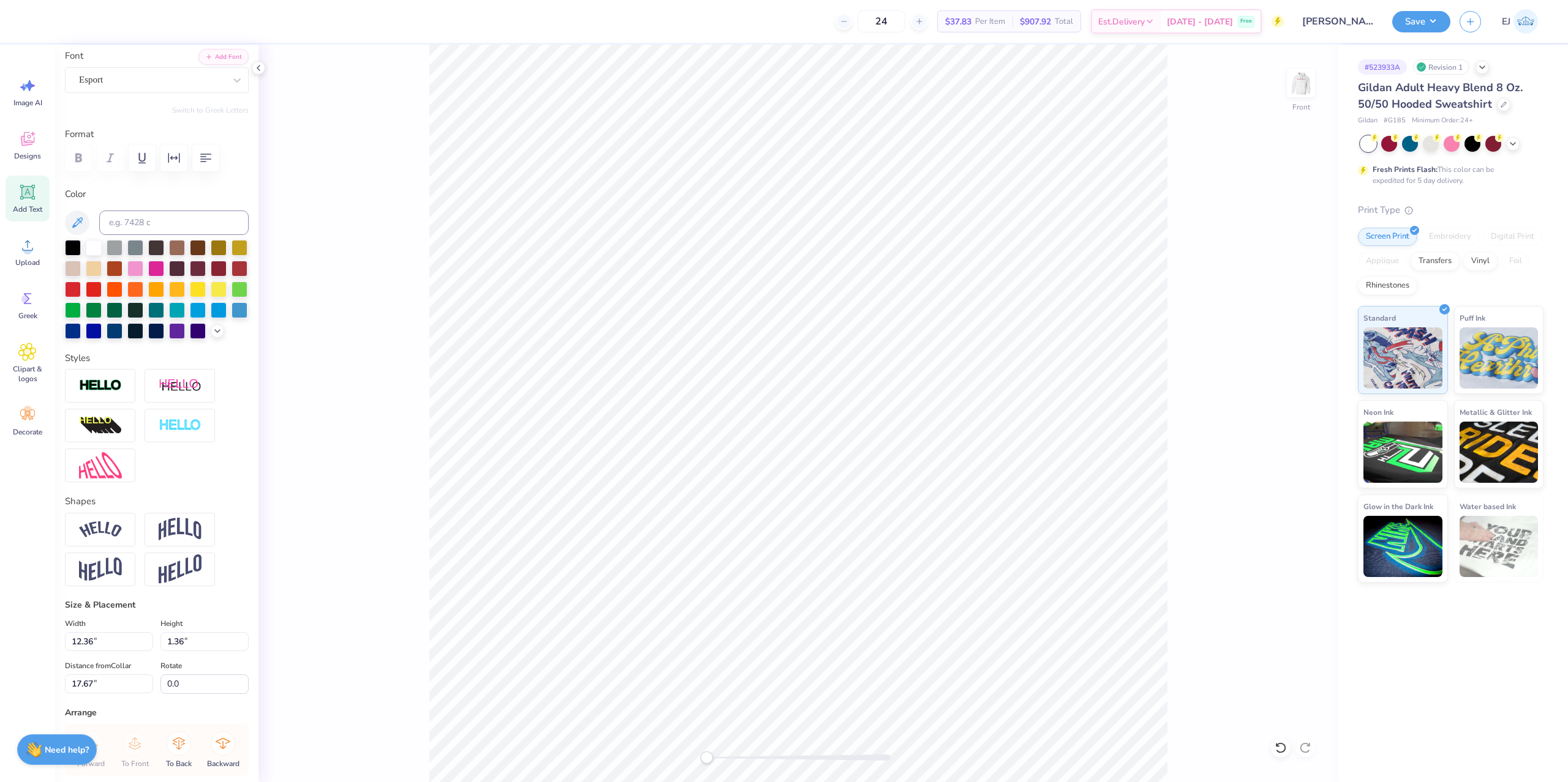
scroll to position [231, 0]
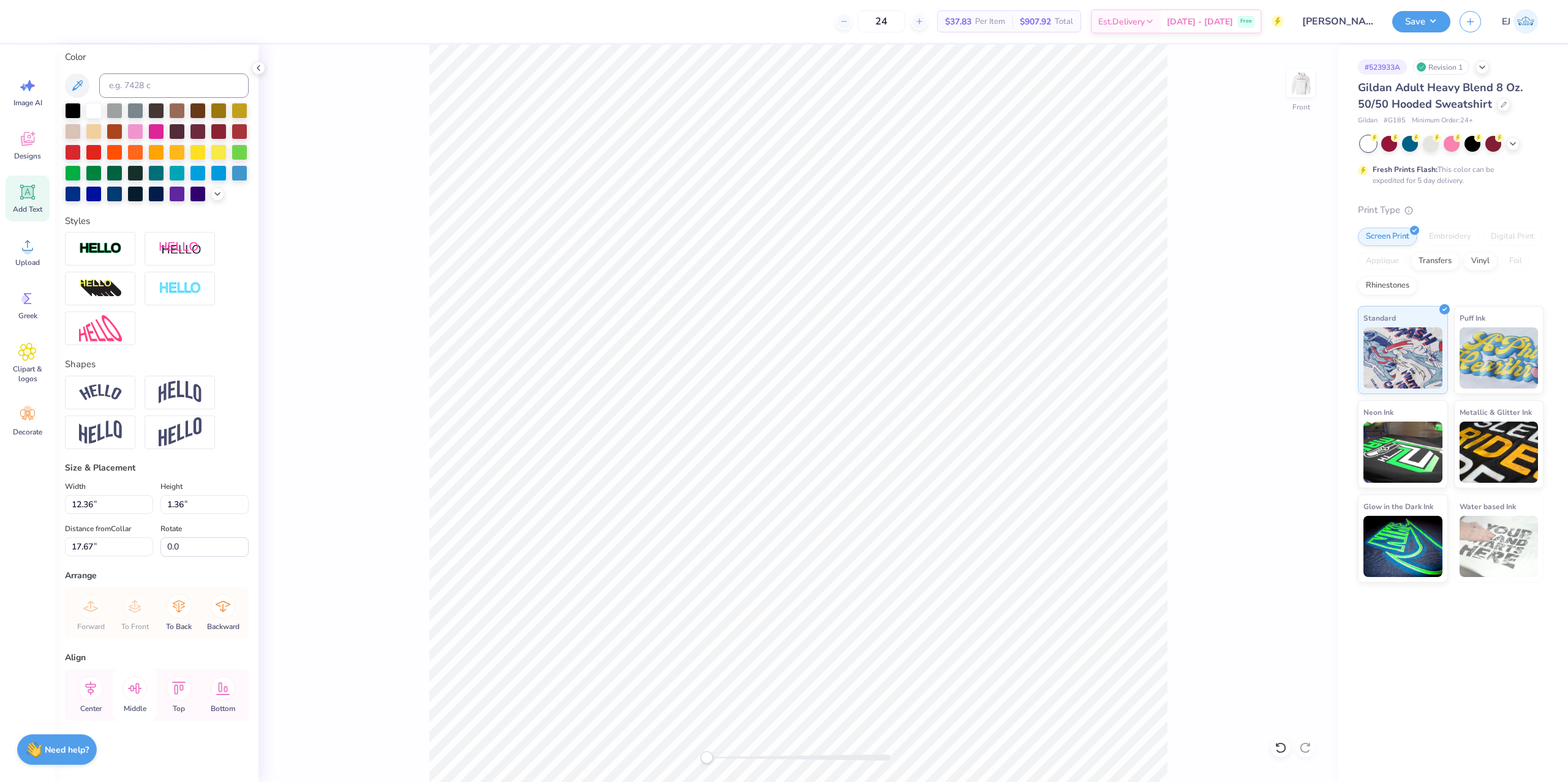
click at [125, 688] on icon at bounding box center [135, 688] width 24 height 24
type input "12.39"
click at [91, 690] on icon at bounding box center [91, 688] width 11 height 14
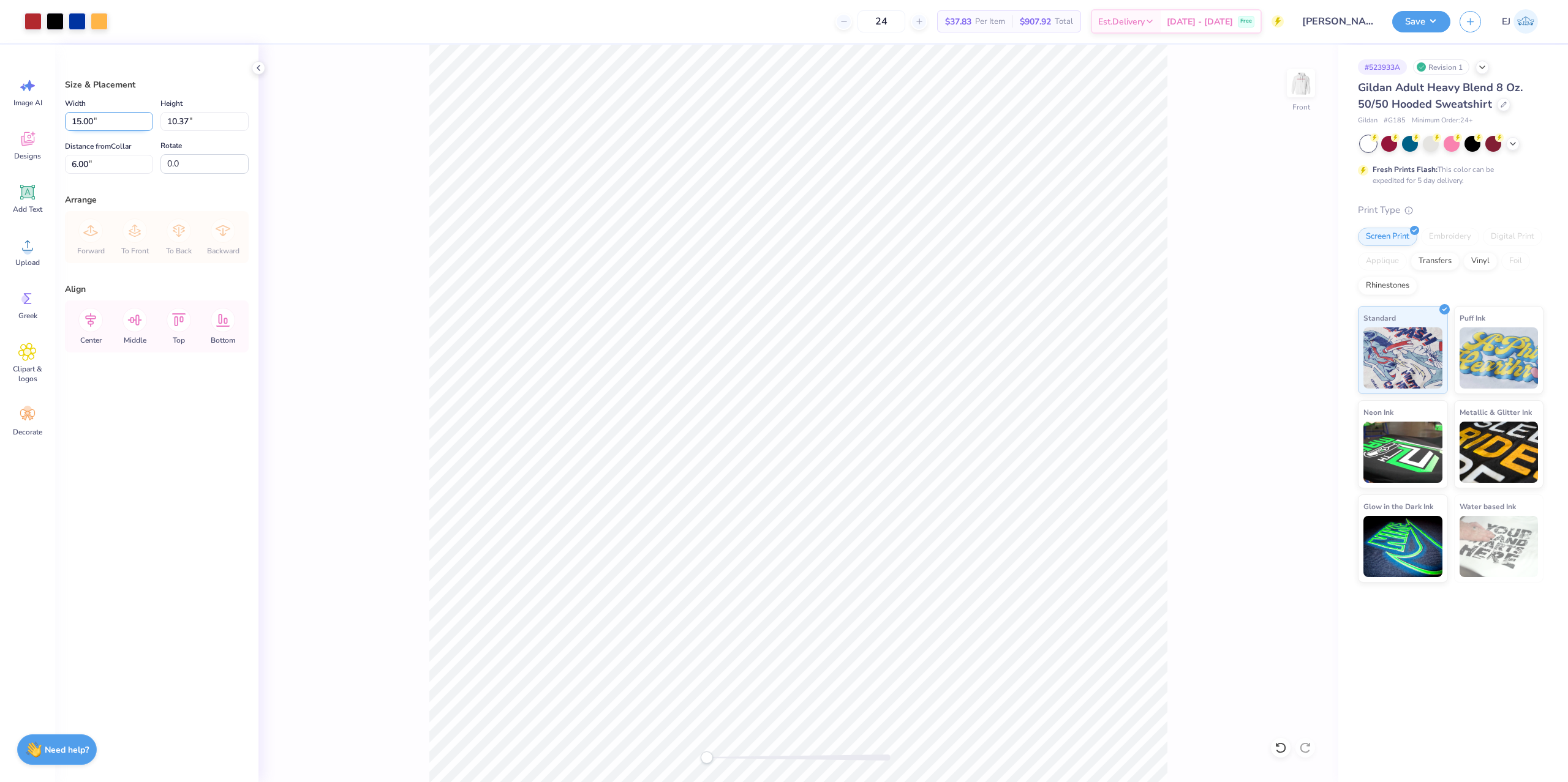
click at [110, 123] on input "15.00" at bounding box center [109, 121] width 88 height 19
type input "12.50"
type input "8.64"
type input "6.00"
click at [1440, 17] on button "Save" at bounding box center [1421, 20] width 58 height 22
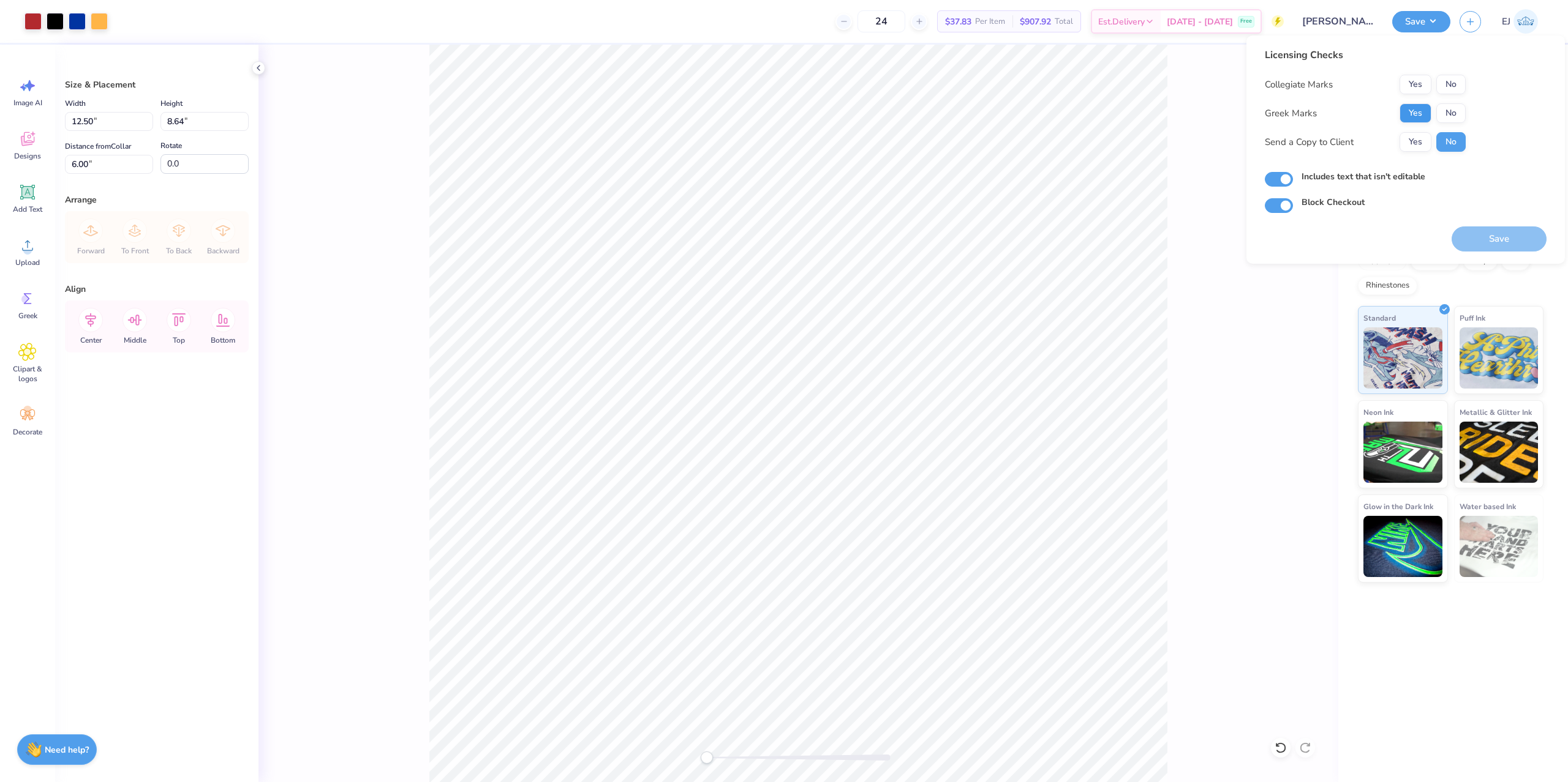
drag, startPoint x: 1420, startPoint y: 99, endPoint x: 1420, endPoint y: 106, distance: 7.0
click at [1420, 100] on div "Collegiate Marks Yes No Greek Marks Yes No Send a Copy to Client Yes No" at bounding box center [1365, 113] width 201 height 77
click at [1420, 106] on button "Yes" at bounding box center [1415, 113] width 32 height 20
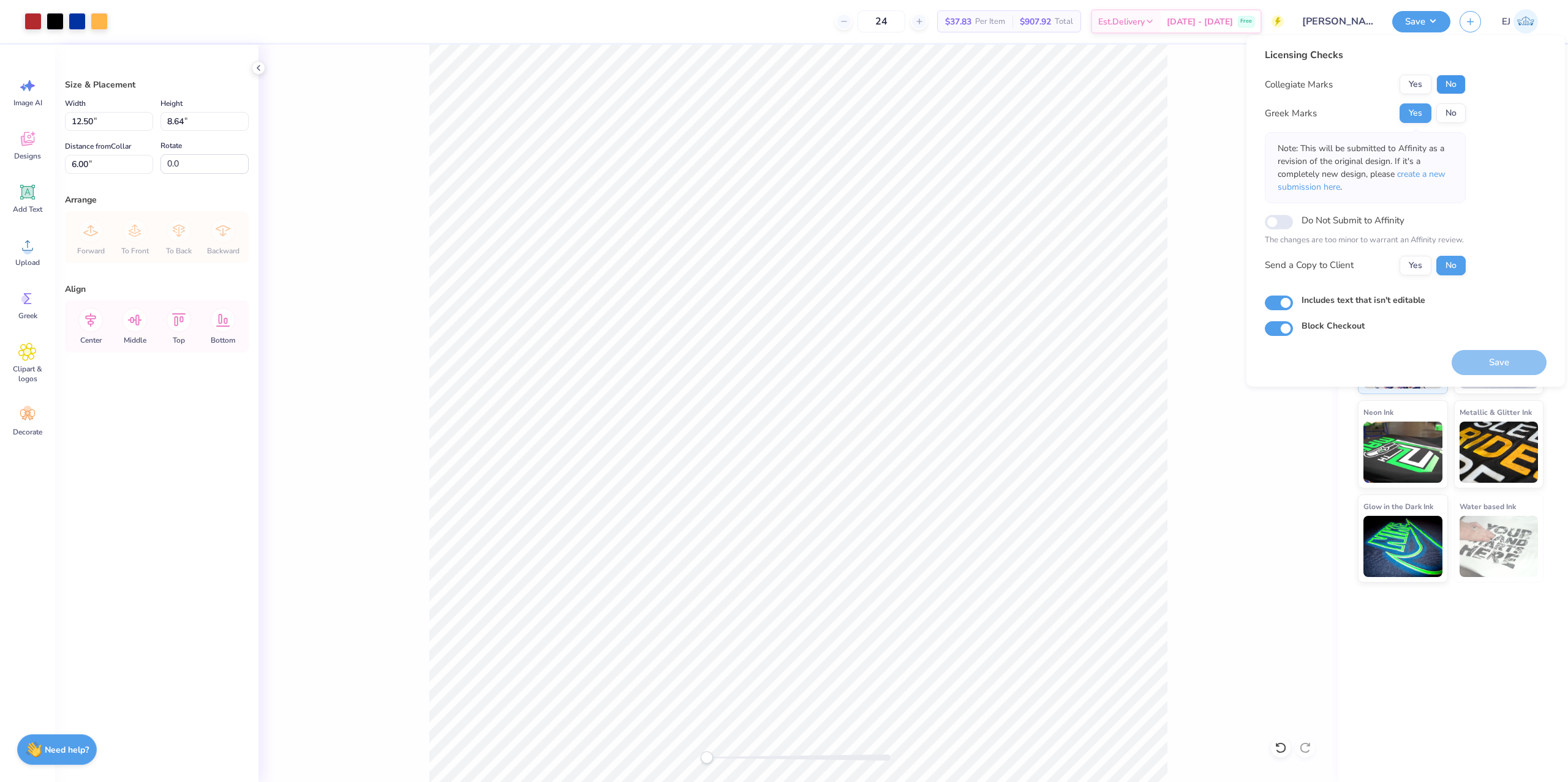
click at [1443, 83] on button "No" at bounding box center [1451, 85] width 30 height 20
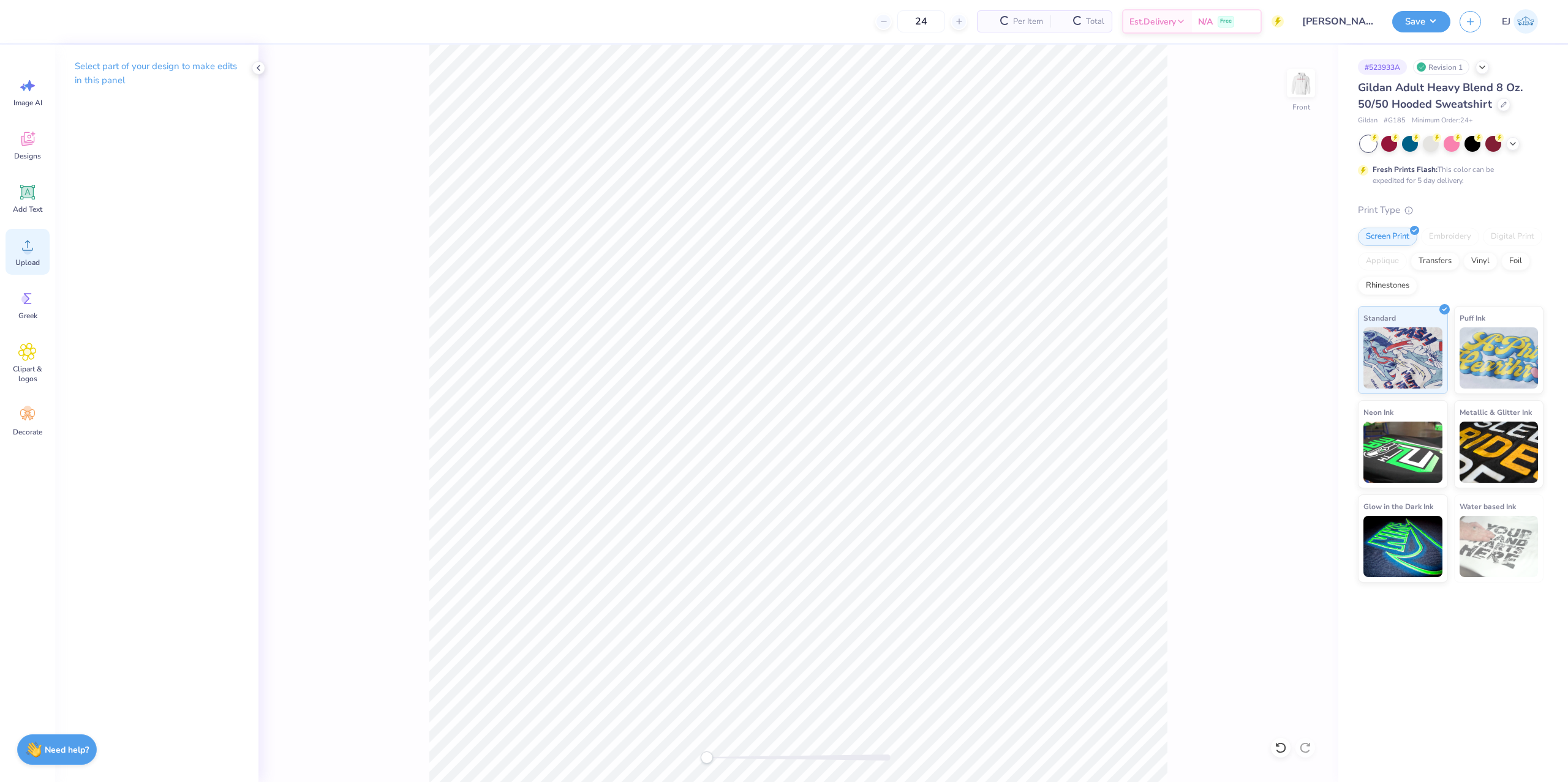
click at [26, 236] on icon at bounding box center [28, 245] width 18 height 18
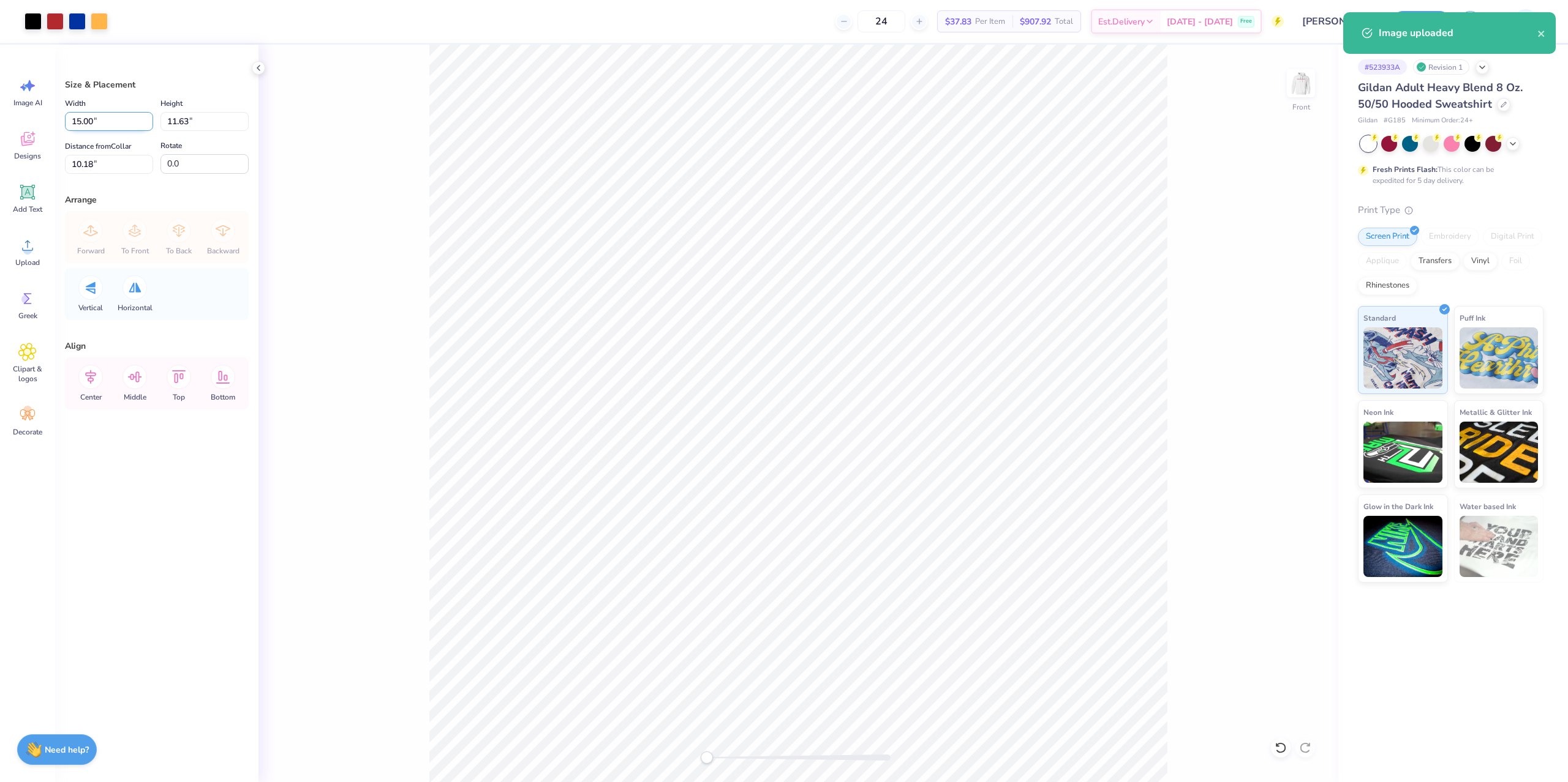
click at [112, 127] on input "15.00" at bounding box center [109, 121] width 88 height 19
type input "12.50"
type input "9.70"
type input "3"
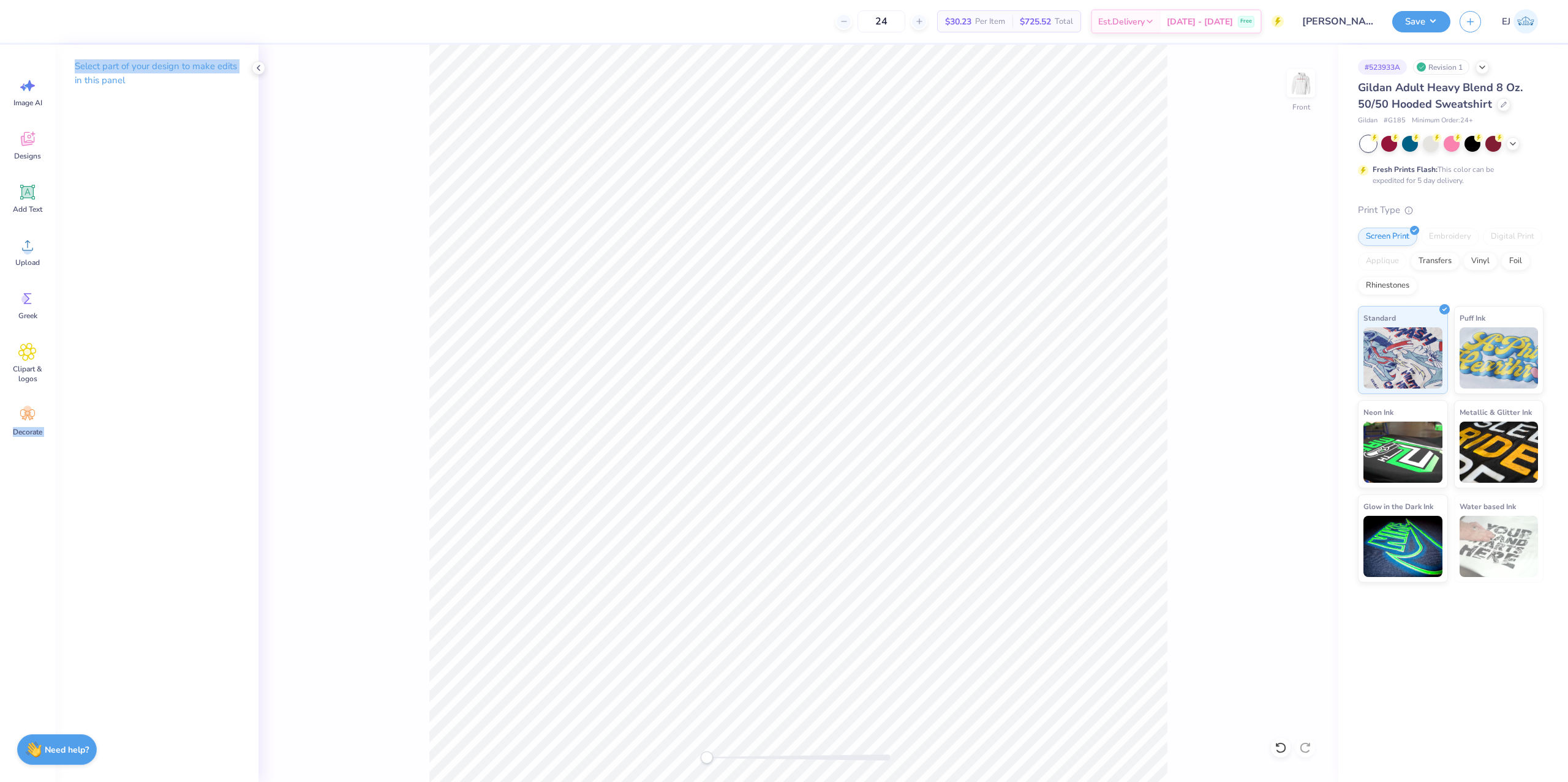
click at [55, 243] on div "Image AI Designs Add Text Upload Greek Clipart & logos Decorate" at bounding box center [28, 413] width 55 height 737
click at [9, 260] on div "Upload" at bounding box center [27, 252] width 44 height 46
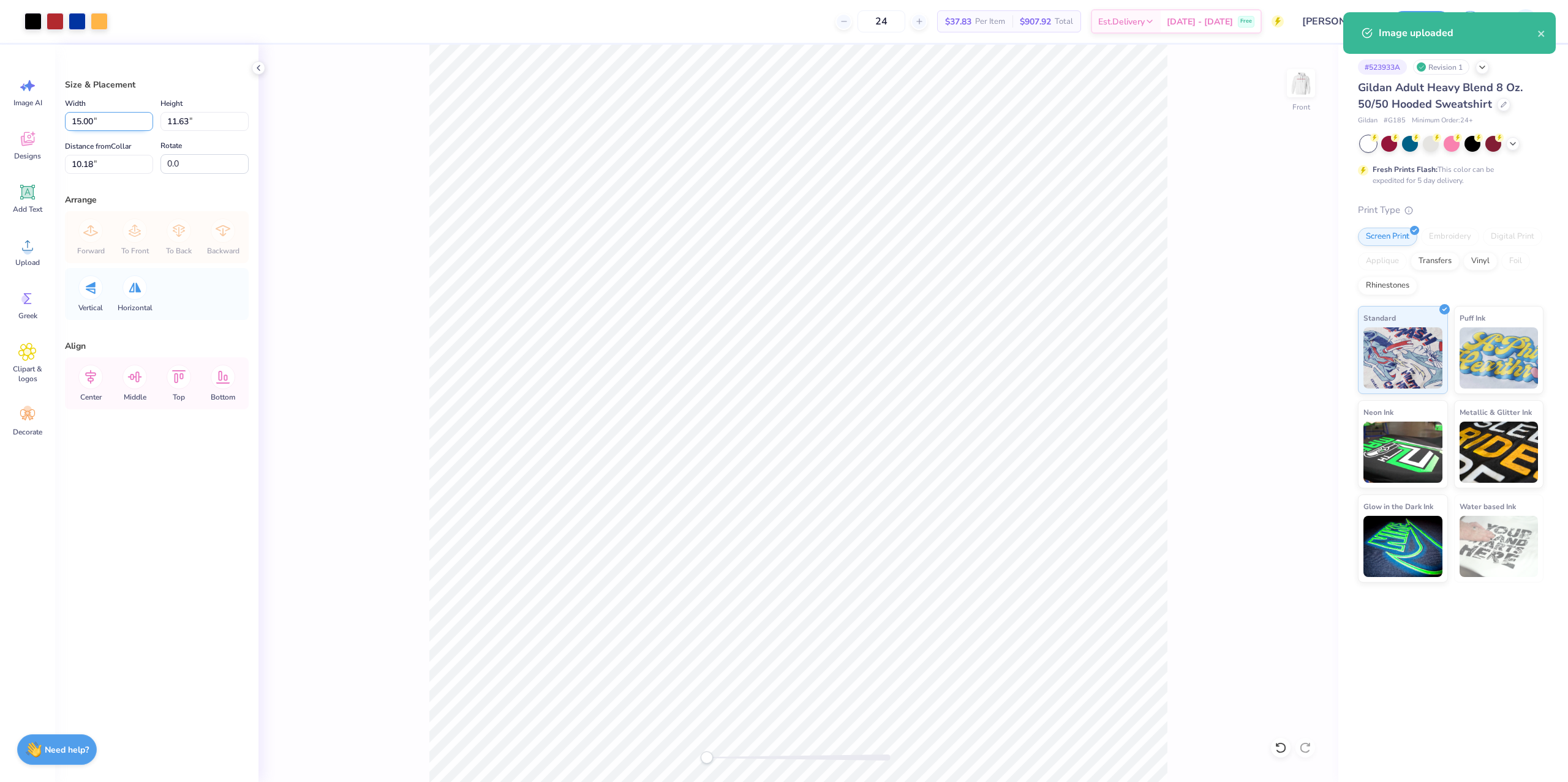
click at [112, 126] on input "15.00" at bounding box center [109, 121] width 88 height 19
type input "12.50"
type input "9.70"
type input "3"
click at [1425, 31] on button "Save" at bounding box center [1421, 20] width 58 height 22
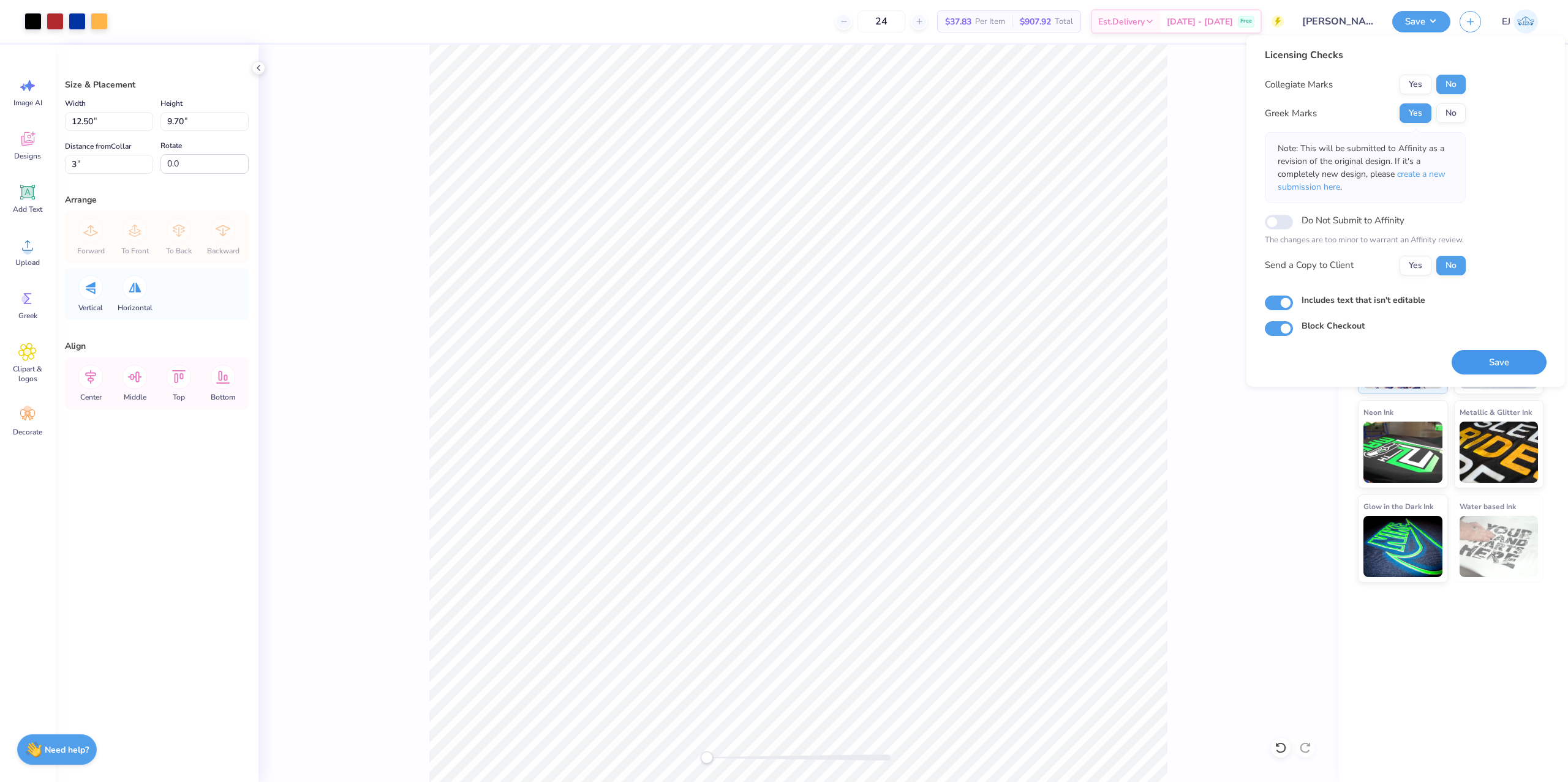
drag, startPoint x: 1472, startPoint y: 361, endPoint x: 1475, endPoint y: 367, distance: 6.7
click at [1472, 361] on button "Save" at bounding box center [1498, 363] width 95 height 25
